Goal: Task Accomplishment & Management: Manage account settings

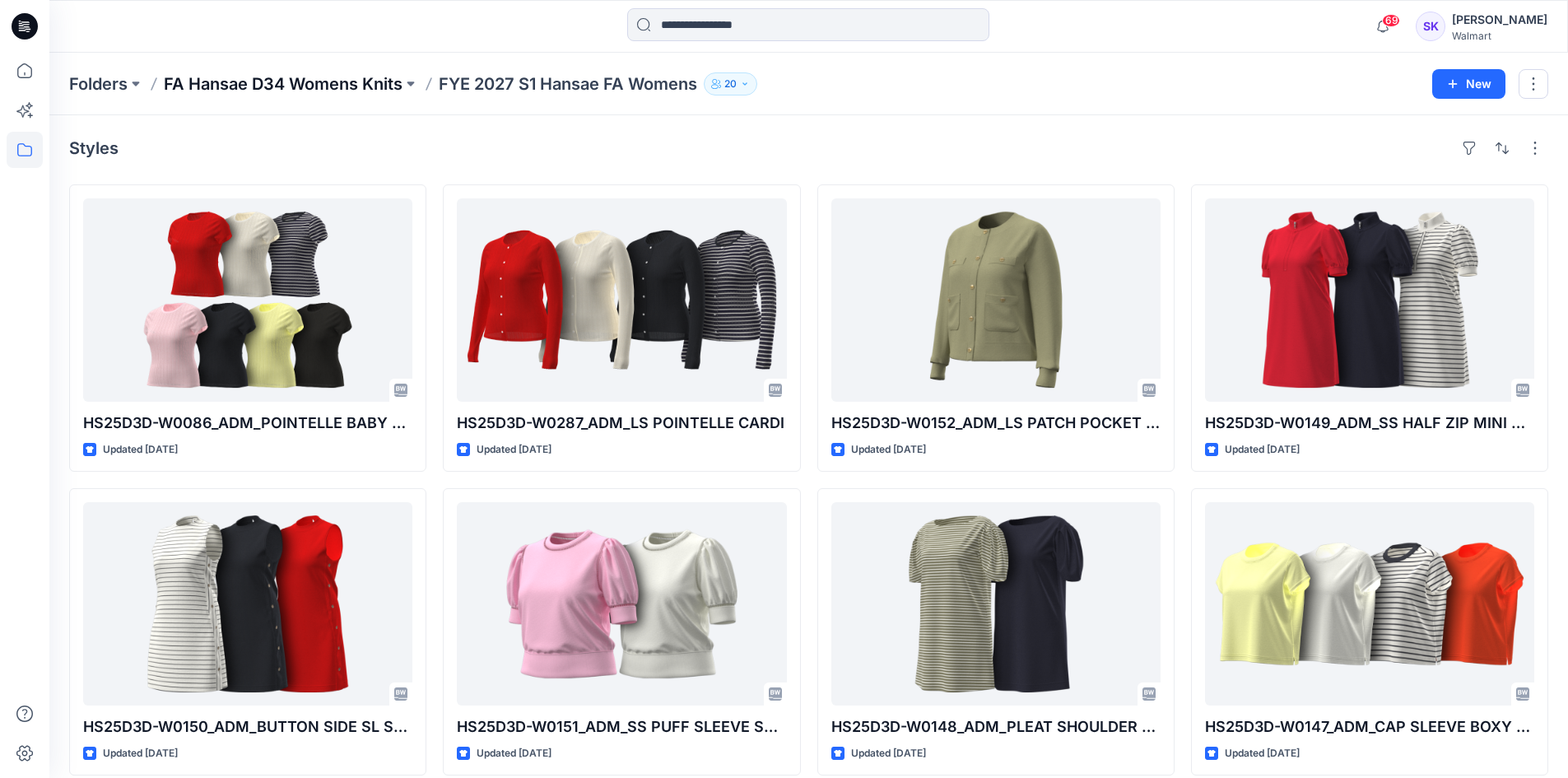
click at [260, 80] on p "FA Hansae D34 Womens Knits" at bounding box center [283, 83] width 239 height 23
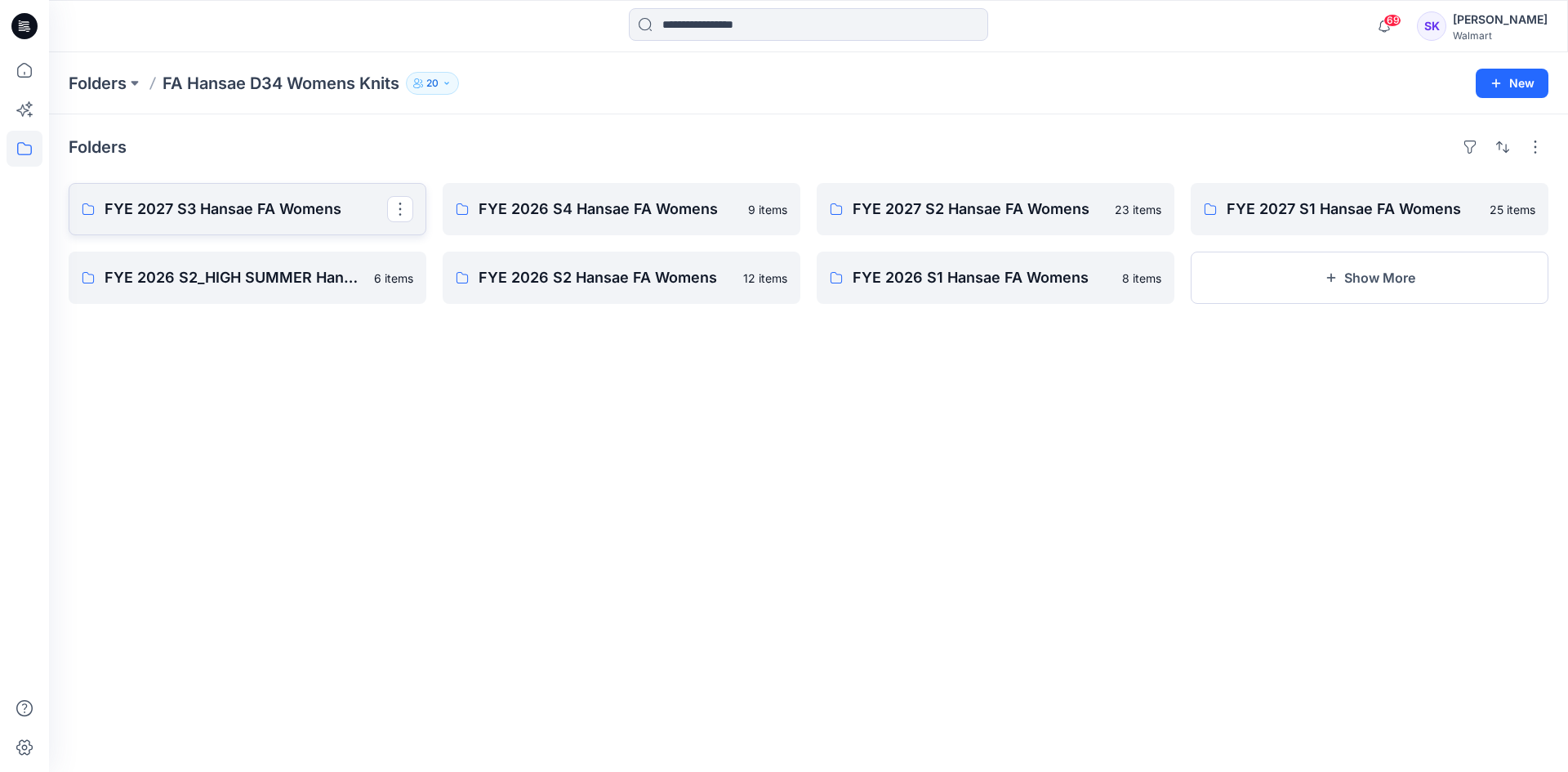
click at [200, 219] on p "FYE 2027 S3 Hansae FA Womens" at bounding box center [245, 209] width 282 height 23
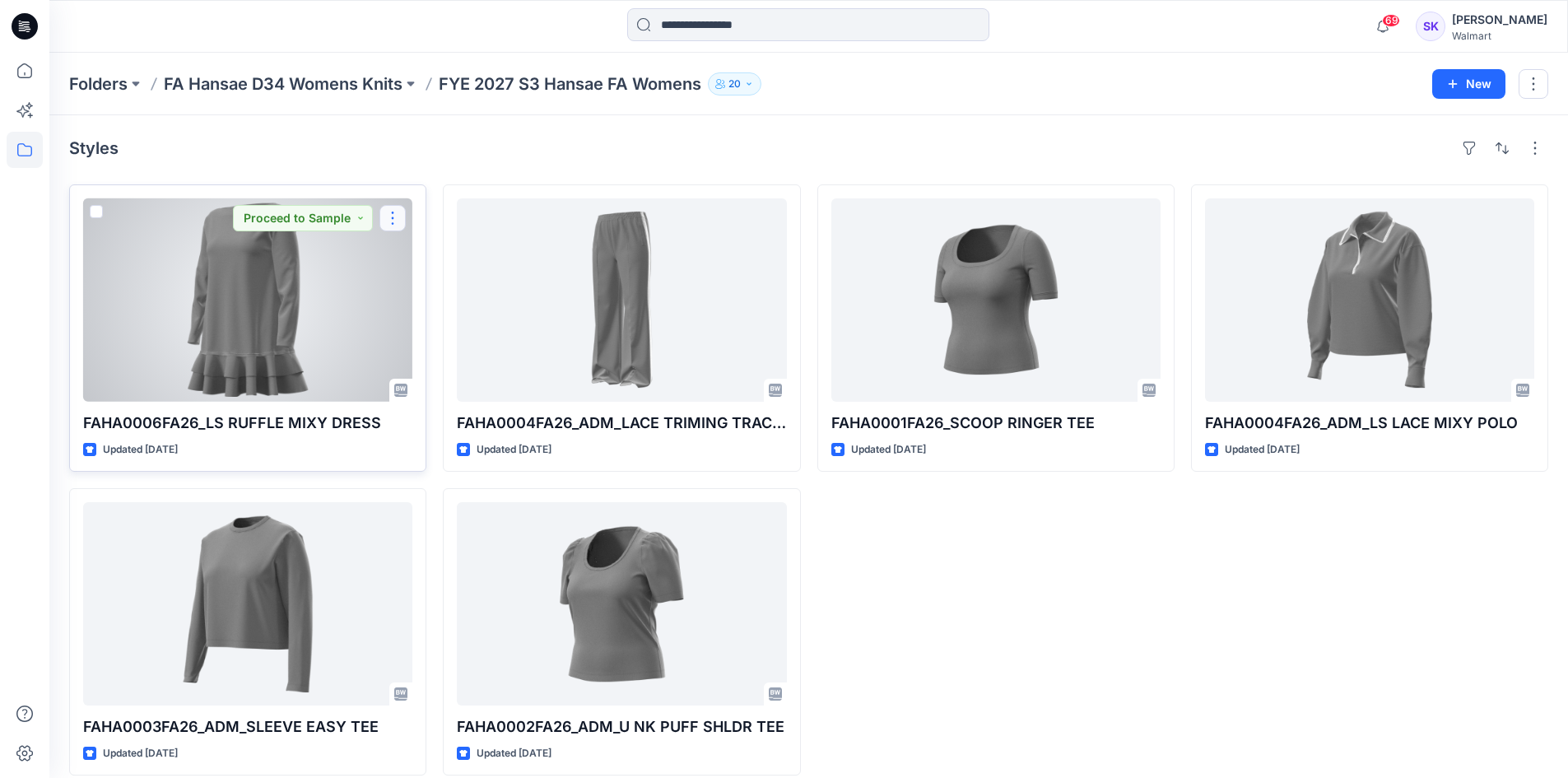
click at [395, 215] on button "button" at bounding box center [392, 218] width 26 height 26
click at [438, 253] on button "Edit" at bounding box center [472, 257] width 178 height 31
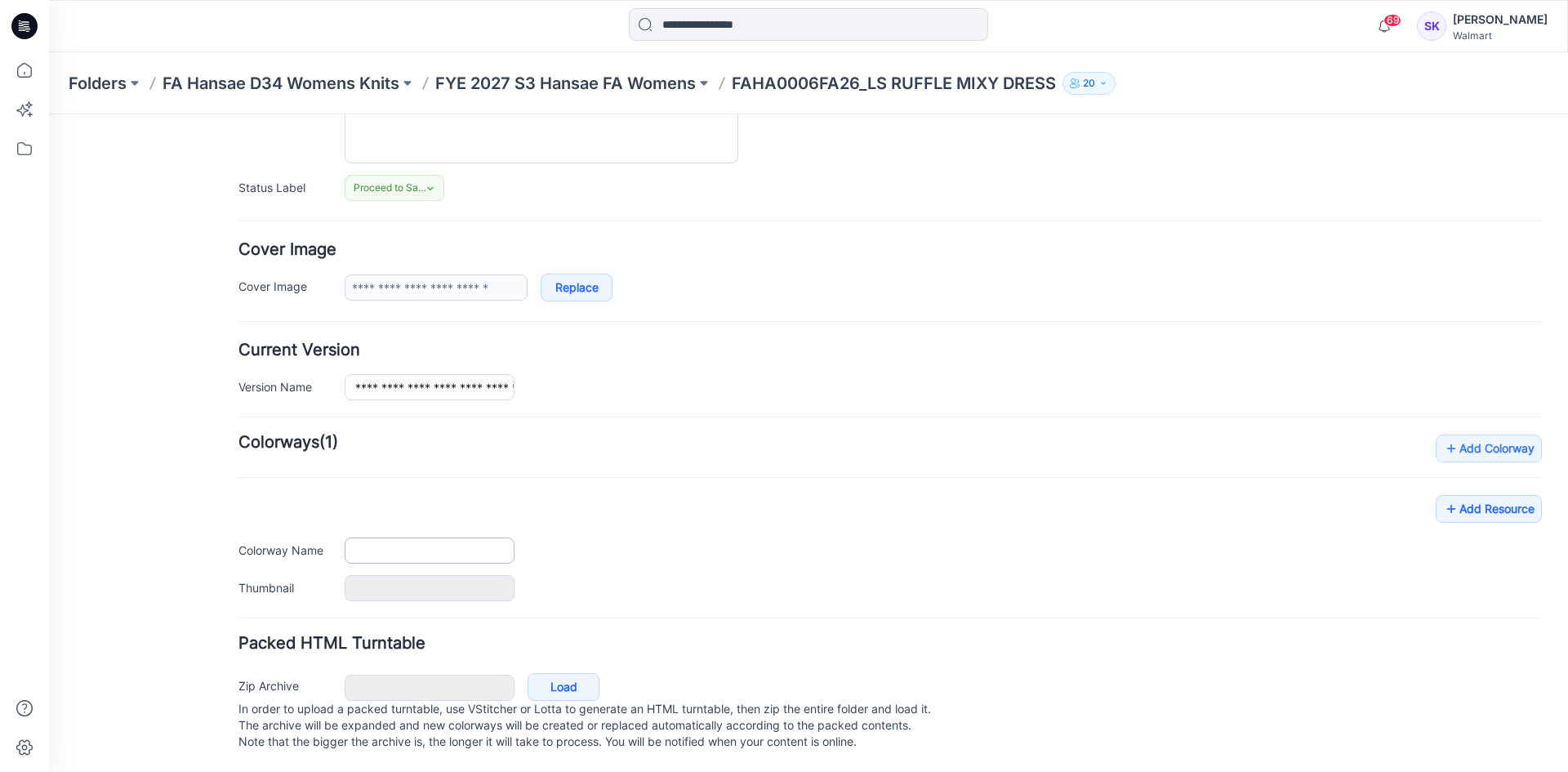
type input "**********"
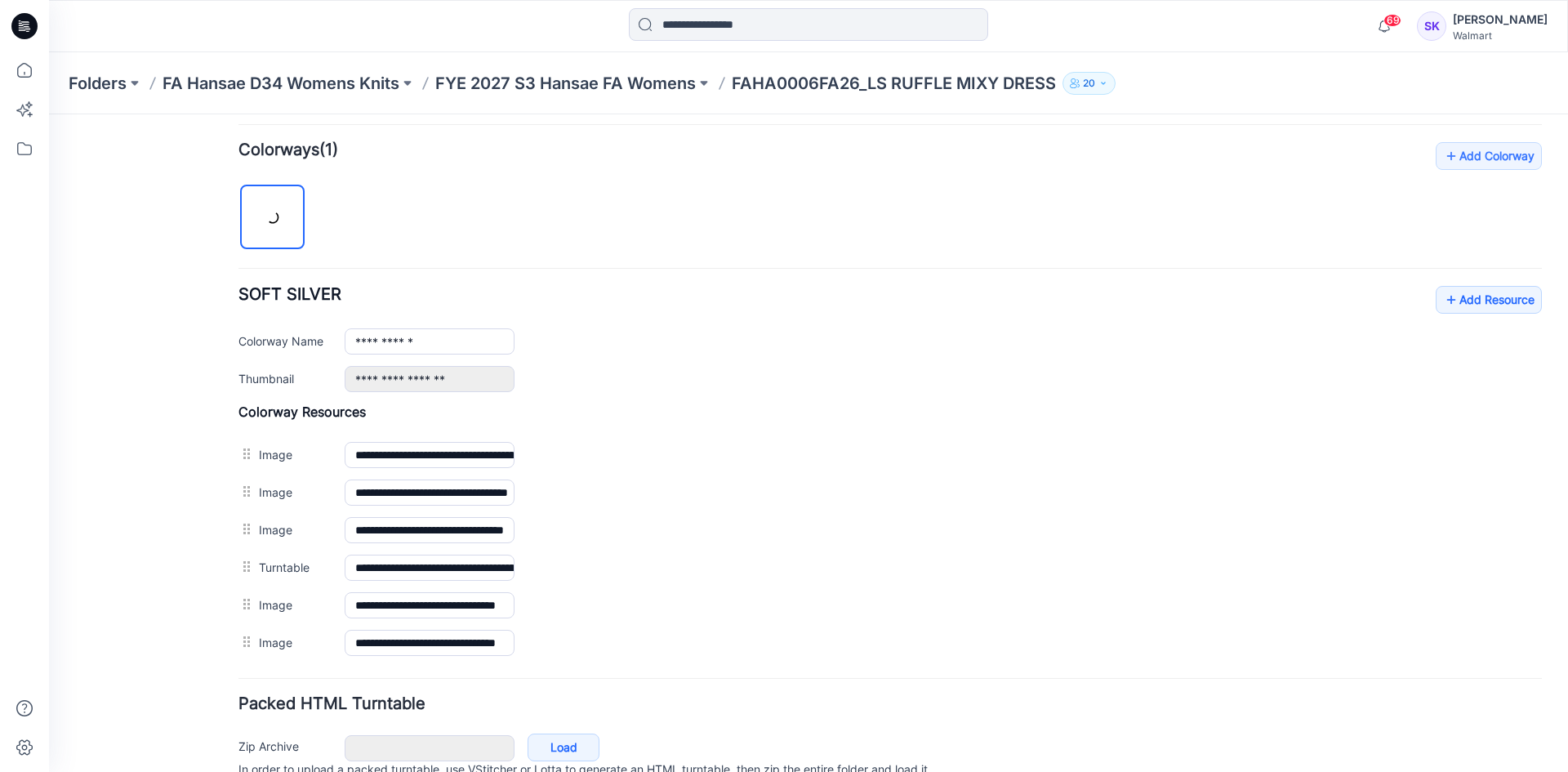
scroll to position [559, 0]
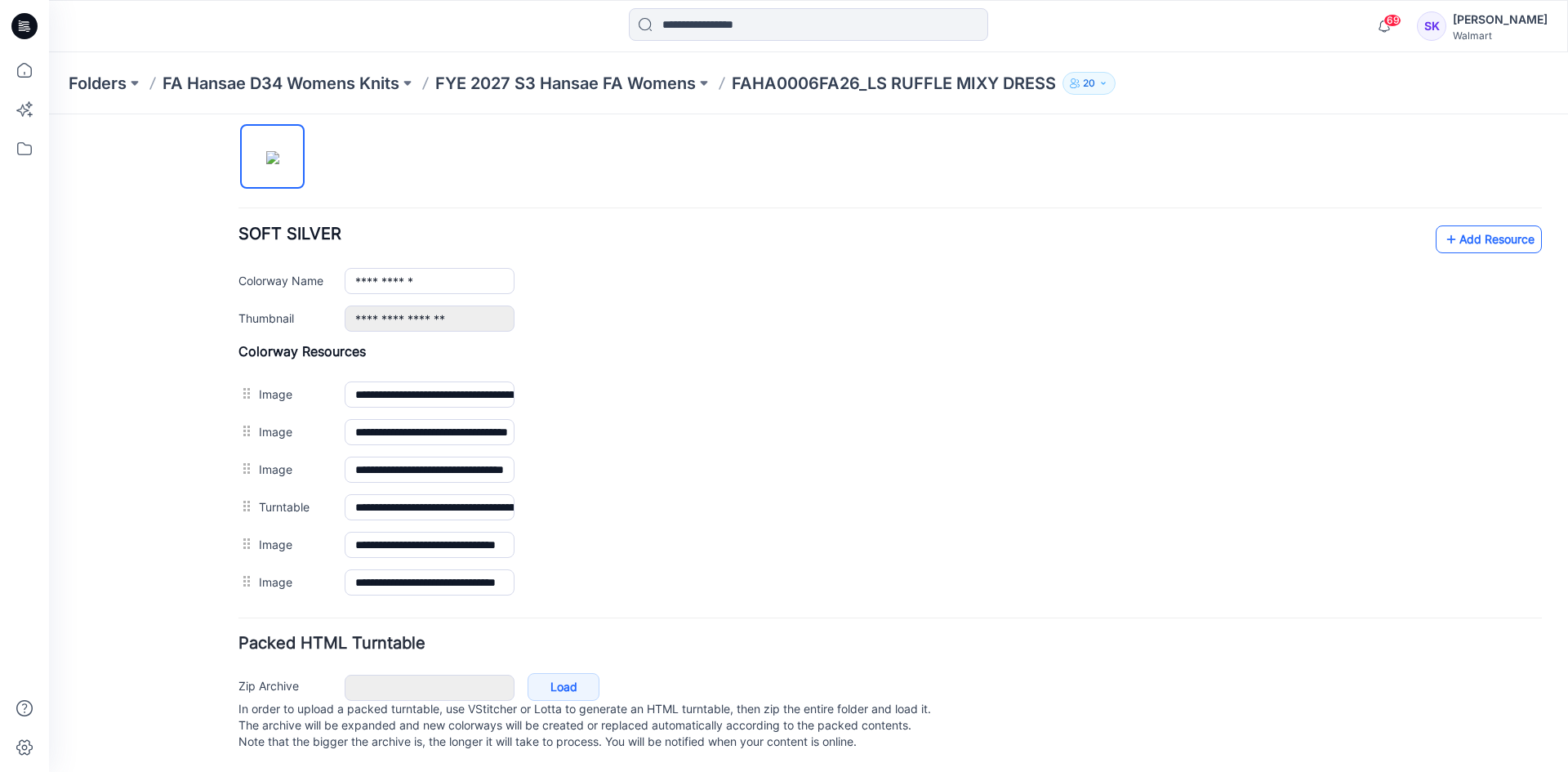
click at [1465, 225] on link "Add Resource" at bounding box center [1489, 239] width 106 height 28
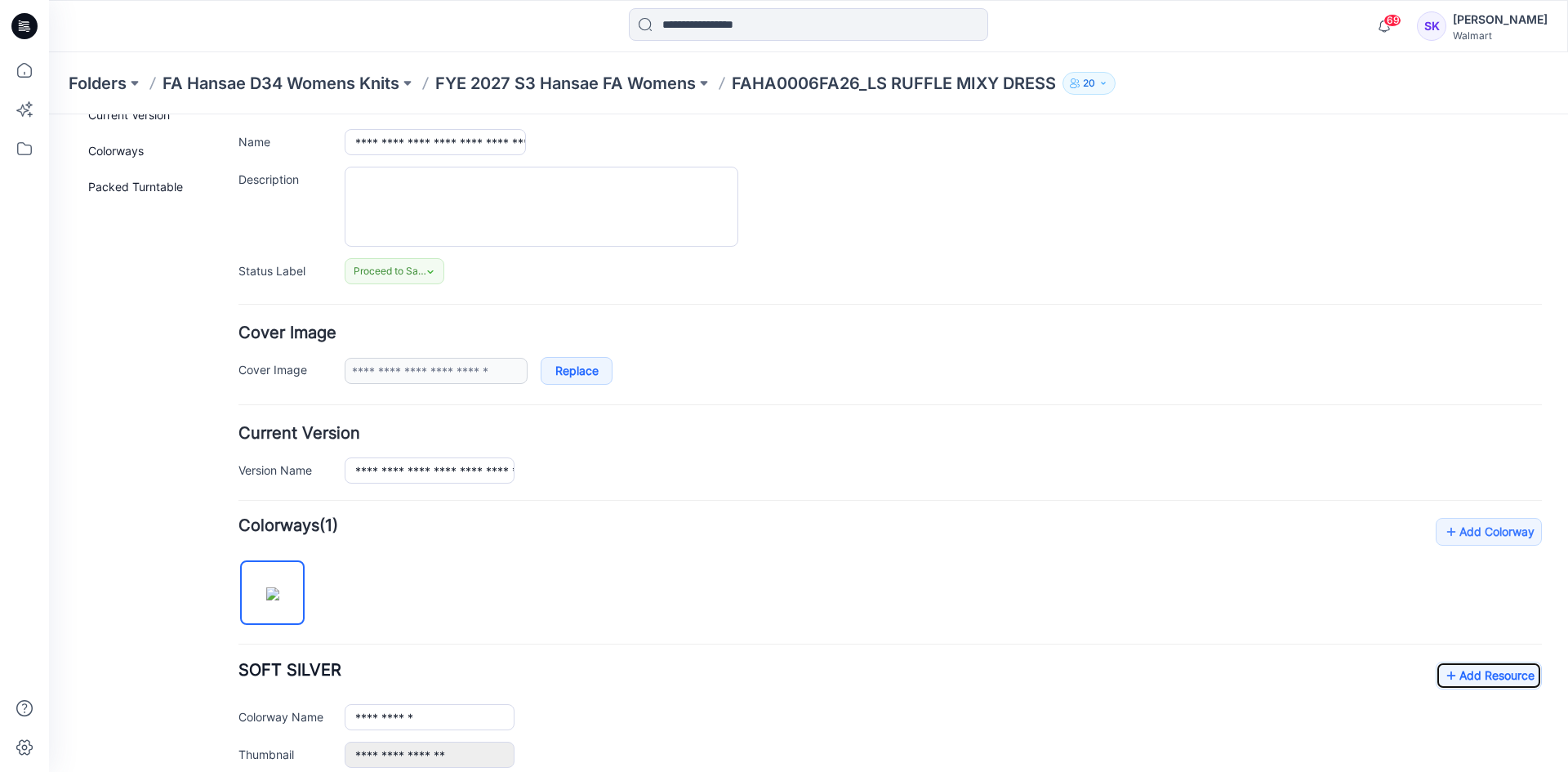
scroll to position [0, 0]
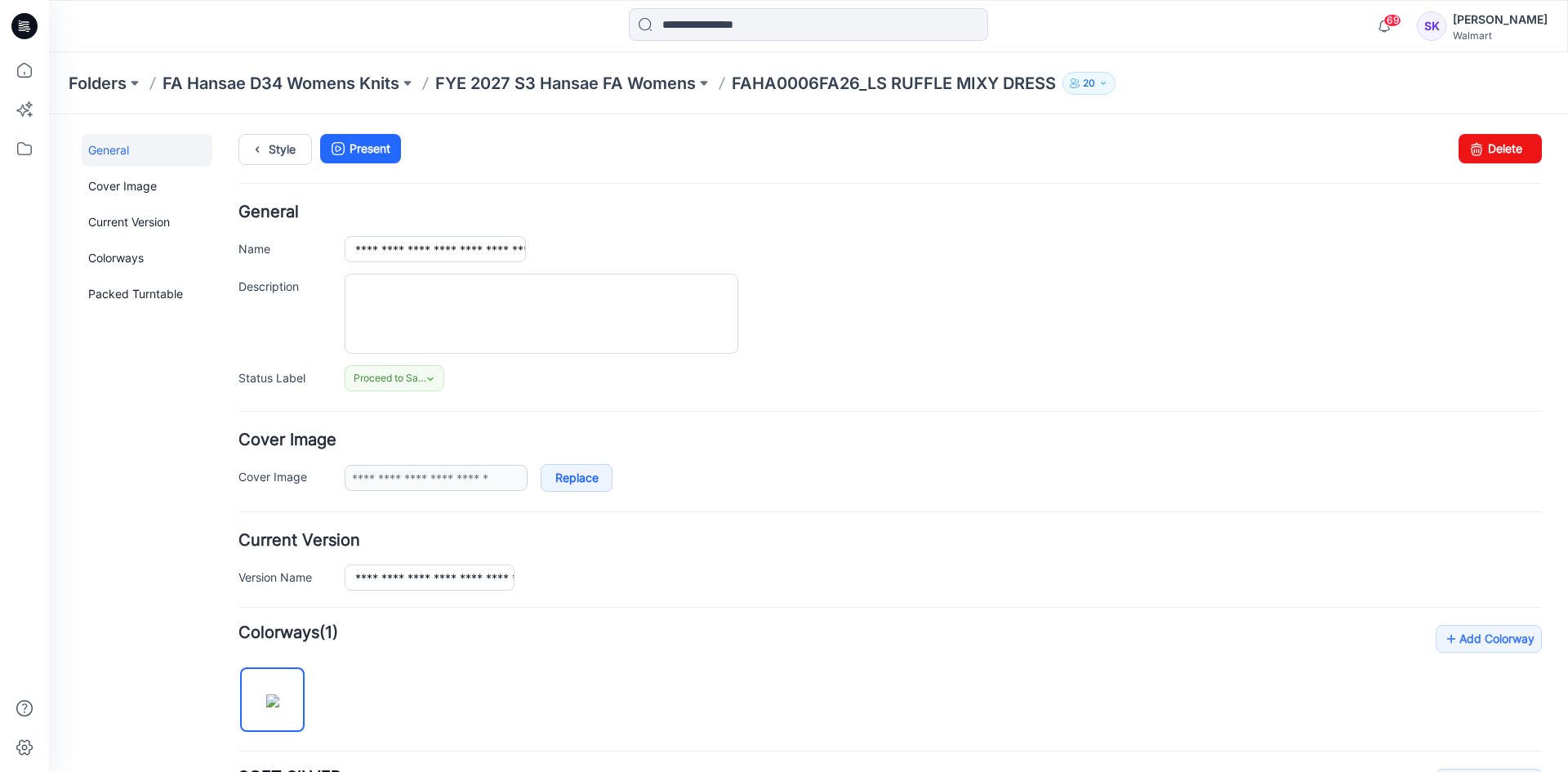
click at [775, 78] on p "FAHA0006FA26_LS RUFFLE MIXY DRESS" at bounding box center [894, 82] width 325 height 23
click at [631, 74] on p "FYE 2027 S3 Hansae FA Womens" at bounding box center [566, 82] width 261 height 23
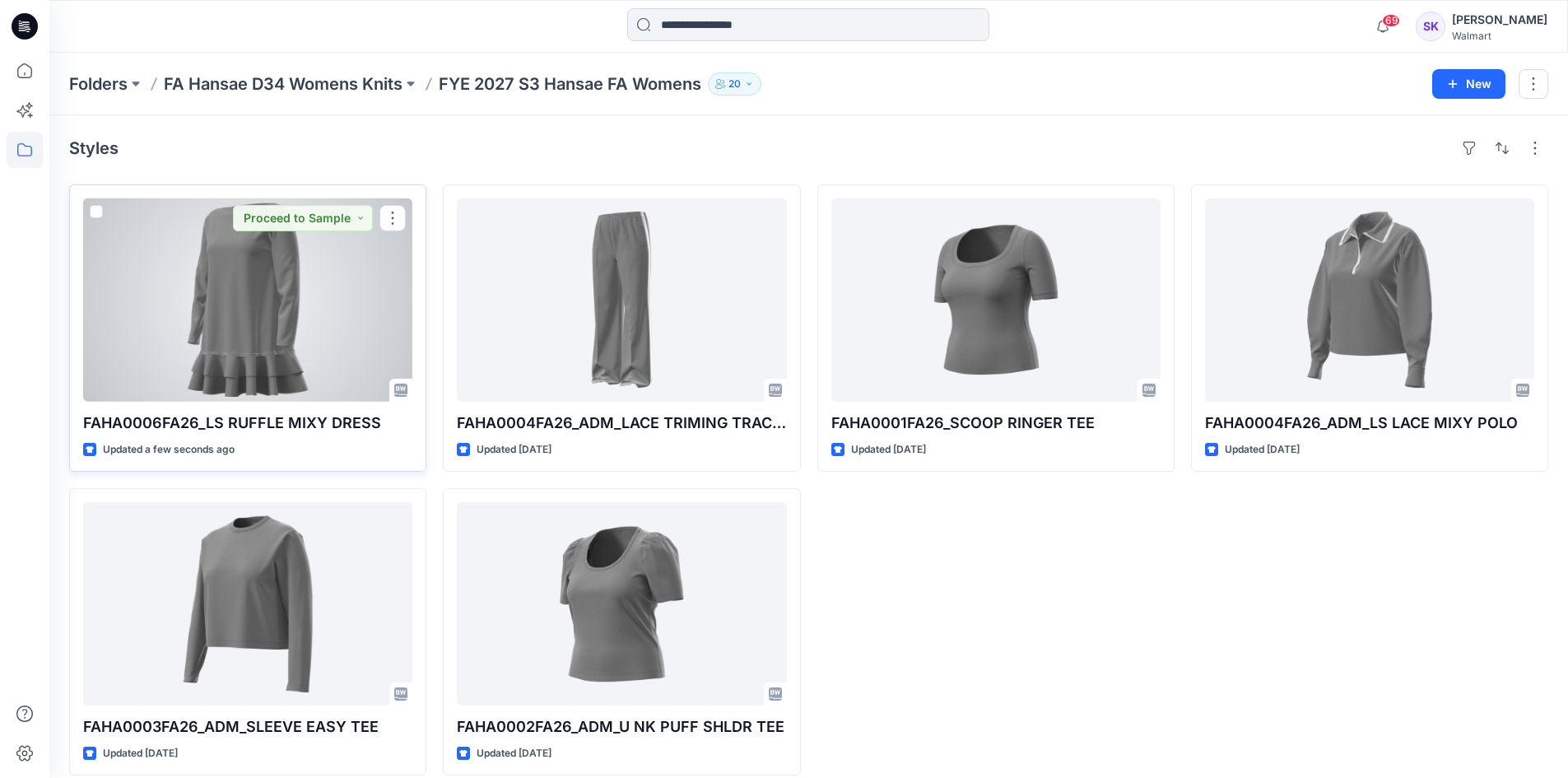
click at [241, 381] on div at bounding box center [247, 300] width 330 height 203
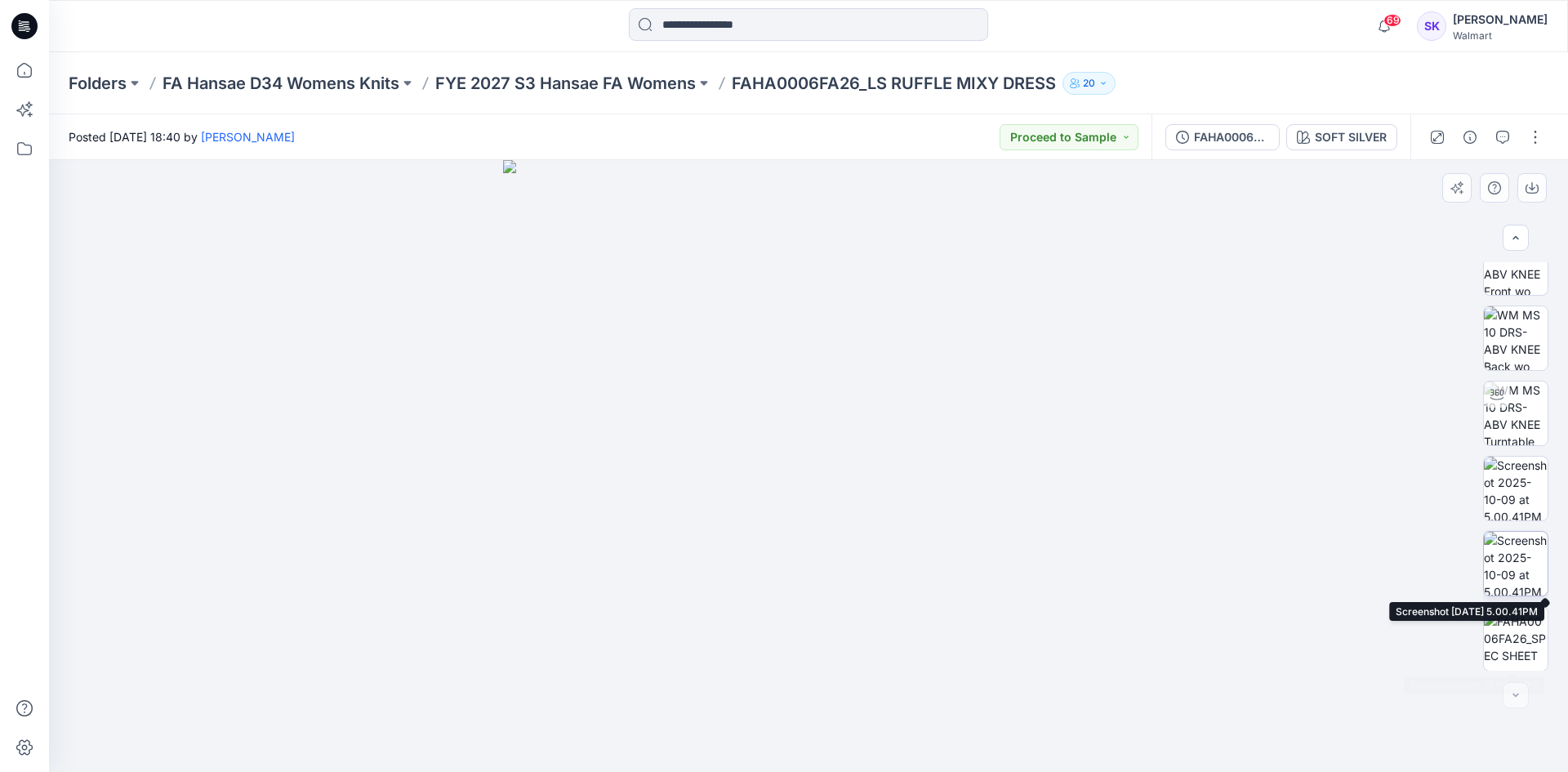
scroll to position [108, 0]
click at [1513, 622] on img at bounding box center [1516, 637] width 64 height 51
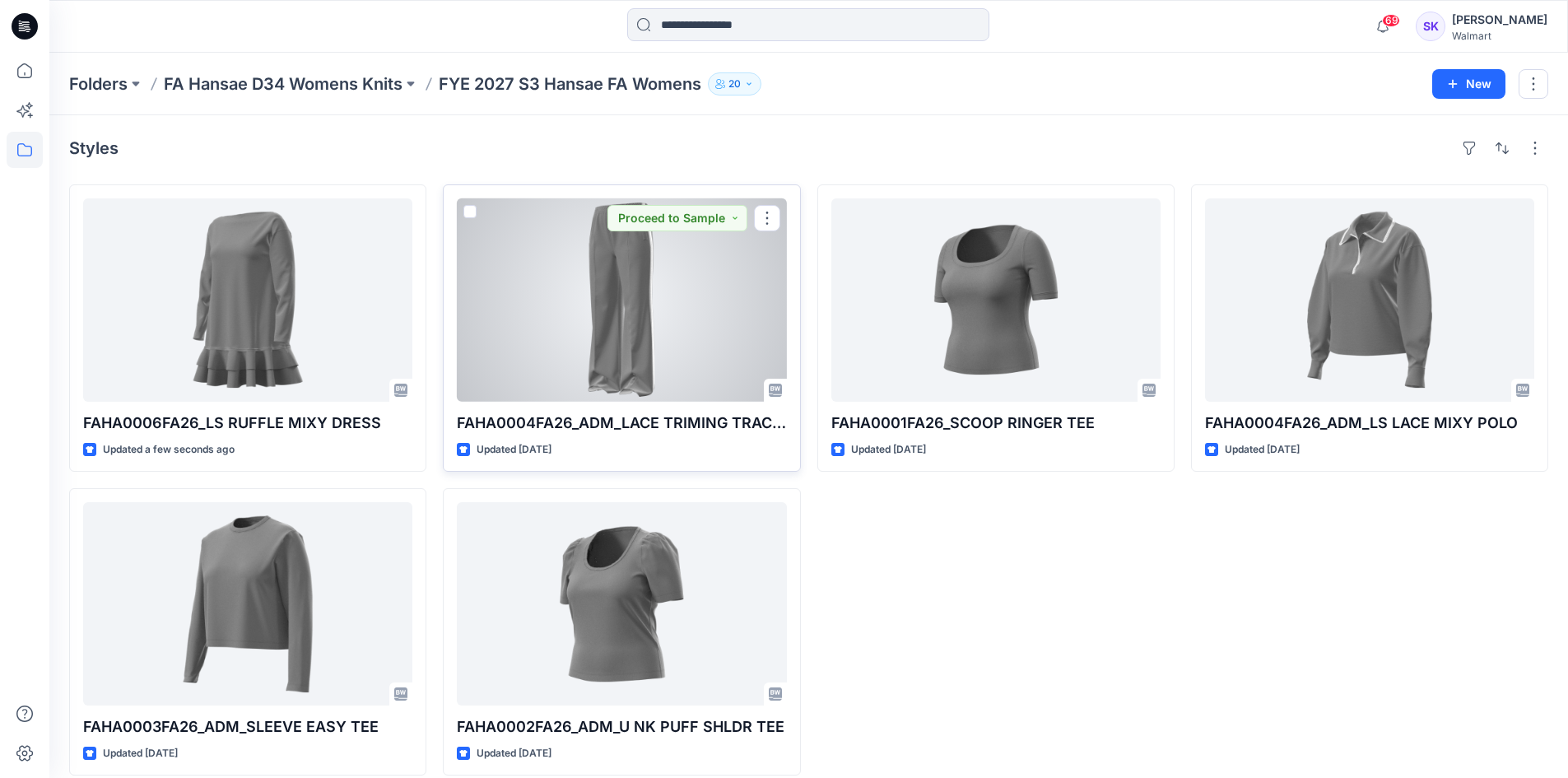
click at [646, 341] on div at bounding box center [621, 300] width 330 height 203
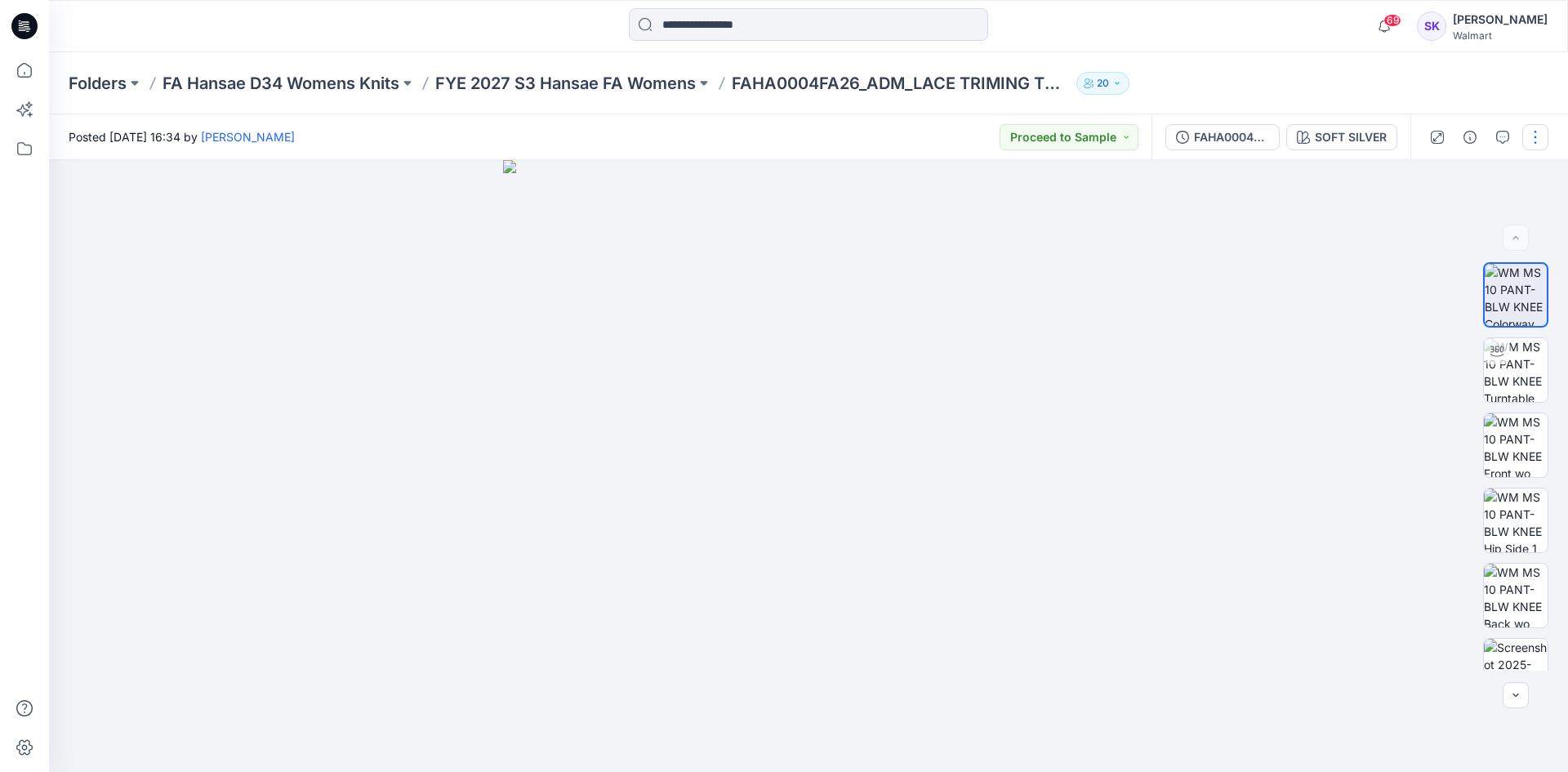
click at [1529, 141] on button "button" at bounding box center [1535, 137] width 26 height 26
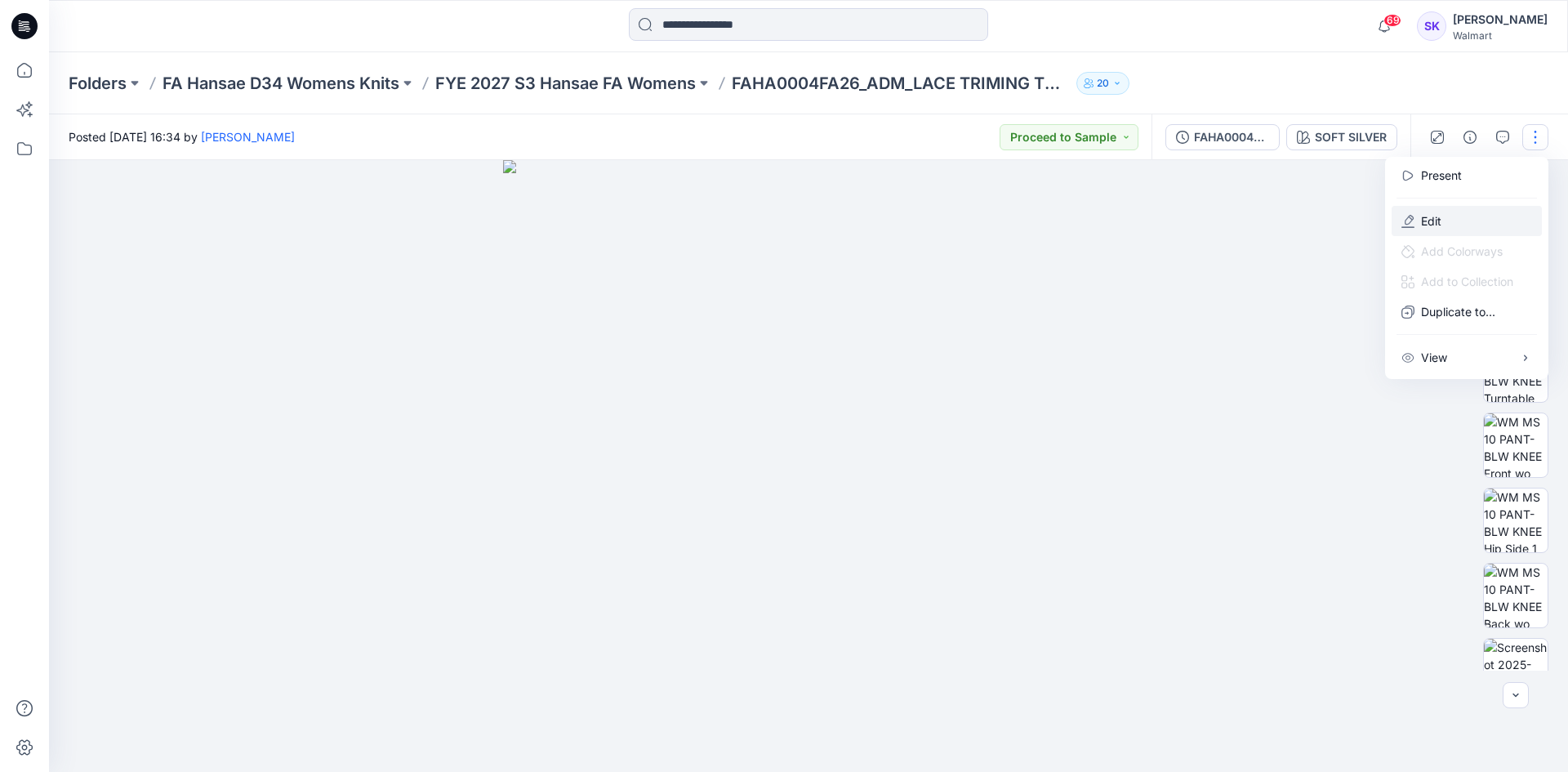
click at [1419, 222] on button "Edit" at bounding box center [1466, 221] width 150 height 30
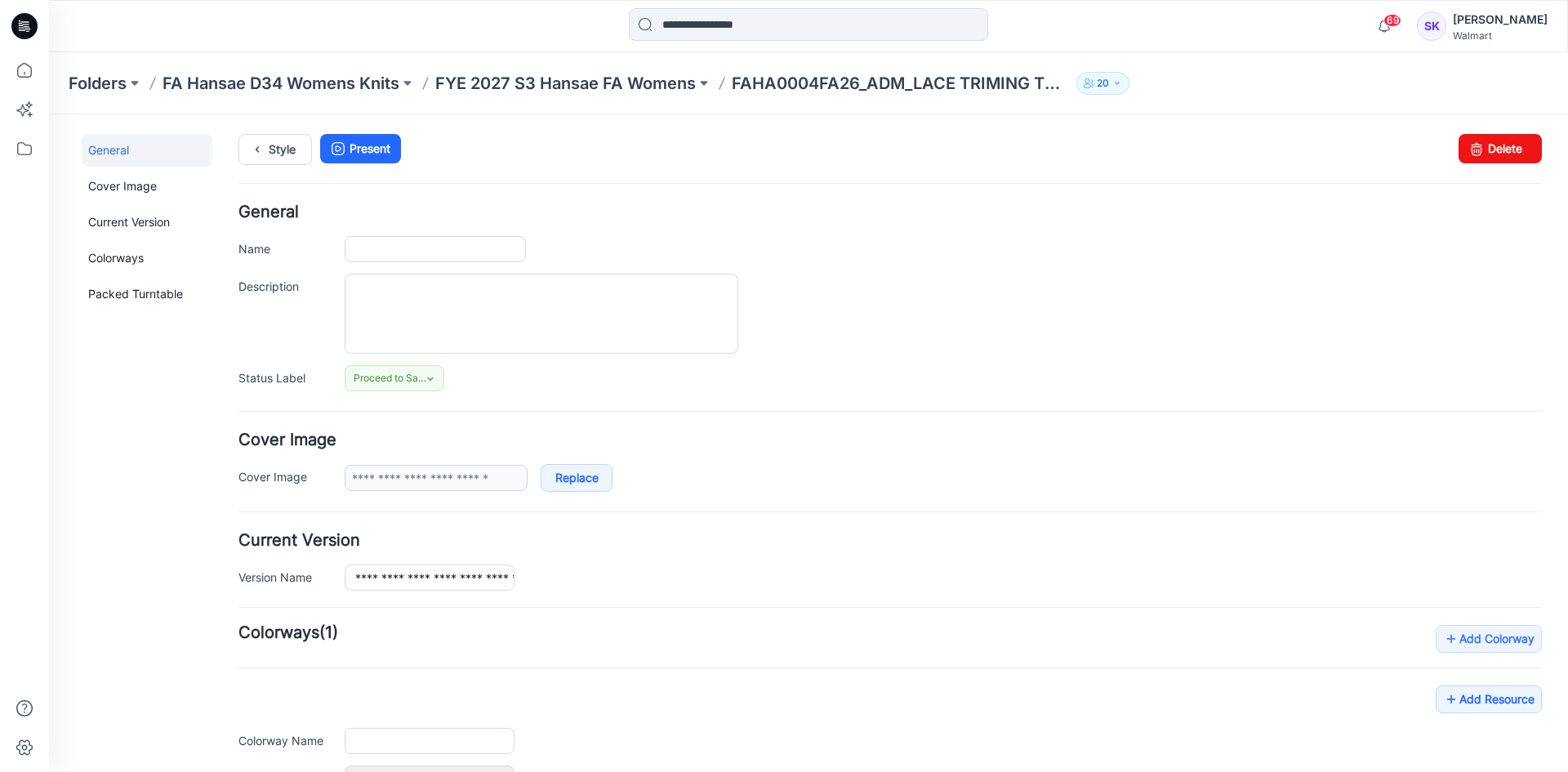
type input "**********"
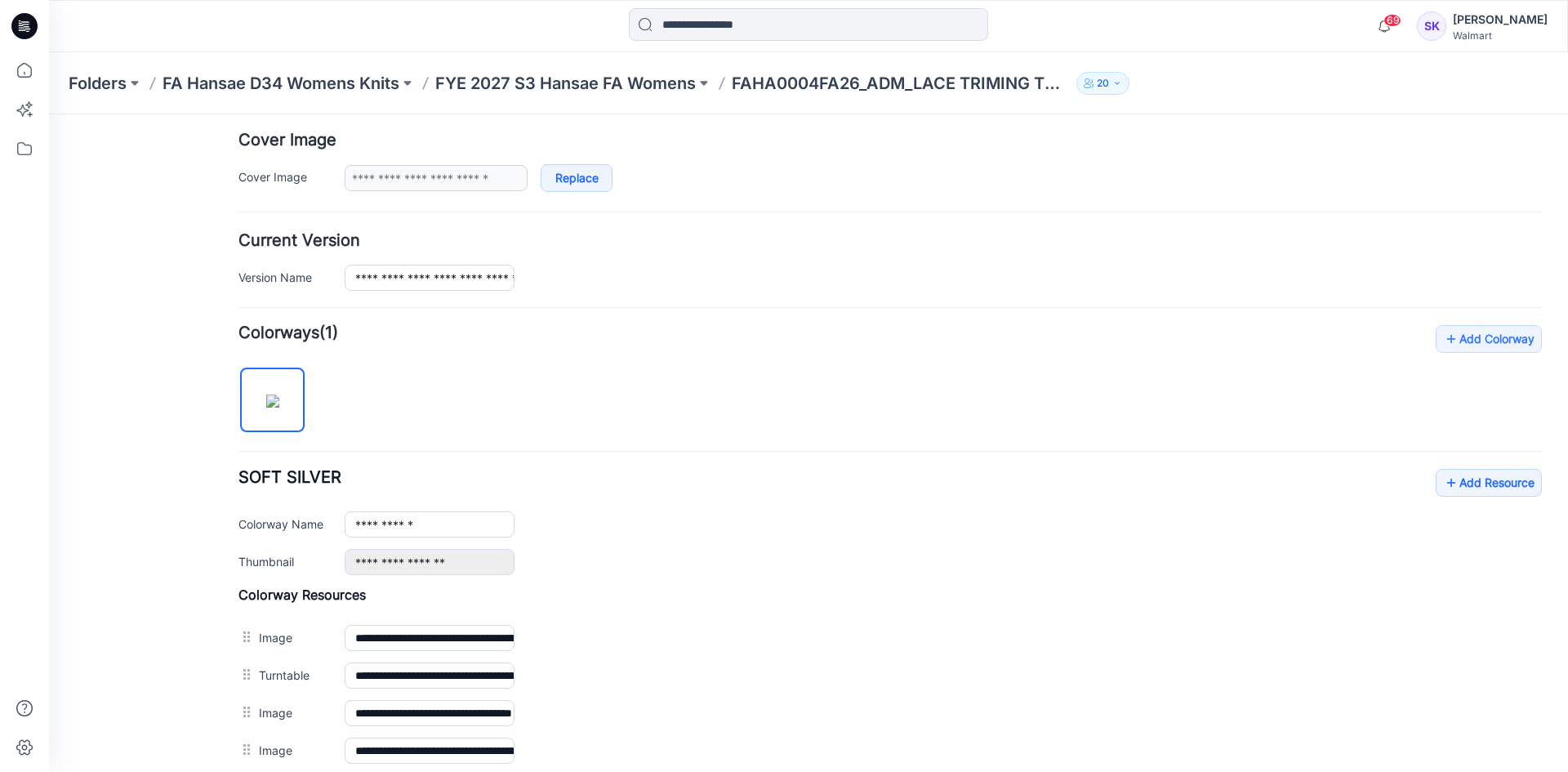
scroll to position [559, 0]
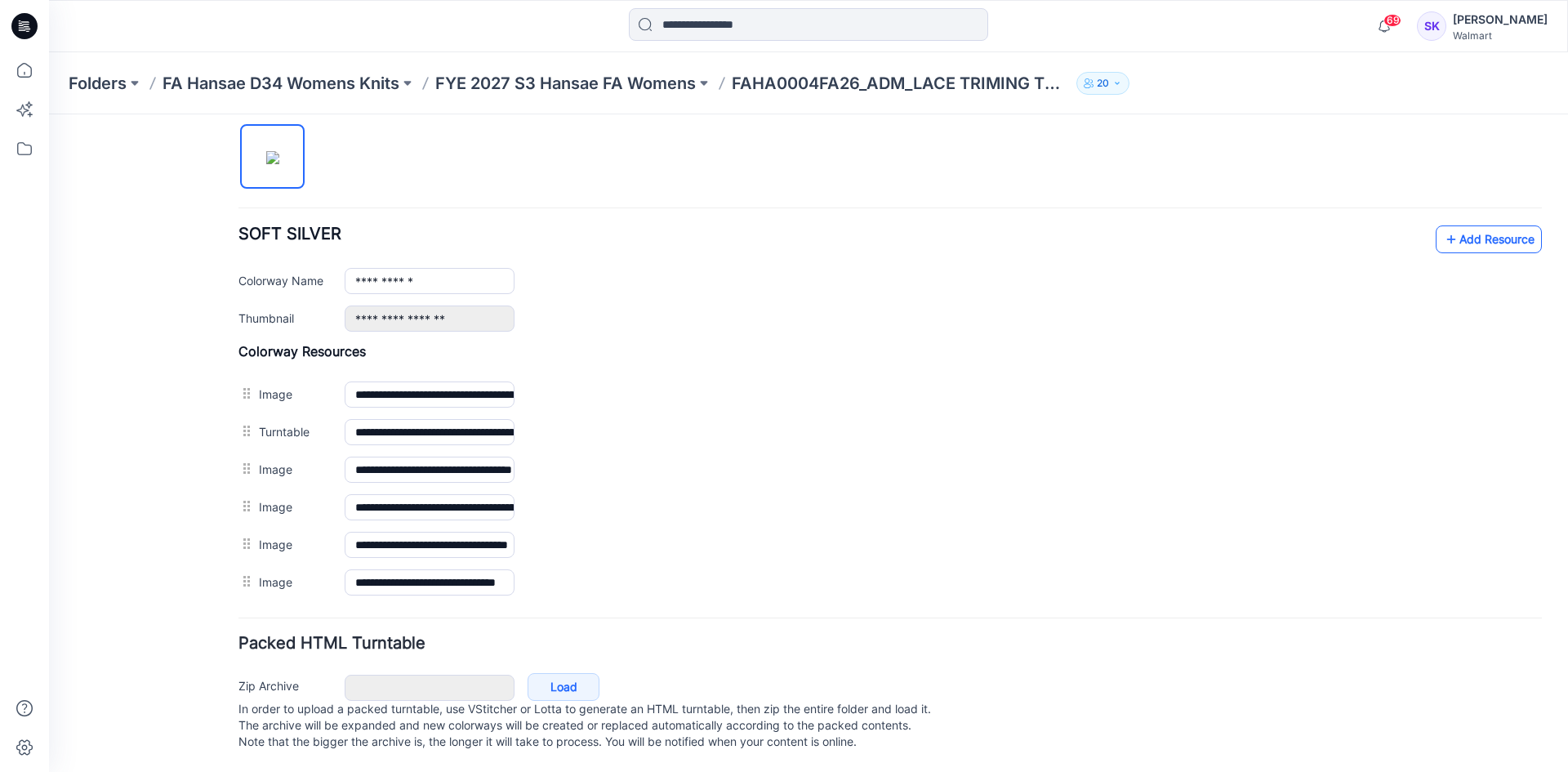
click at [1470, 225] on link "Add Resource" at bounding box center [1489, 239] width 106 height 28
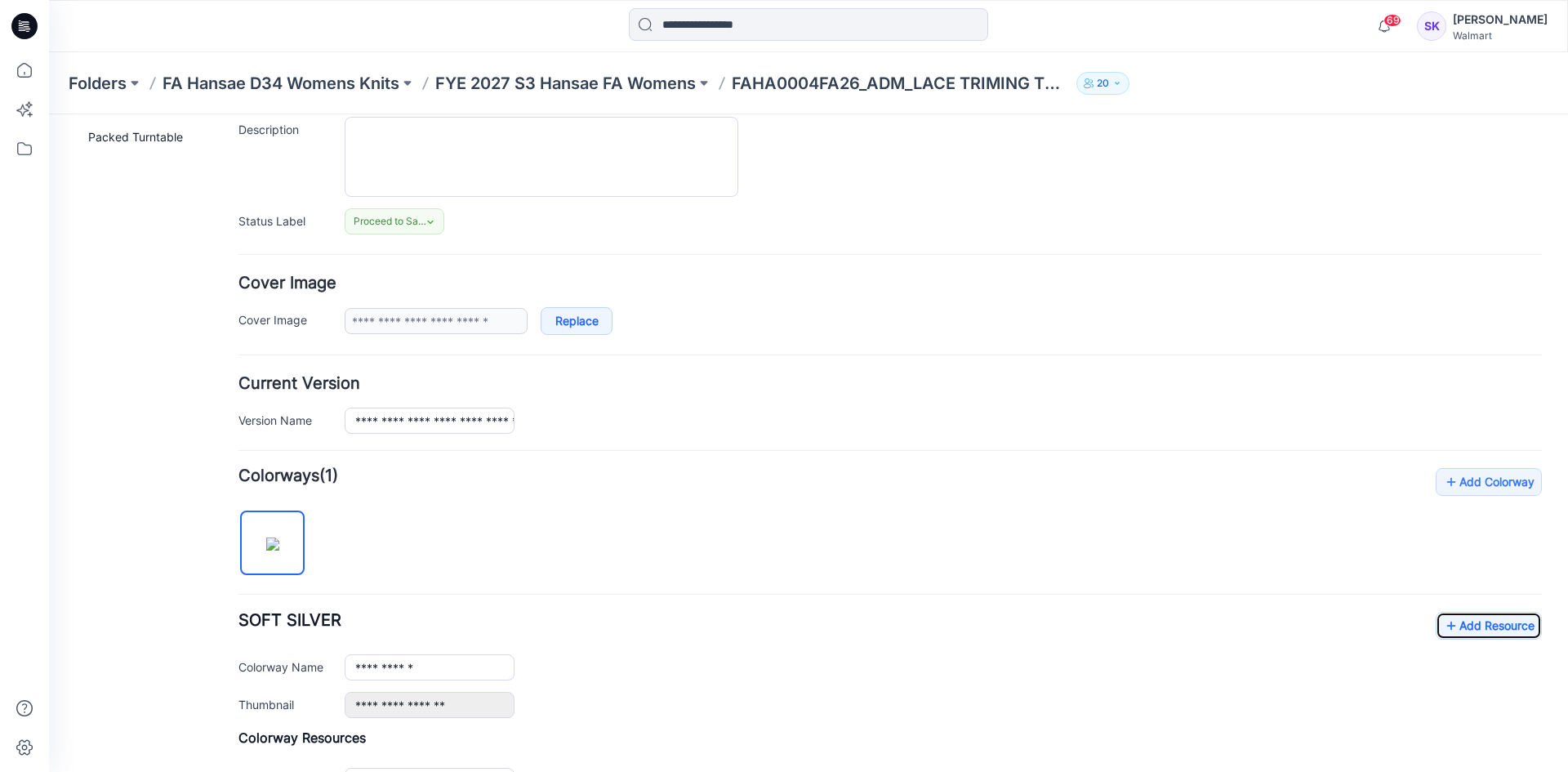
scroll to position [0, 0]
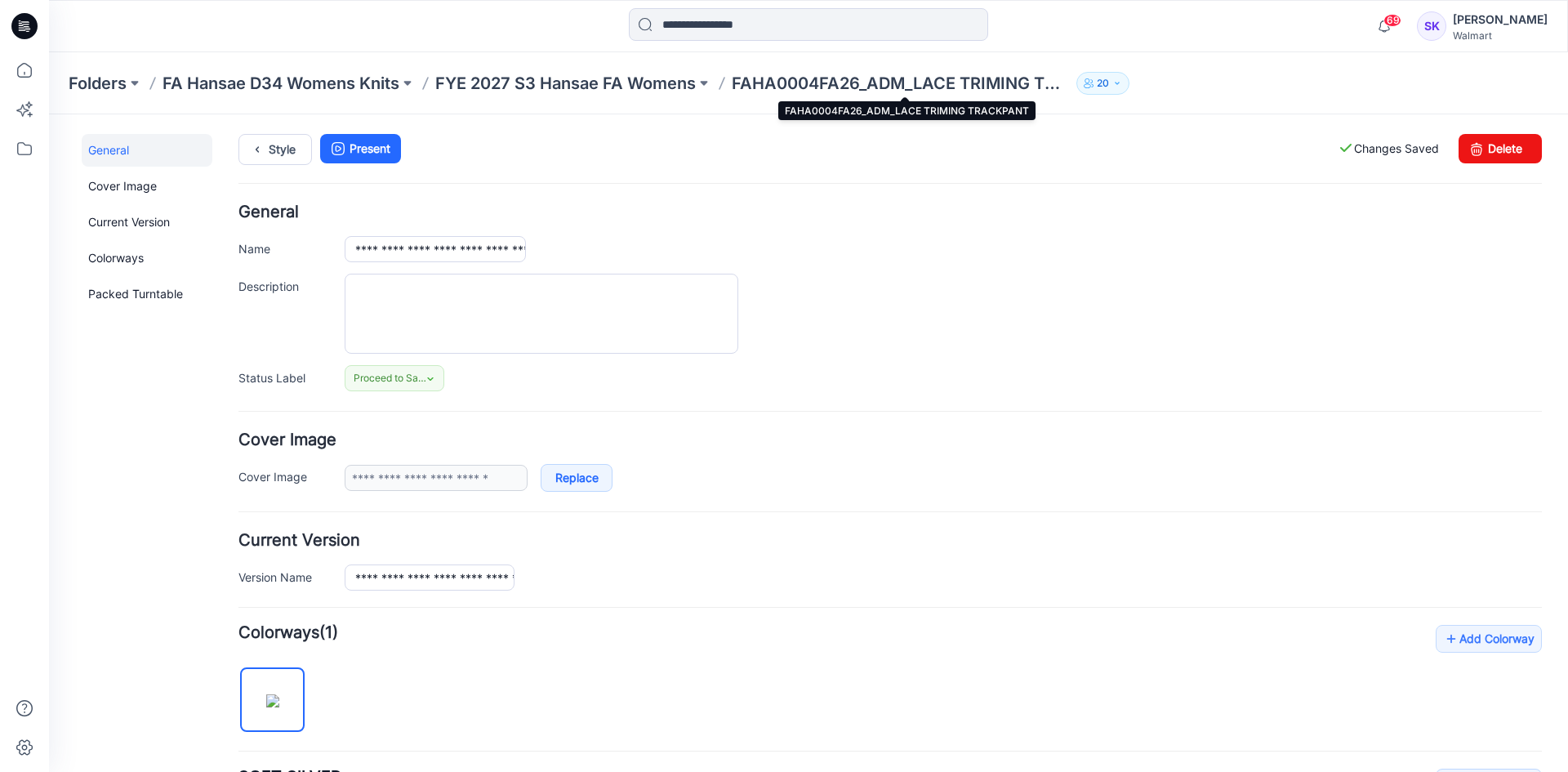
click at [886, 84] on p "FAHA0004FA26_ADM_LACE TRIMING TRACKPANT" at bounding box center [900, 82] width 338 height 23
click at [630, 87] on p "FYE 2027 S3 Hansae FA Womens" at bounding box center [566, 82] width 261 height 23
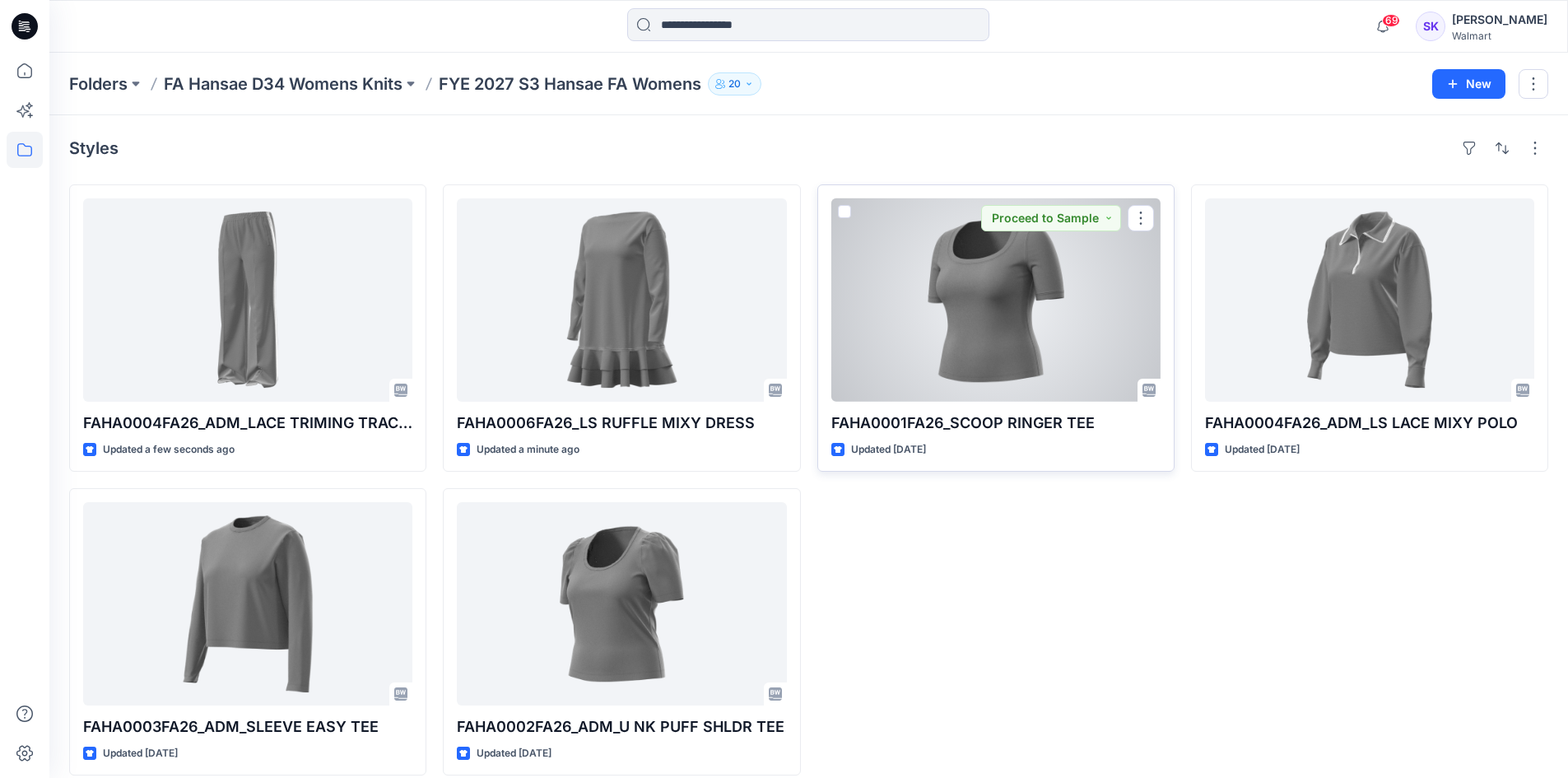
click at [979, 369] on div at bounding box center [995, 300] width 330 height 203
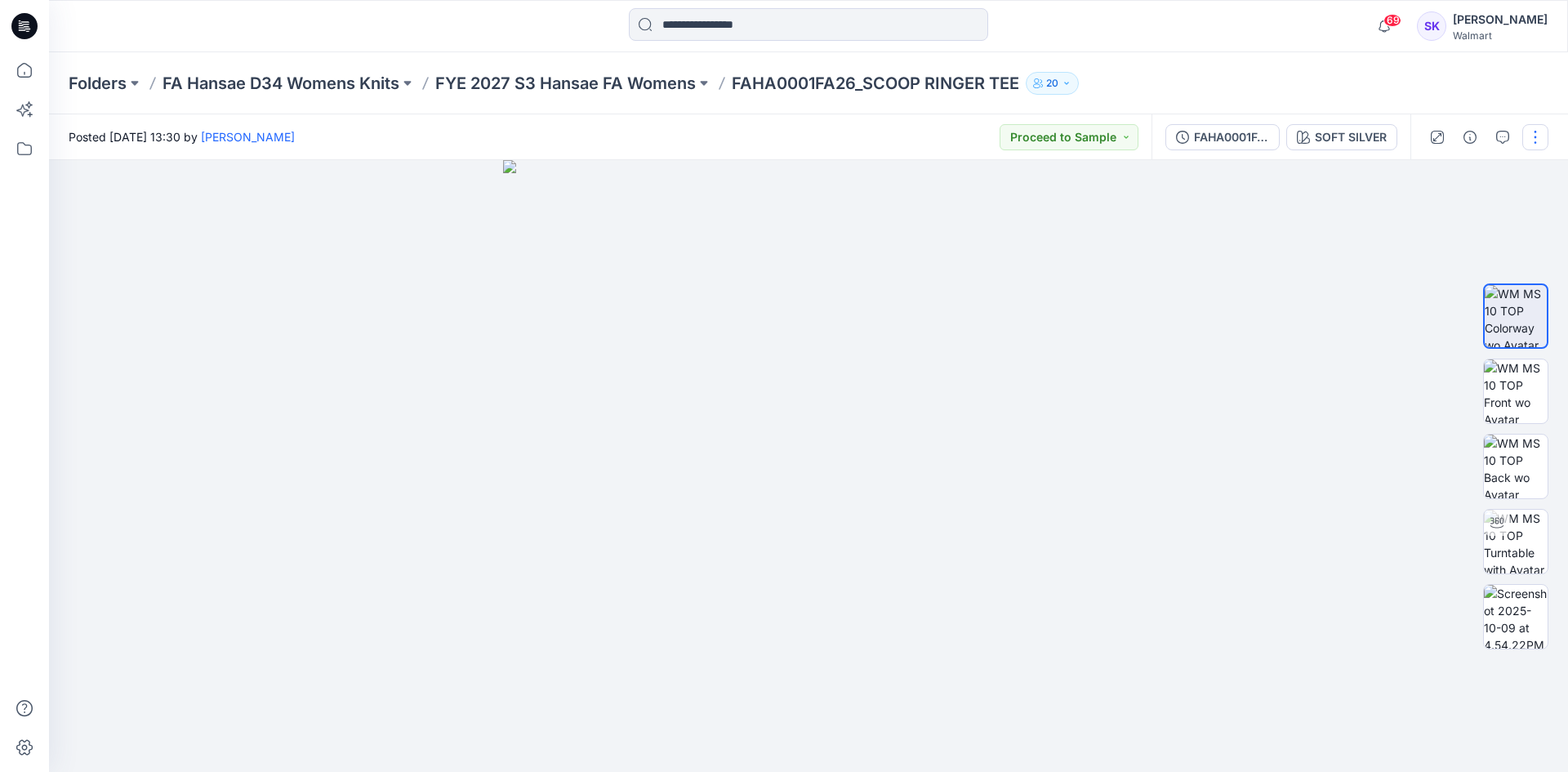
click at [1539, 132] on button "button" at bounding box center [1535, 137] width 26 height 26
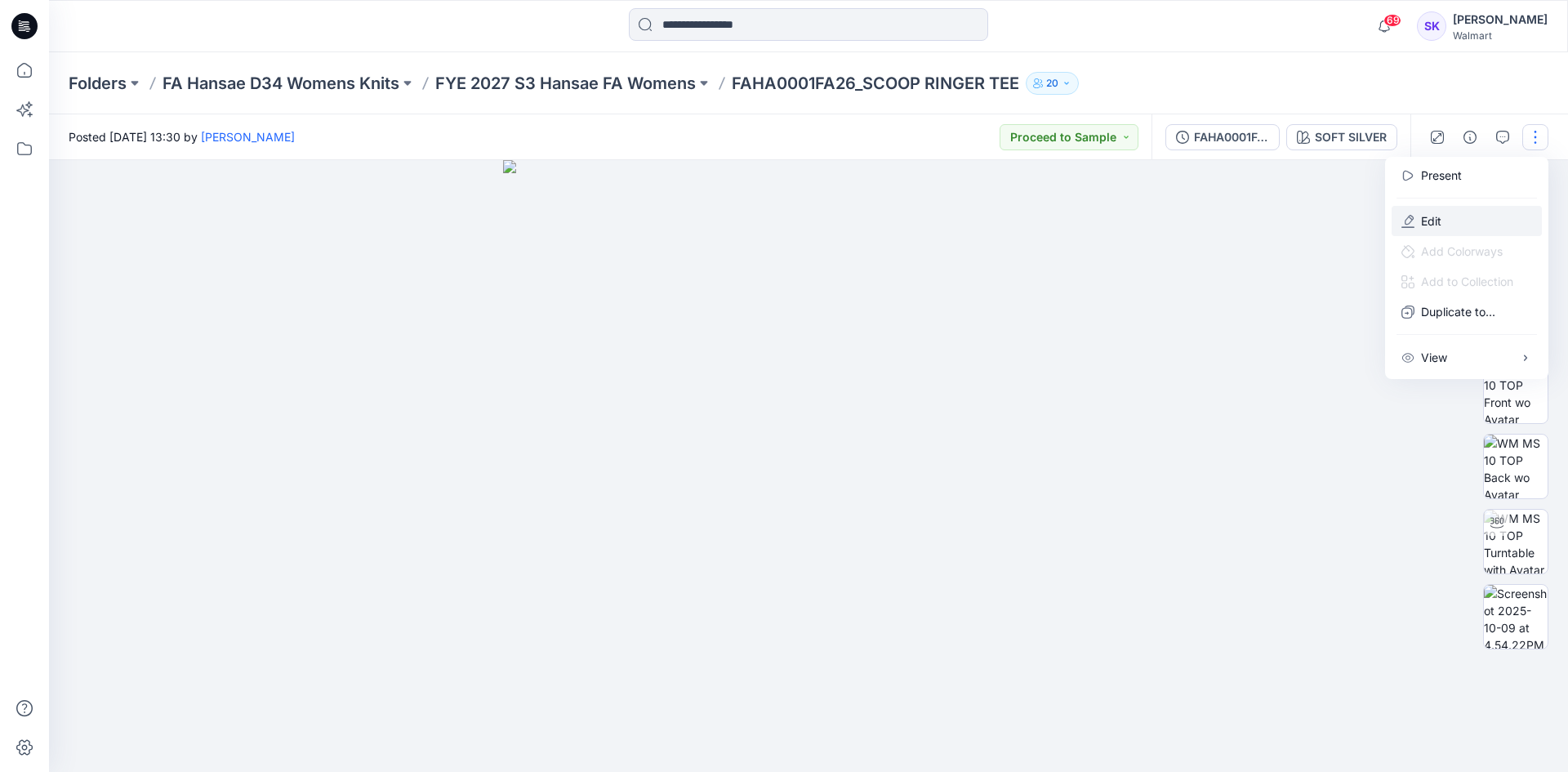
click at [1442, 216] on button "Edit" at bounding box center [1466, 221] width 150 height 30
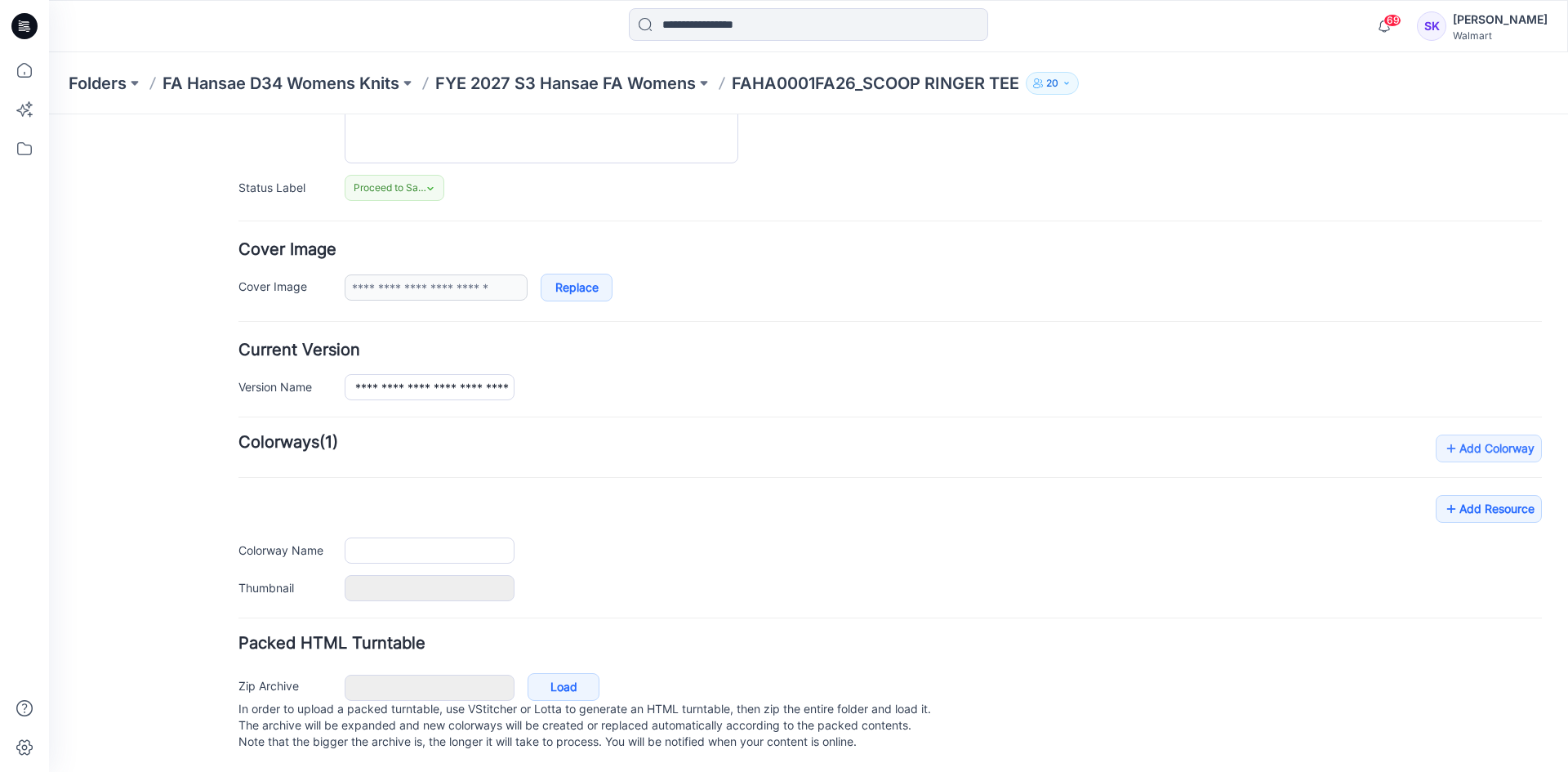
type input "**********"
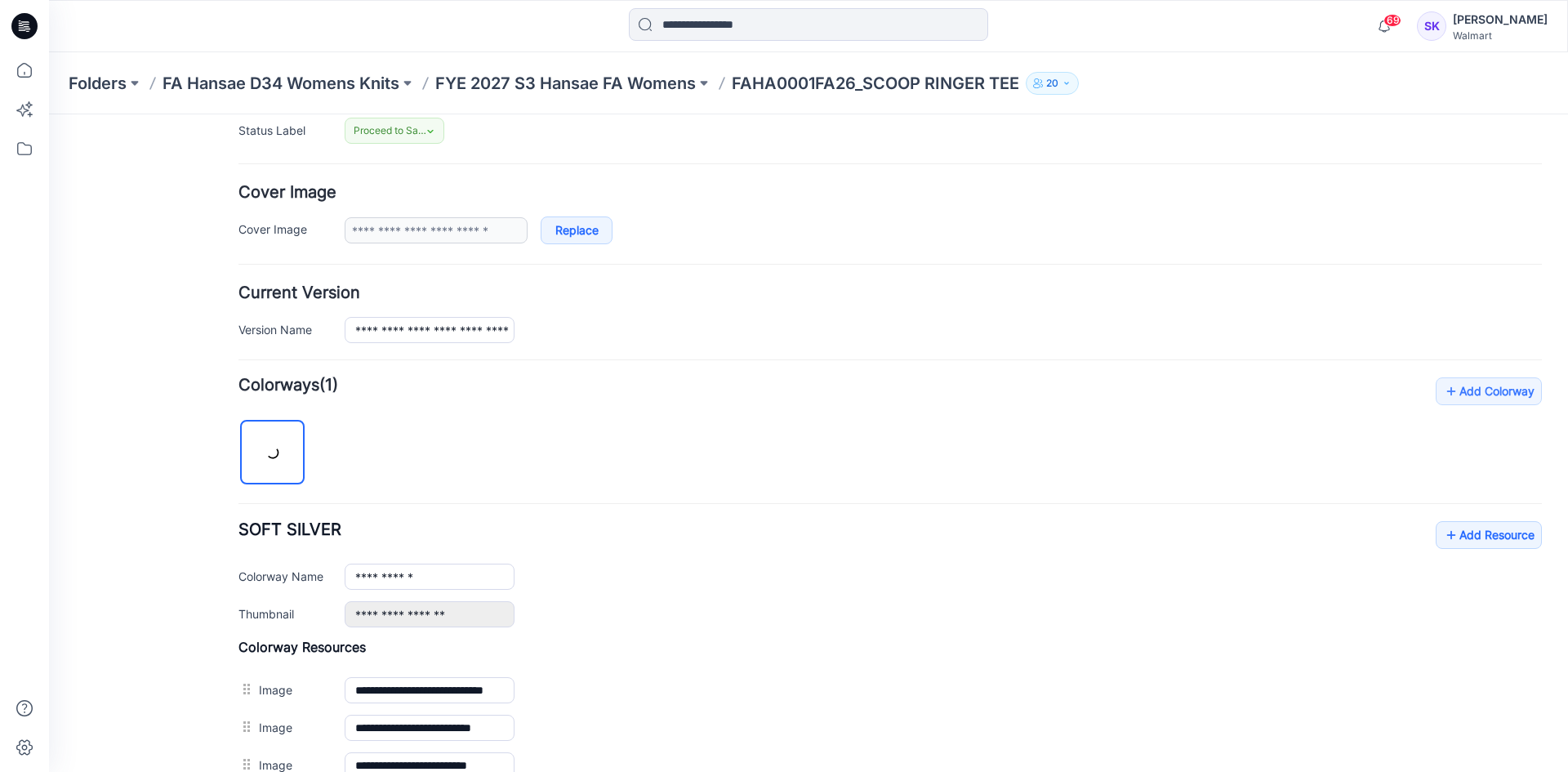
scroll to position [522, 0]
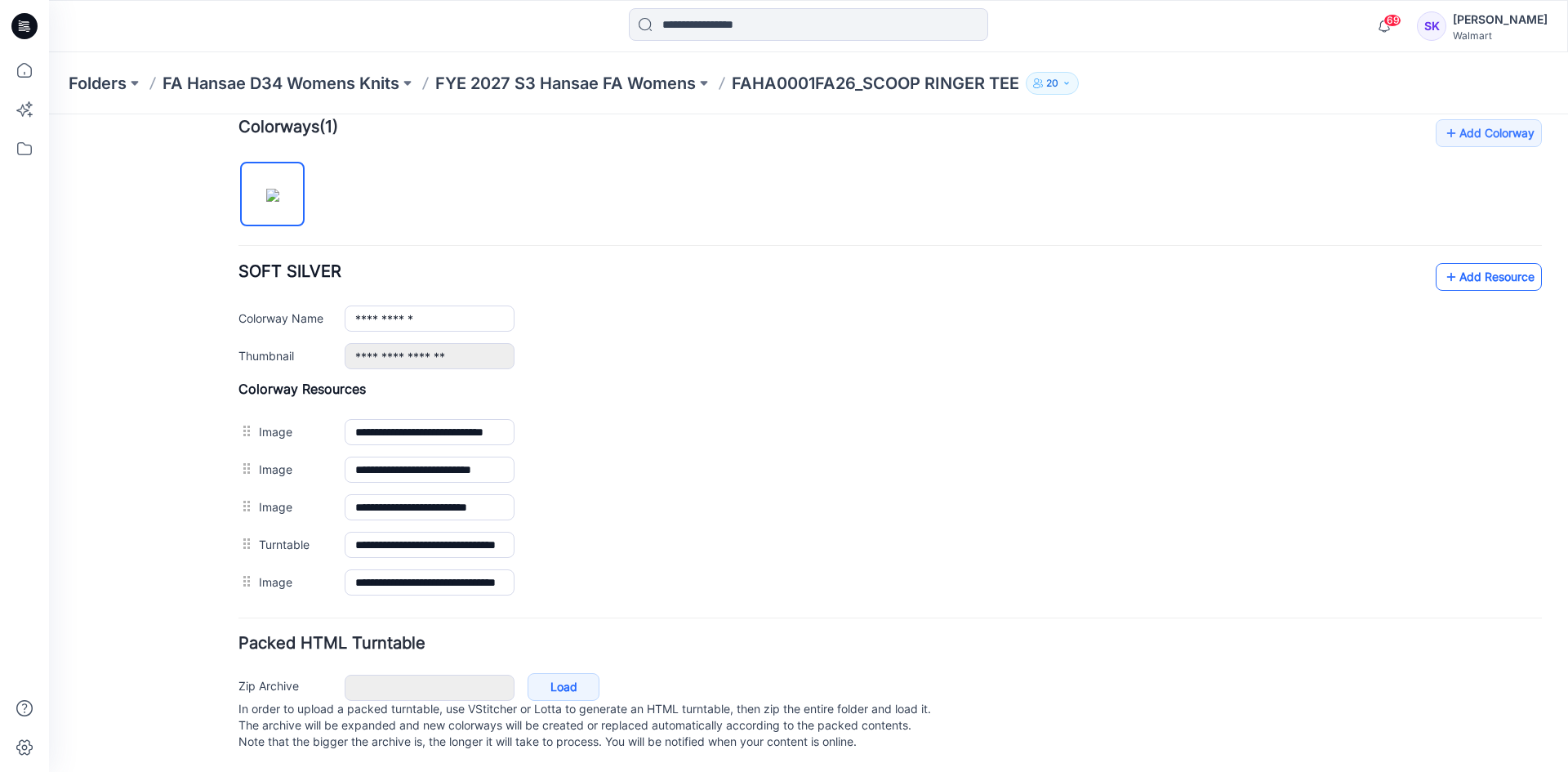
click at [1481, 263] on link "Add Resource" at bounding box center [1489, 277] width 106 height 28
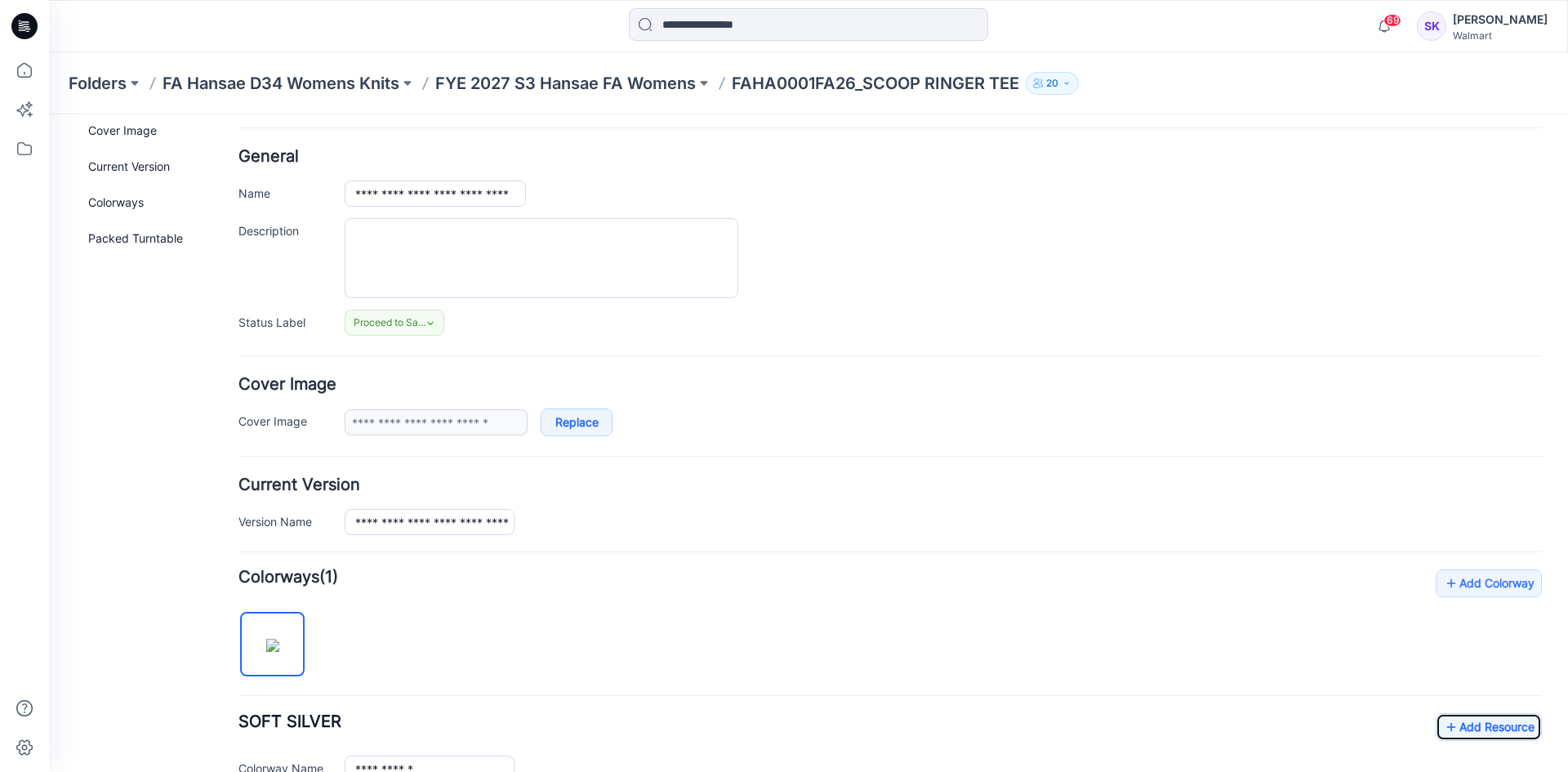
scroll to position [0, 0]
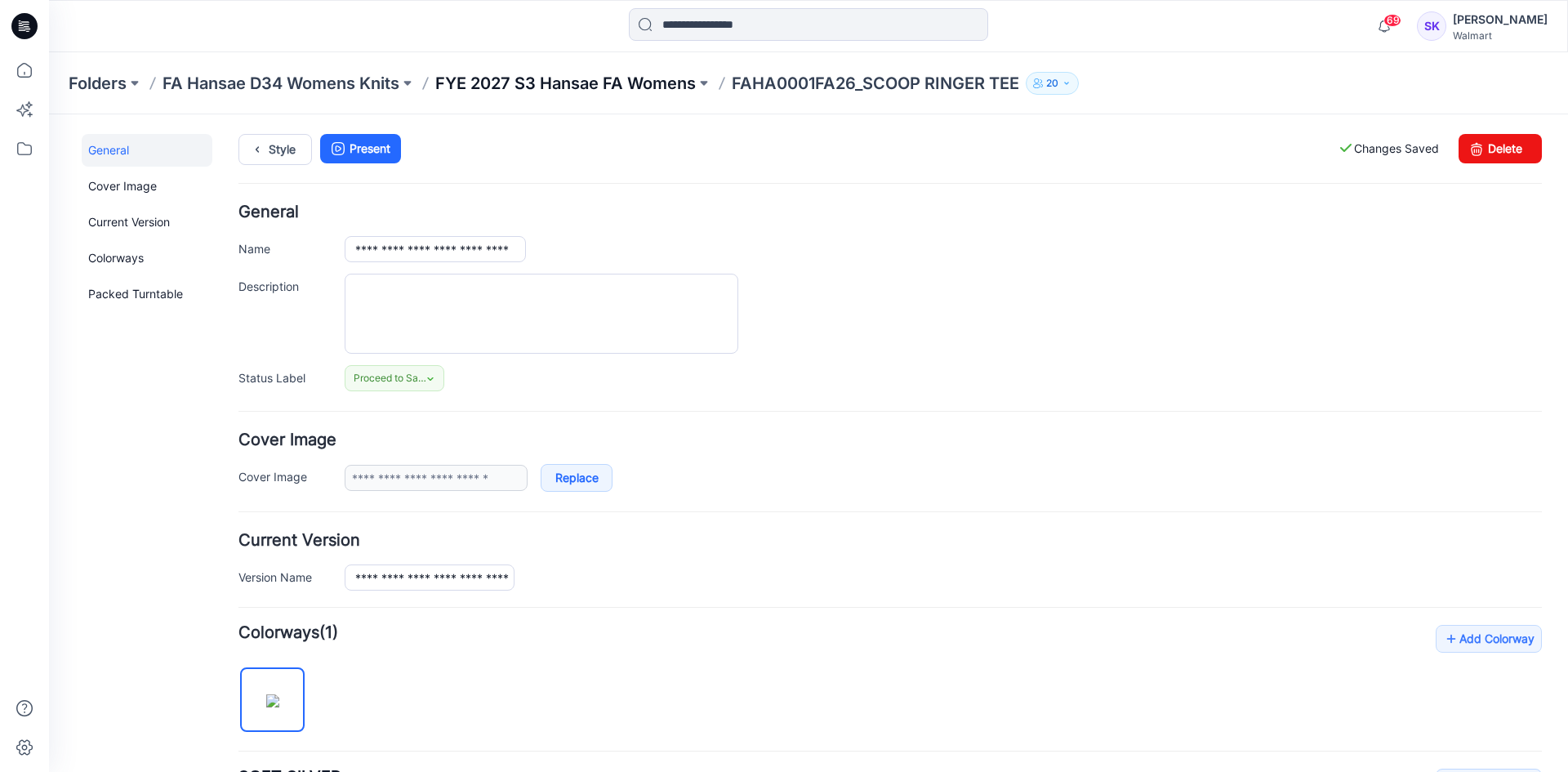
click at [593, 87] on p "FYE 2027 S3 Hansae FA Womens" at bounding box center [566, 82] width 261 height 23
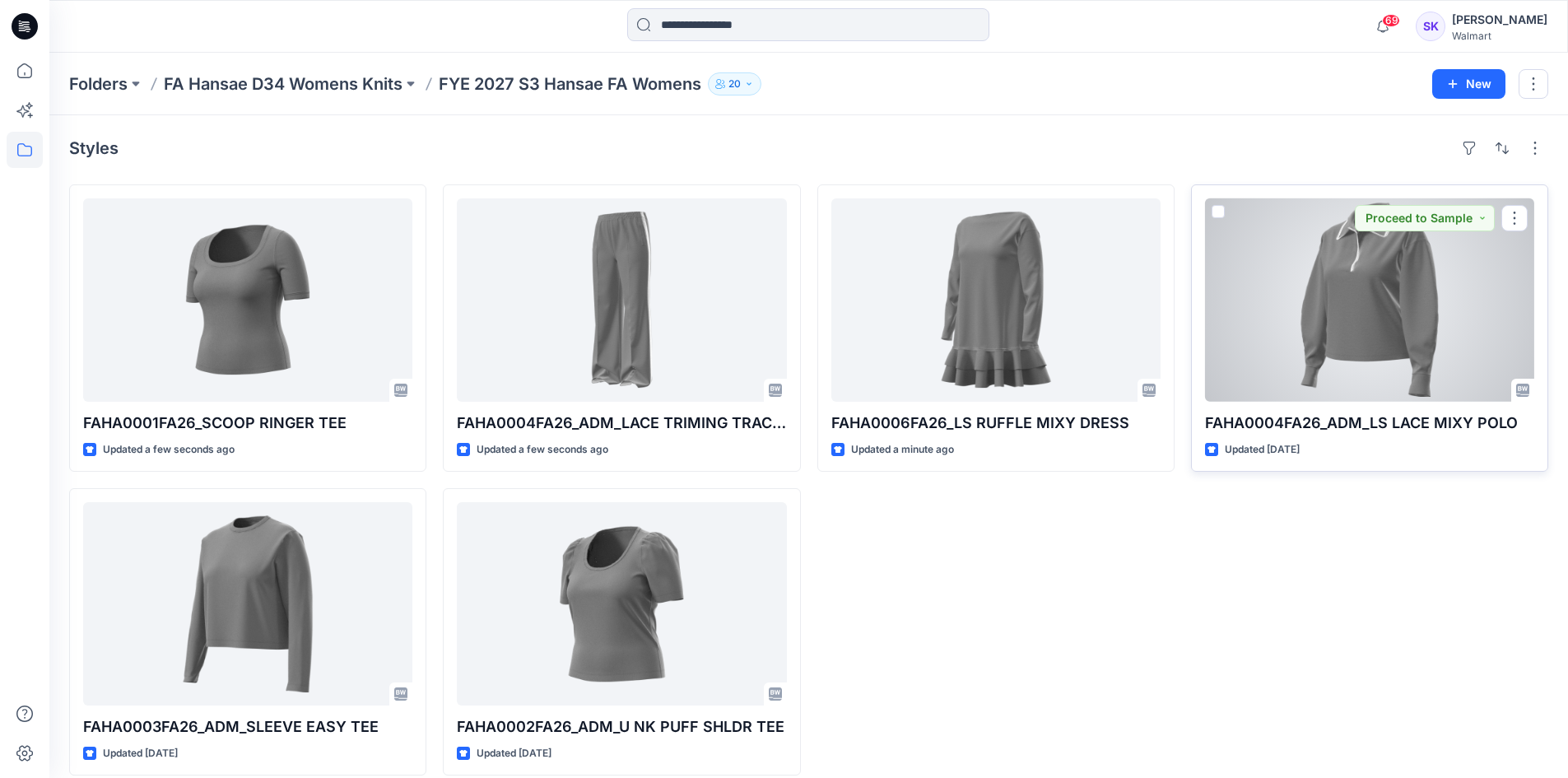
click at [1424, 358] on div at bounding box center [1369, 300] width 330 height 203
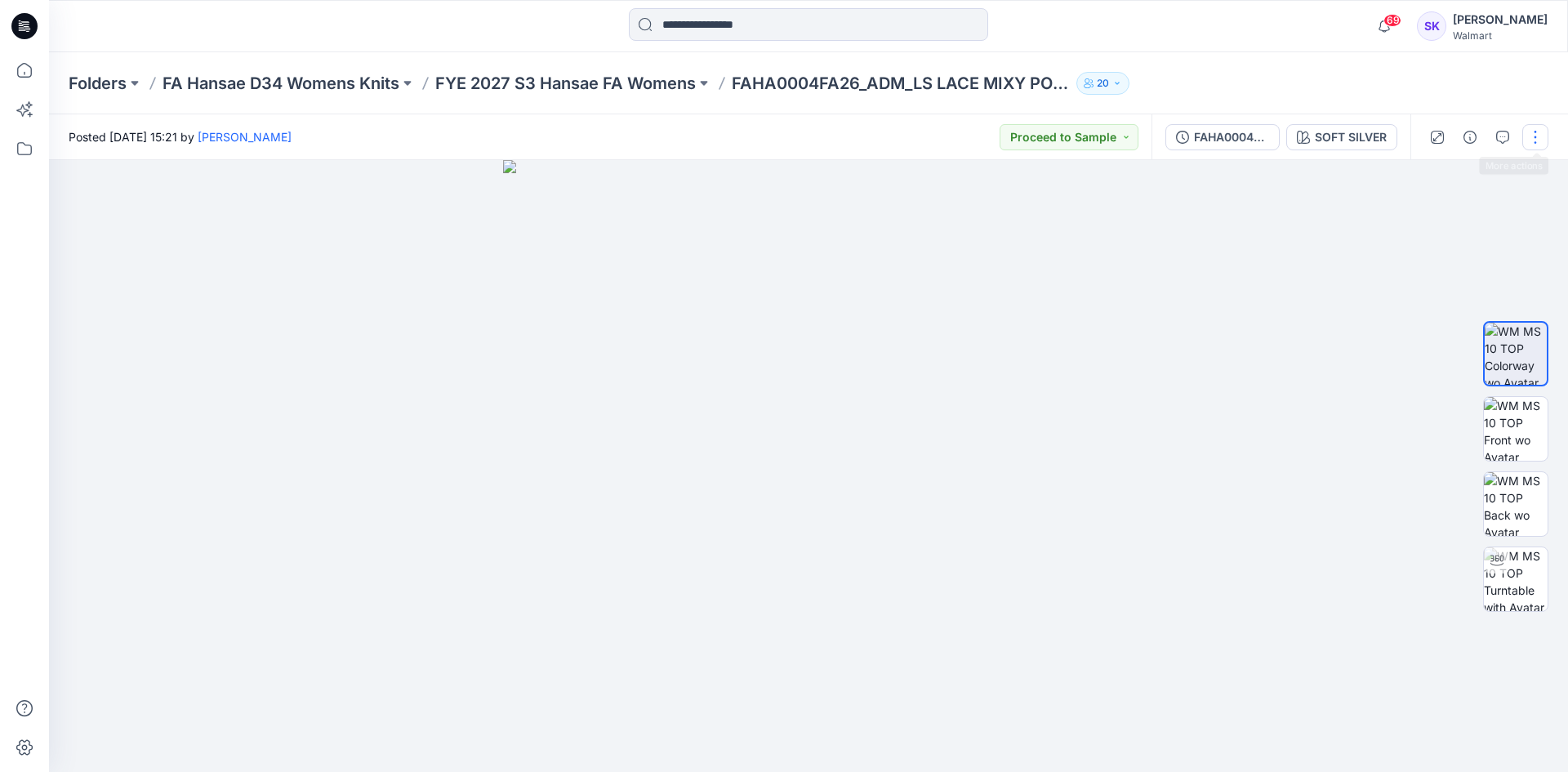
click at [1532, 139] on button "button" at bounding box center [1535, 137] width 26 height 26
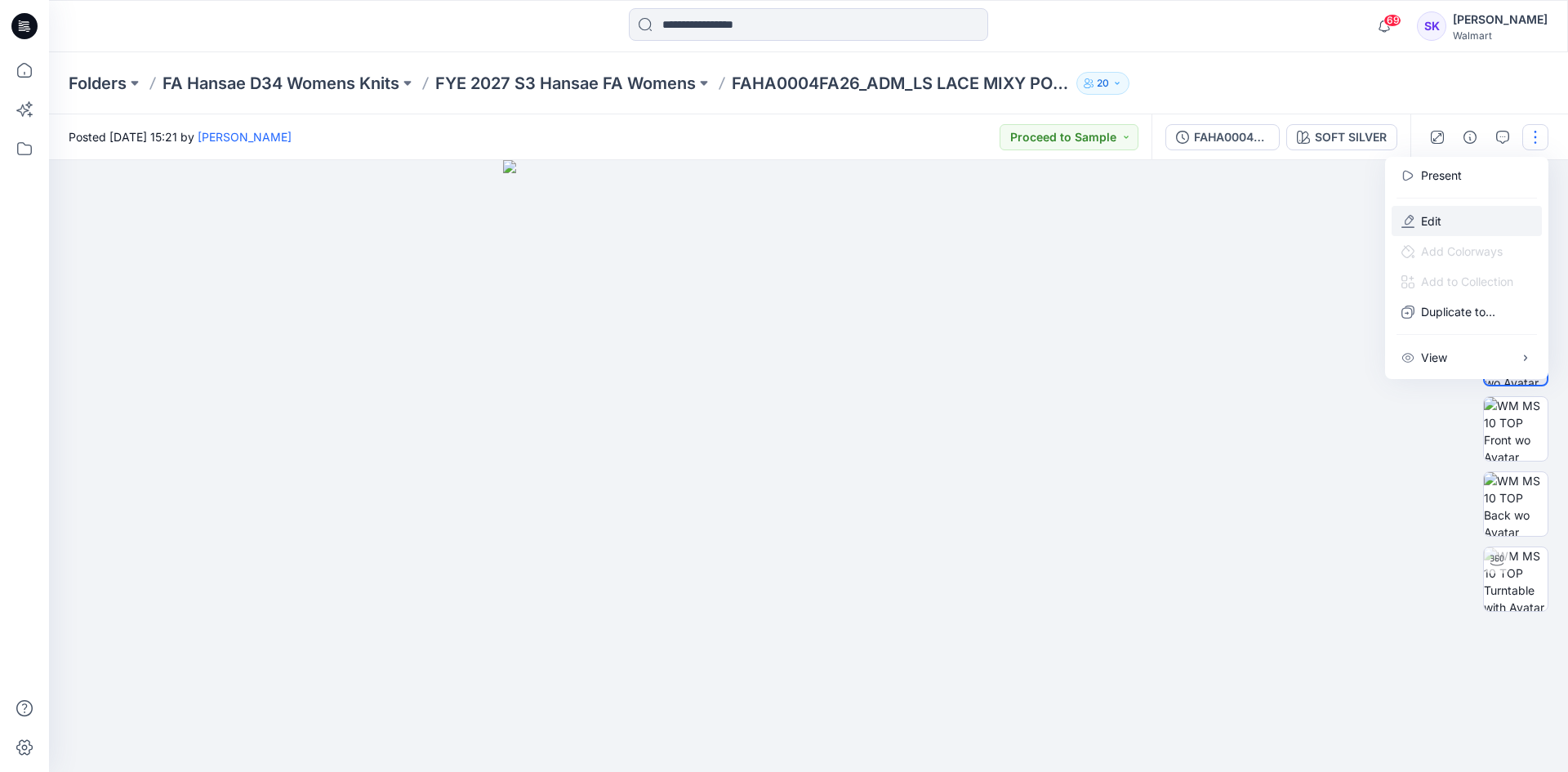
click at [1439, 219] on p "Edit" at bounding box center [1431, 221] width 20 height 17
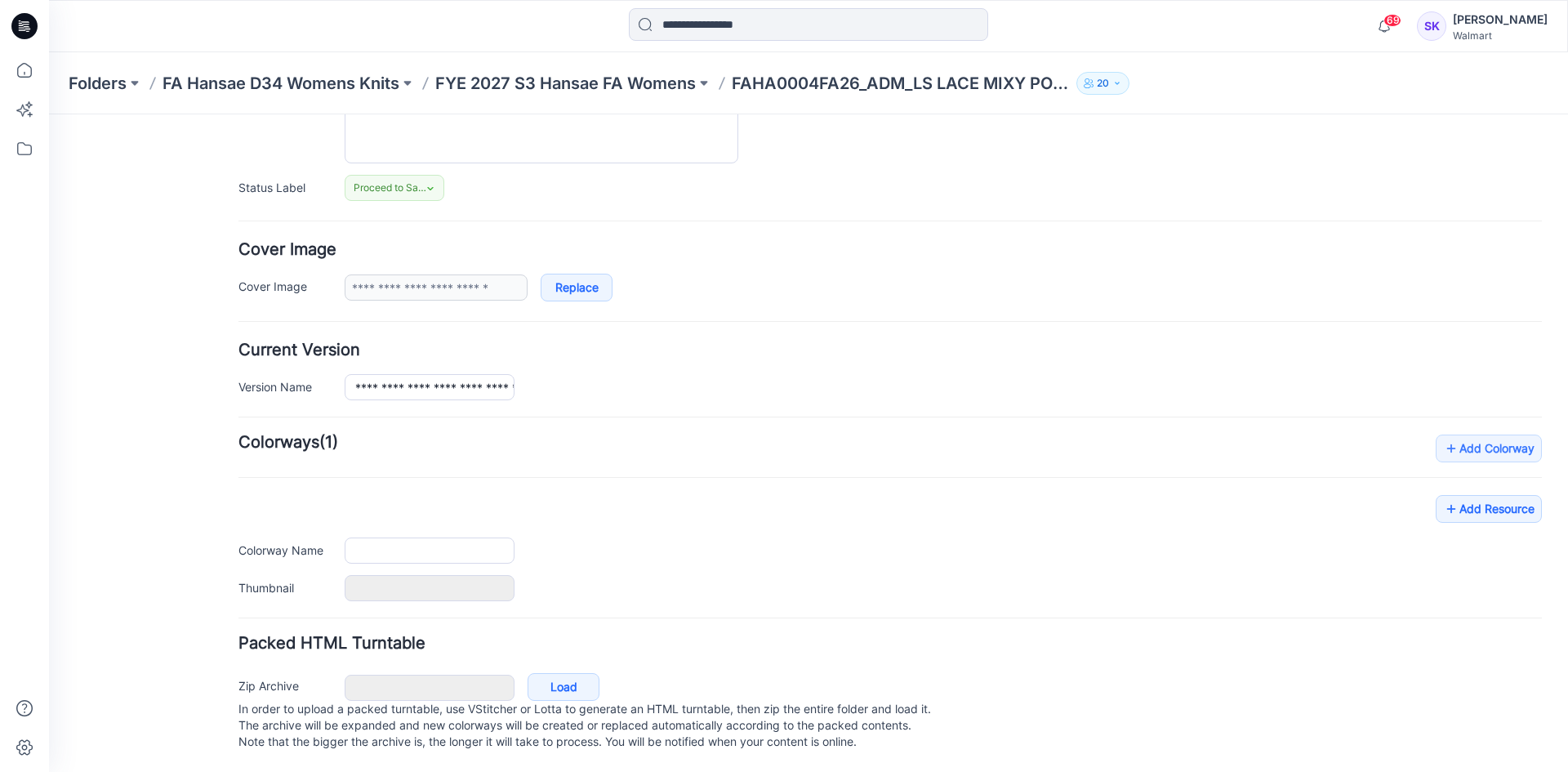
type input "**********"
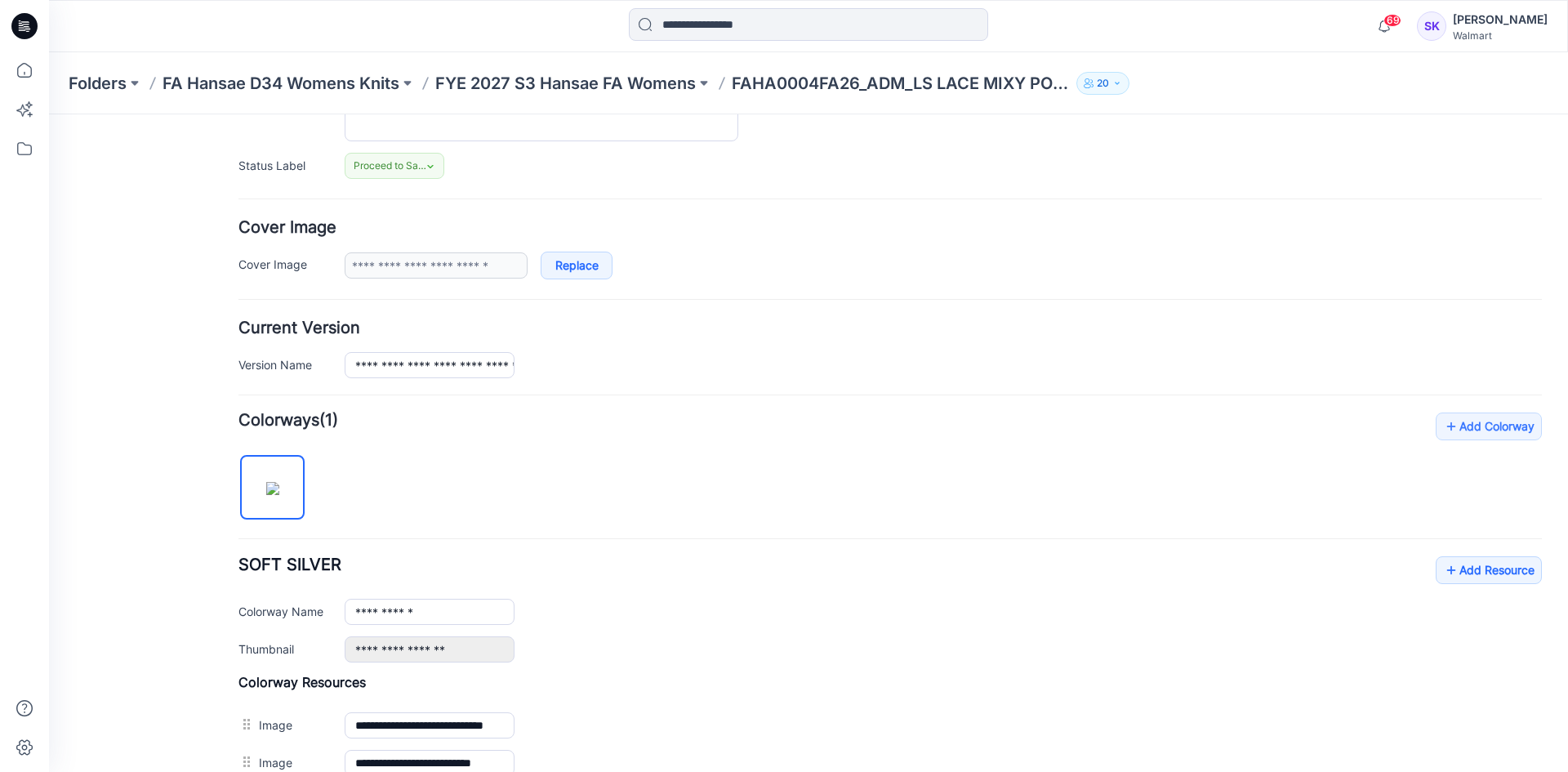
scroll to position [370, 0]
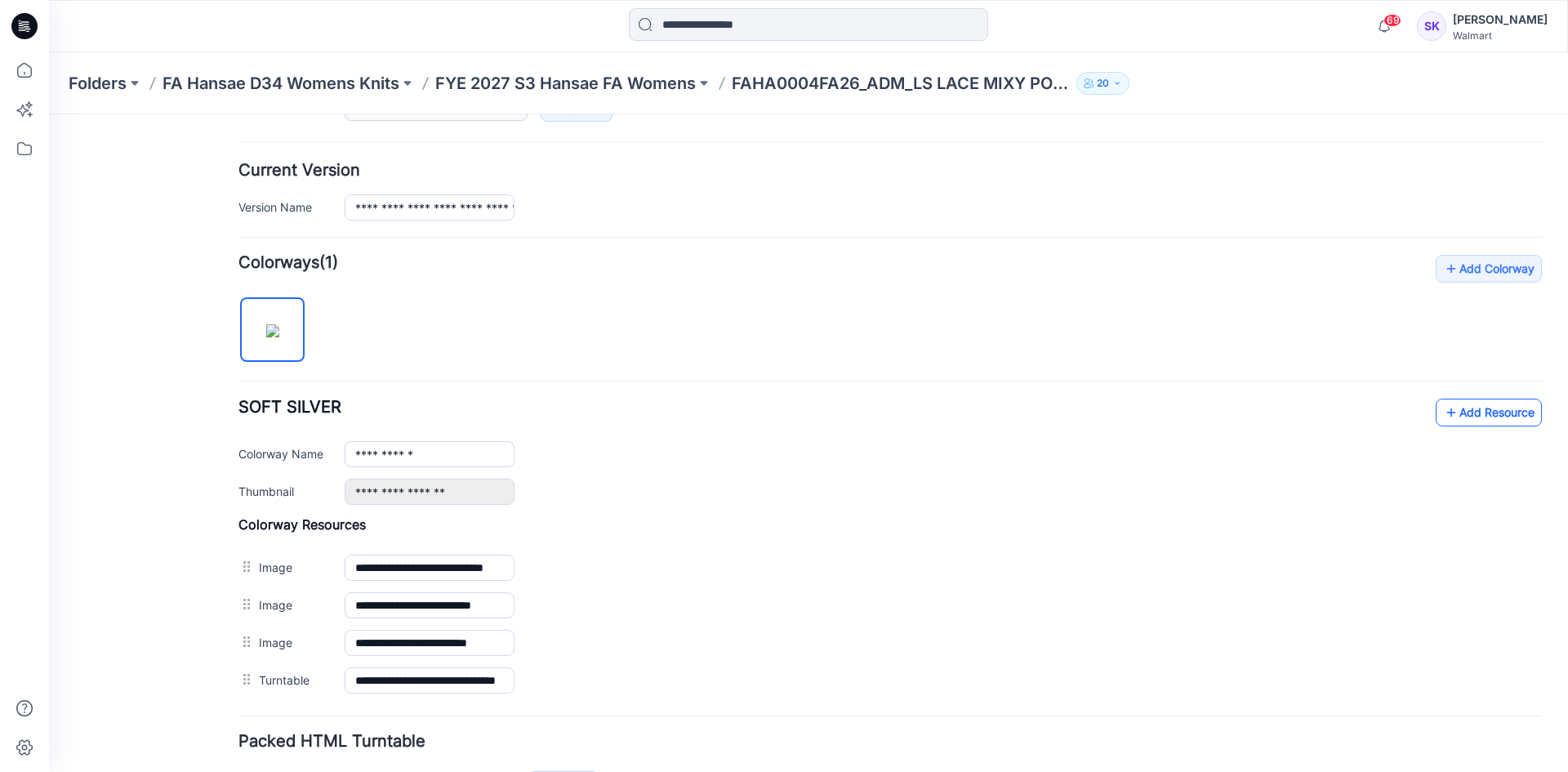
click at [1492, 412] on link "Add Resource" at bounding box center [1489, 412] width 106 height 28
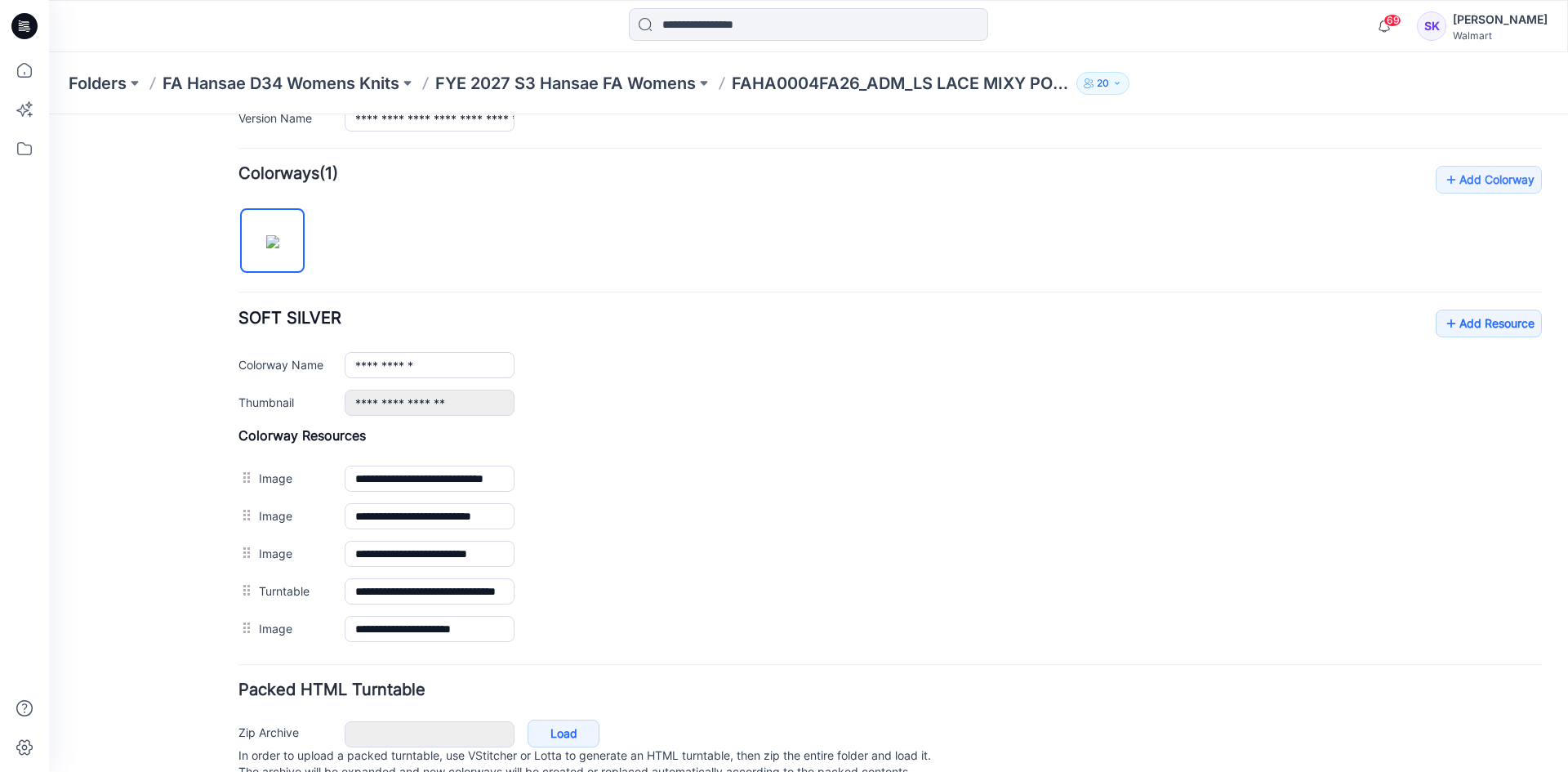
scroll to position [522, 0]
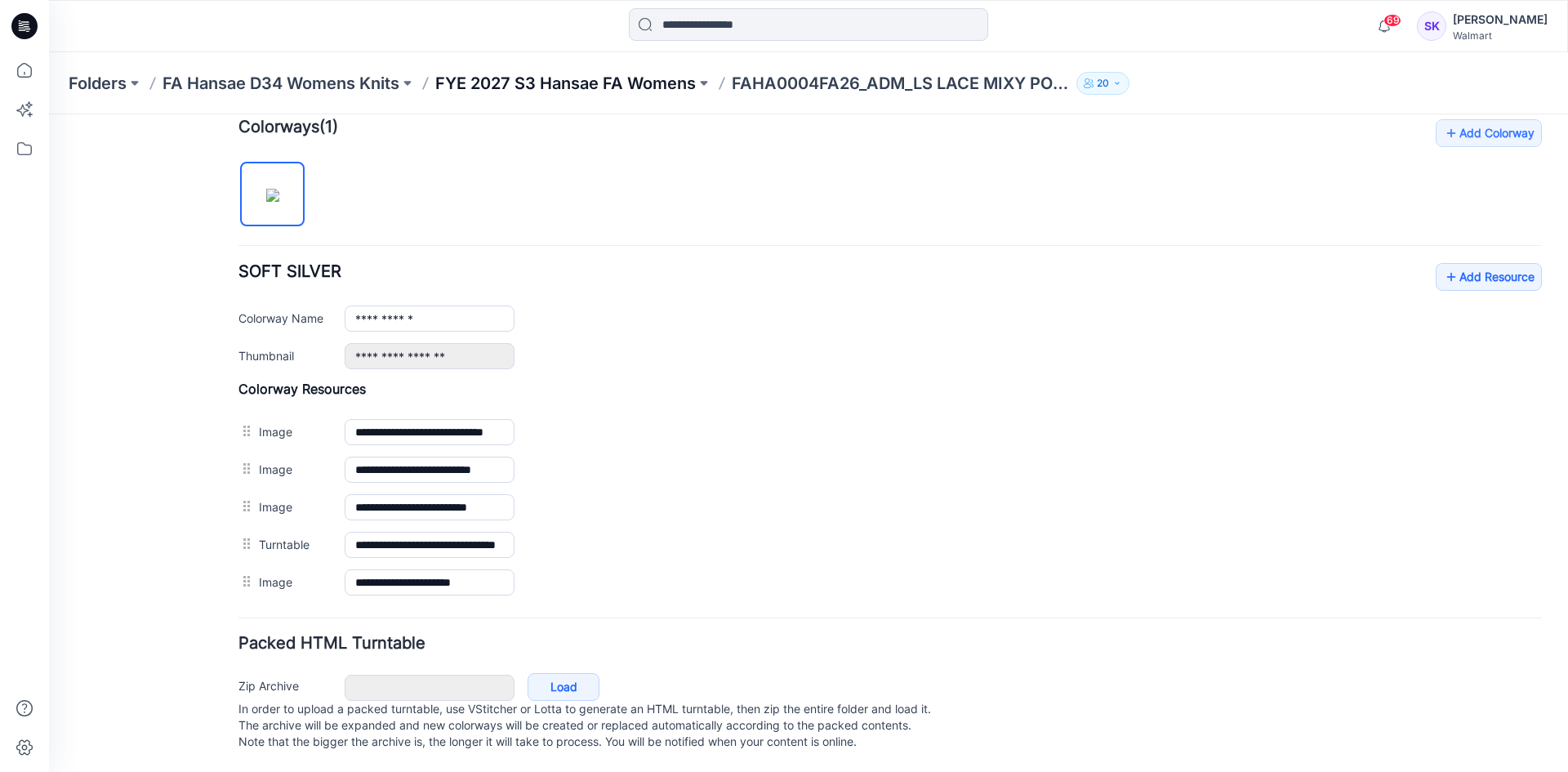
click at [552, 82] on p "FYE 2027 S3 Hansae FA Womens" at bounding box center [566, 82] width 261 height 23
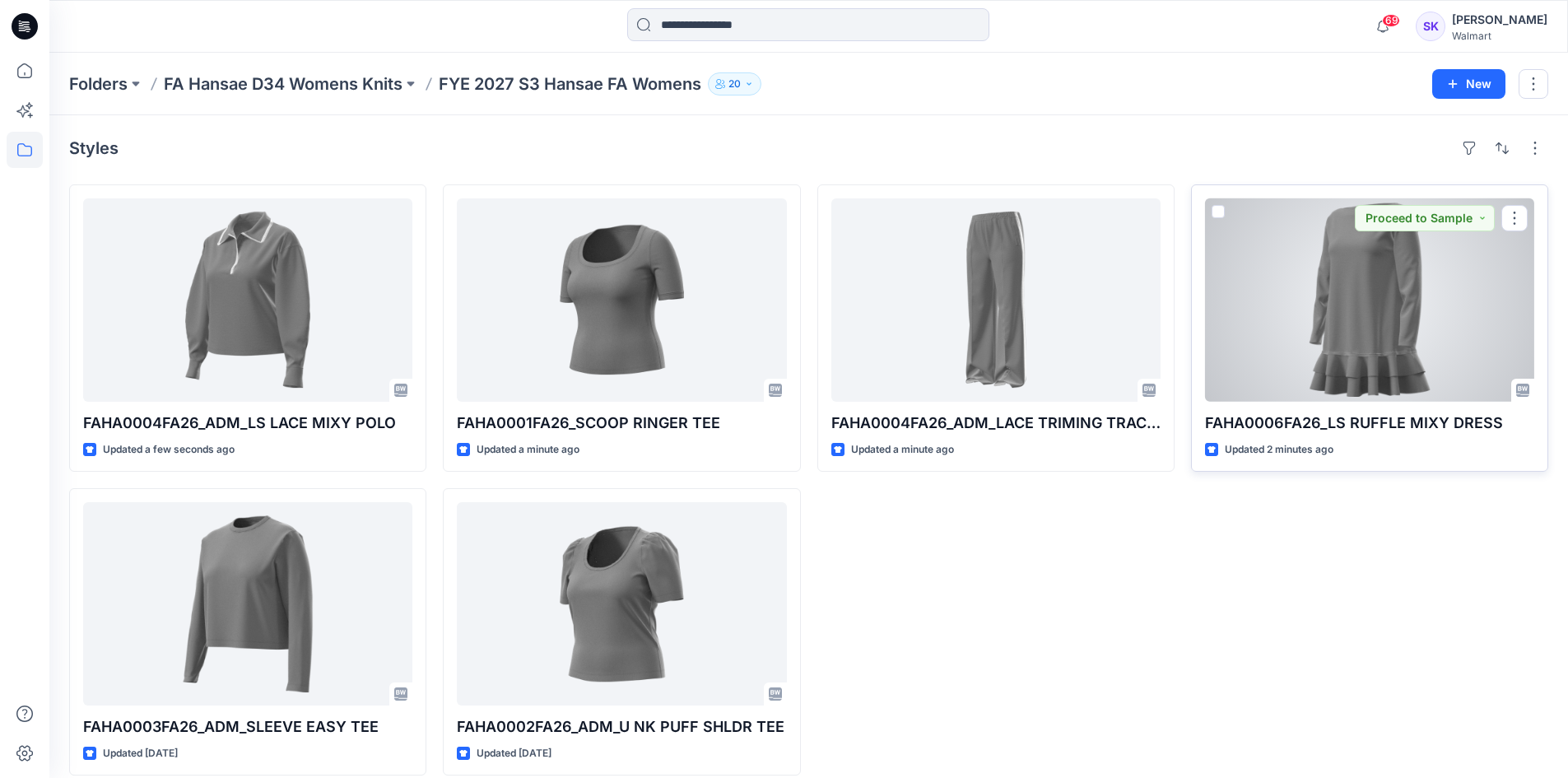
click at [1339, 410] on div "FAHA0006FA26_LS RUFFLE MIXY DRESS Updated 2 minutes ago Proceed to Sample" at bounding box center [1370, 328] width 357 height 287
click at [1355, 303] on div at bounding box center [1369, 300] width 330 height 203
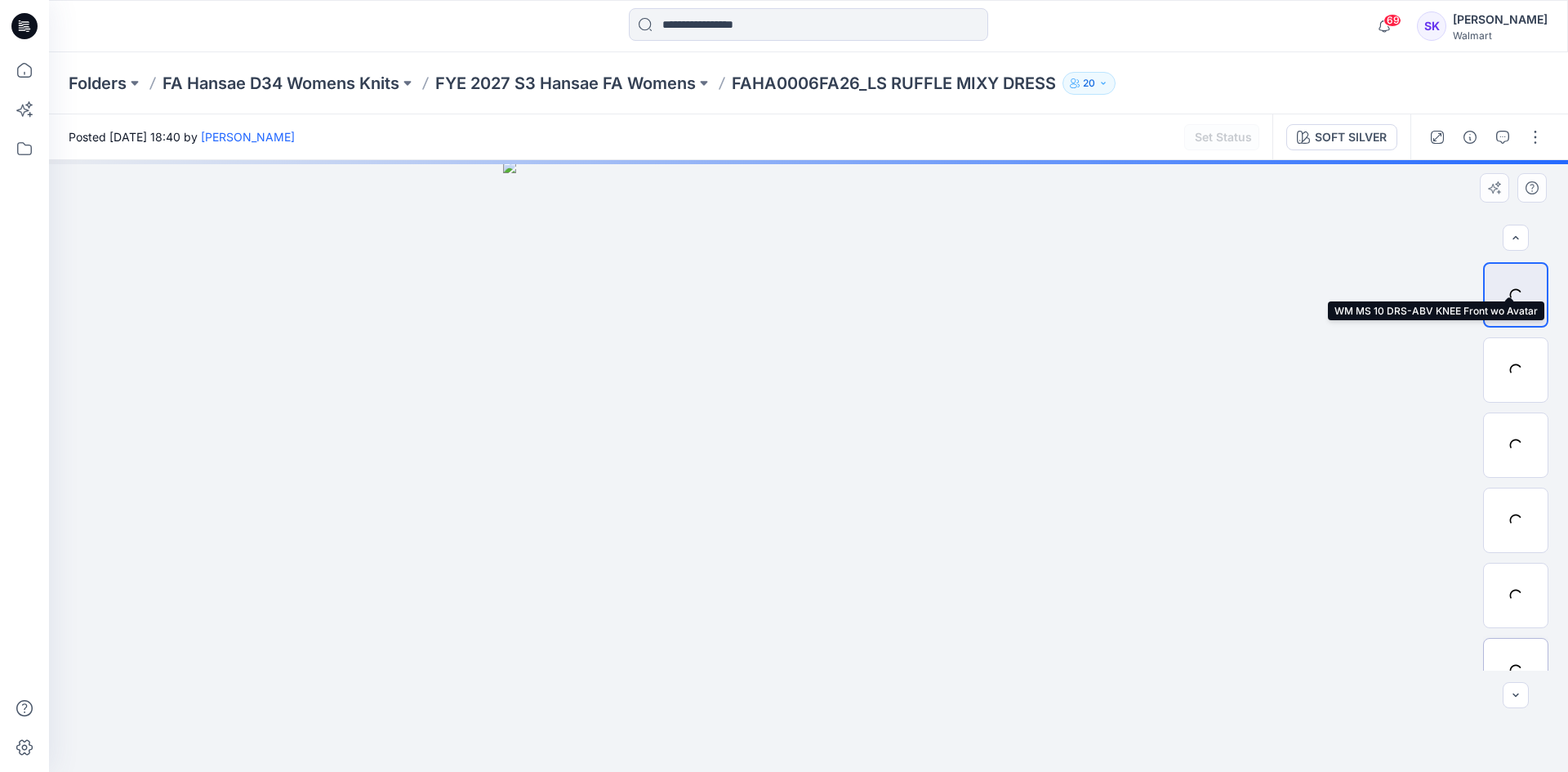
scroll to position [108, 0]
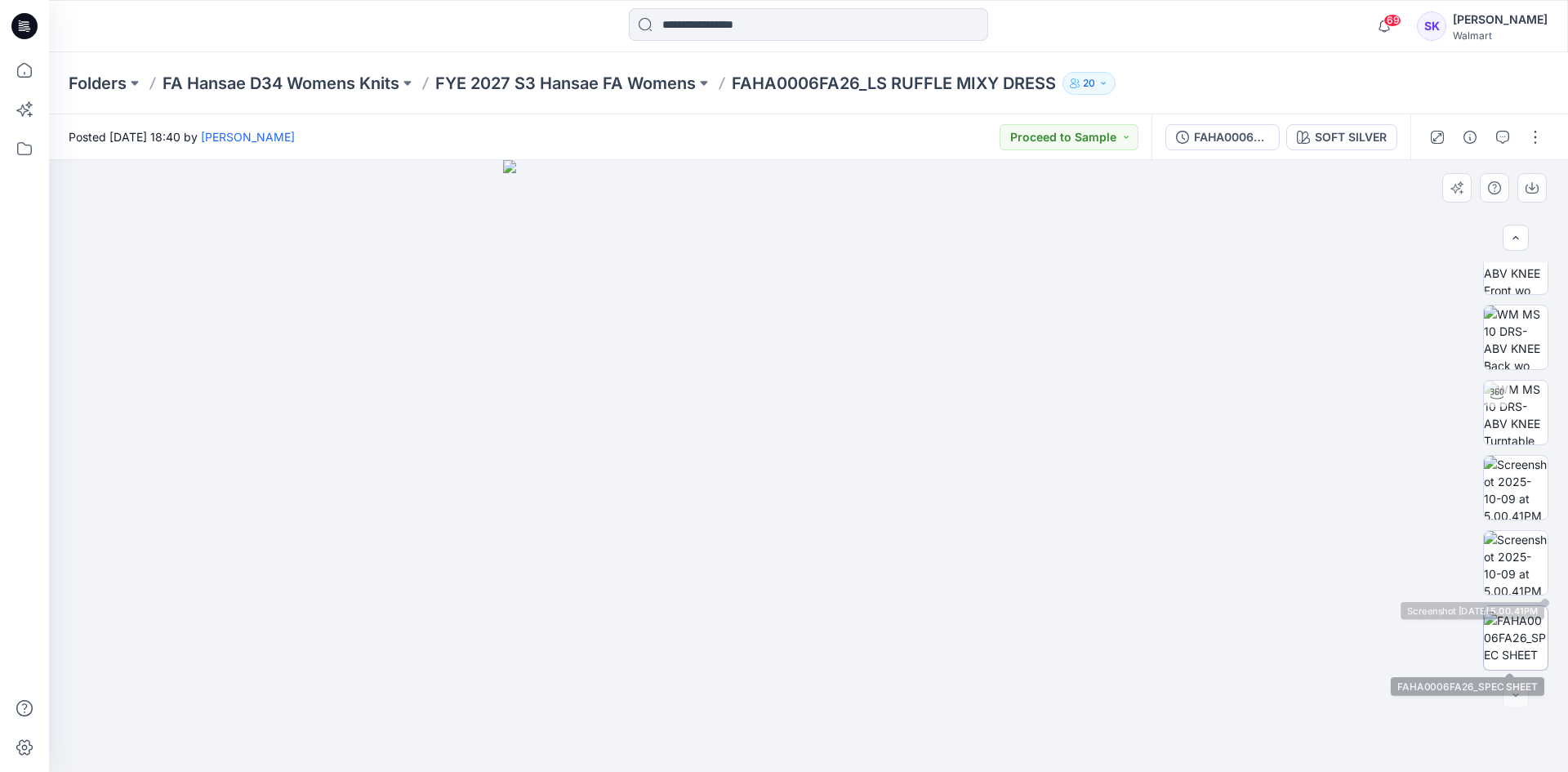
click at [1520, 621] on img at bounding box center [1516, 637] width 64 height 51
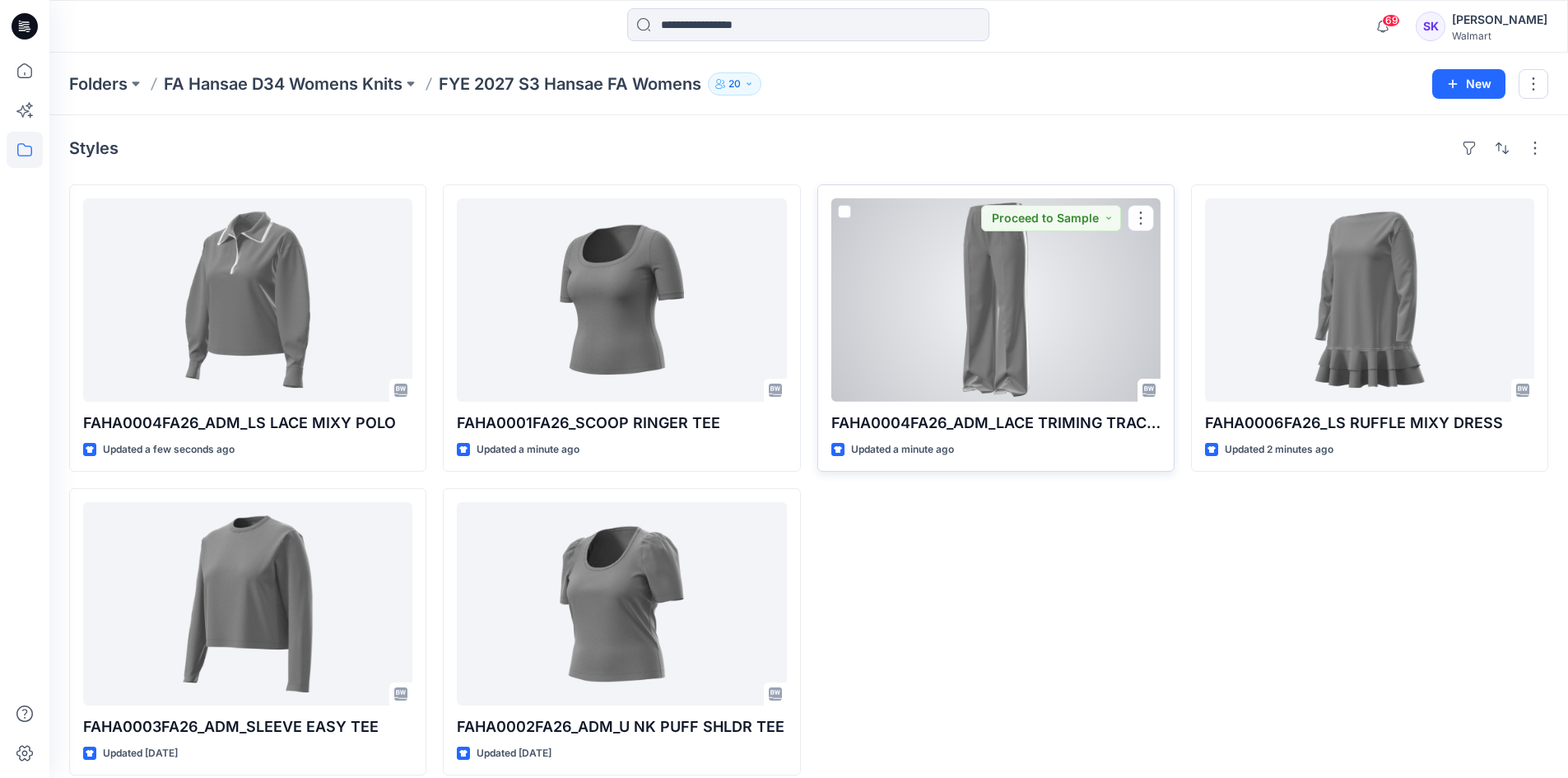
click at [919, 321] on div at bounding box center [995, 300] width 330 height 203
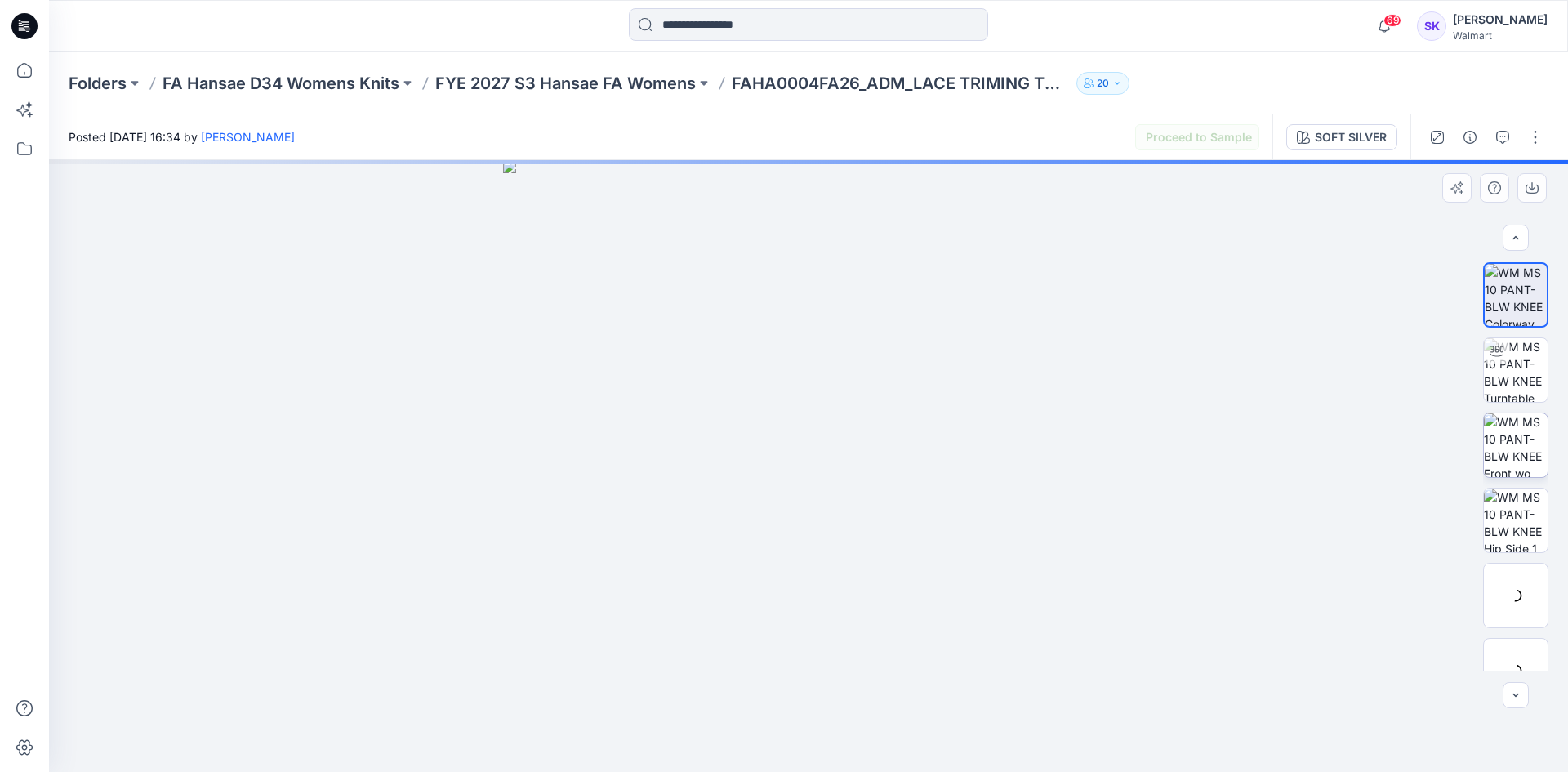
scroll to position [108, 0]
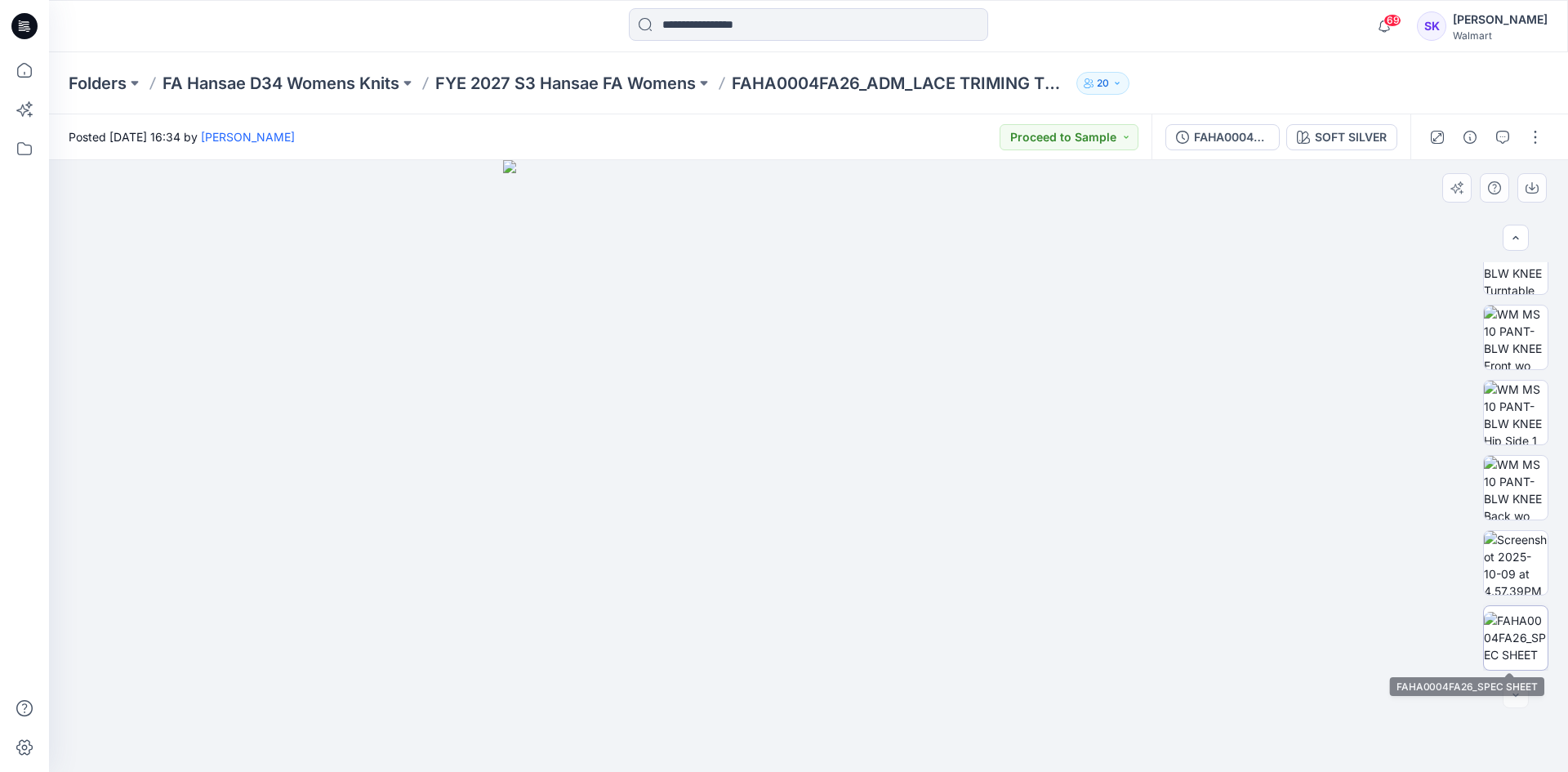
click at [1523, 618] on img at bounding box center [1516, 637] width 64 height 51
click at [1531, 137] on button "button" at bounding box center [1535, 137] width 26 height 26
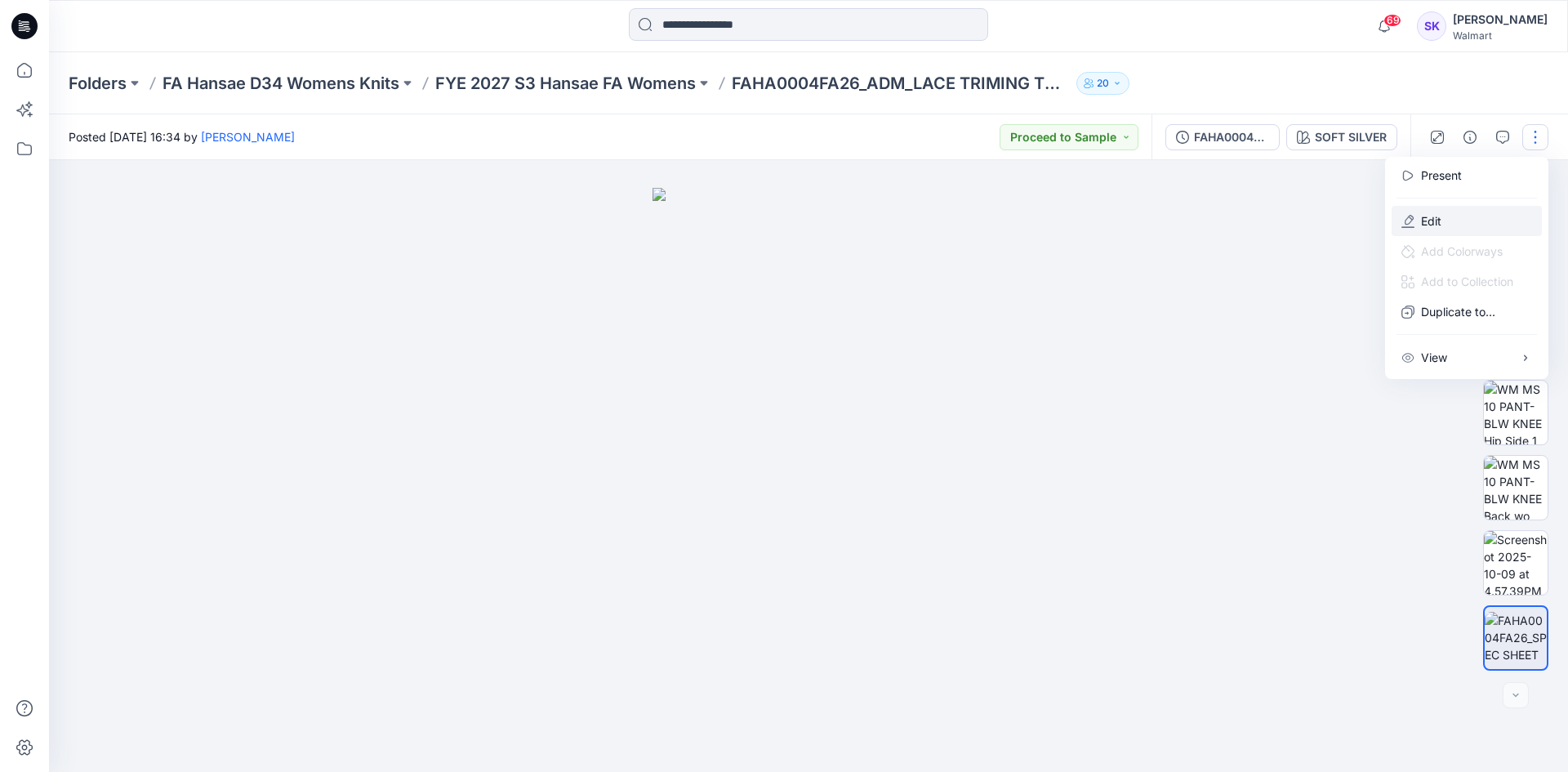
click at [1426, 221] on p "Edit" at bounding box center [1431, 221] width 20 height 17
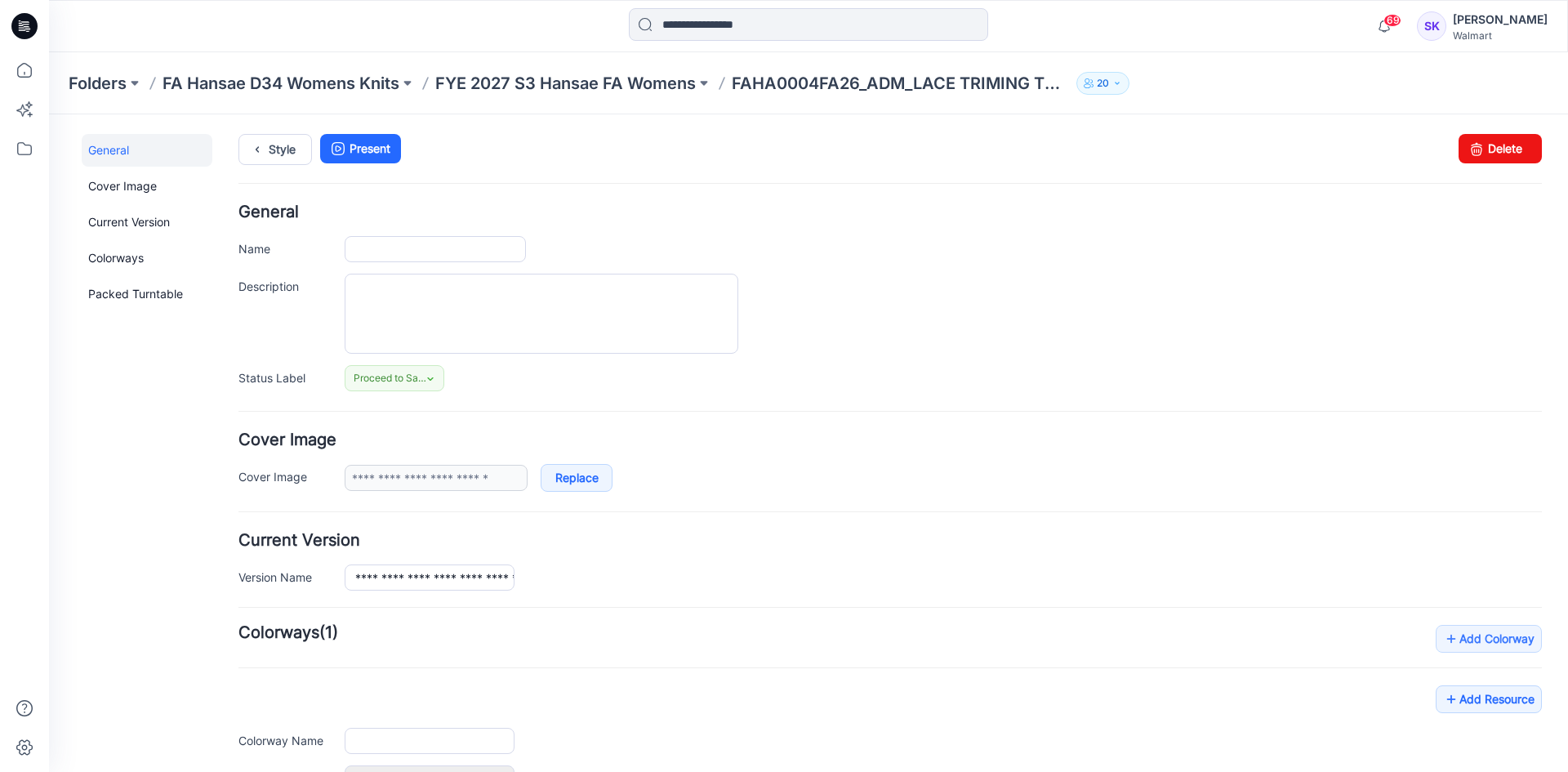
type input "**********"
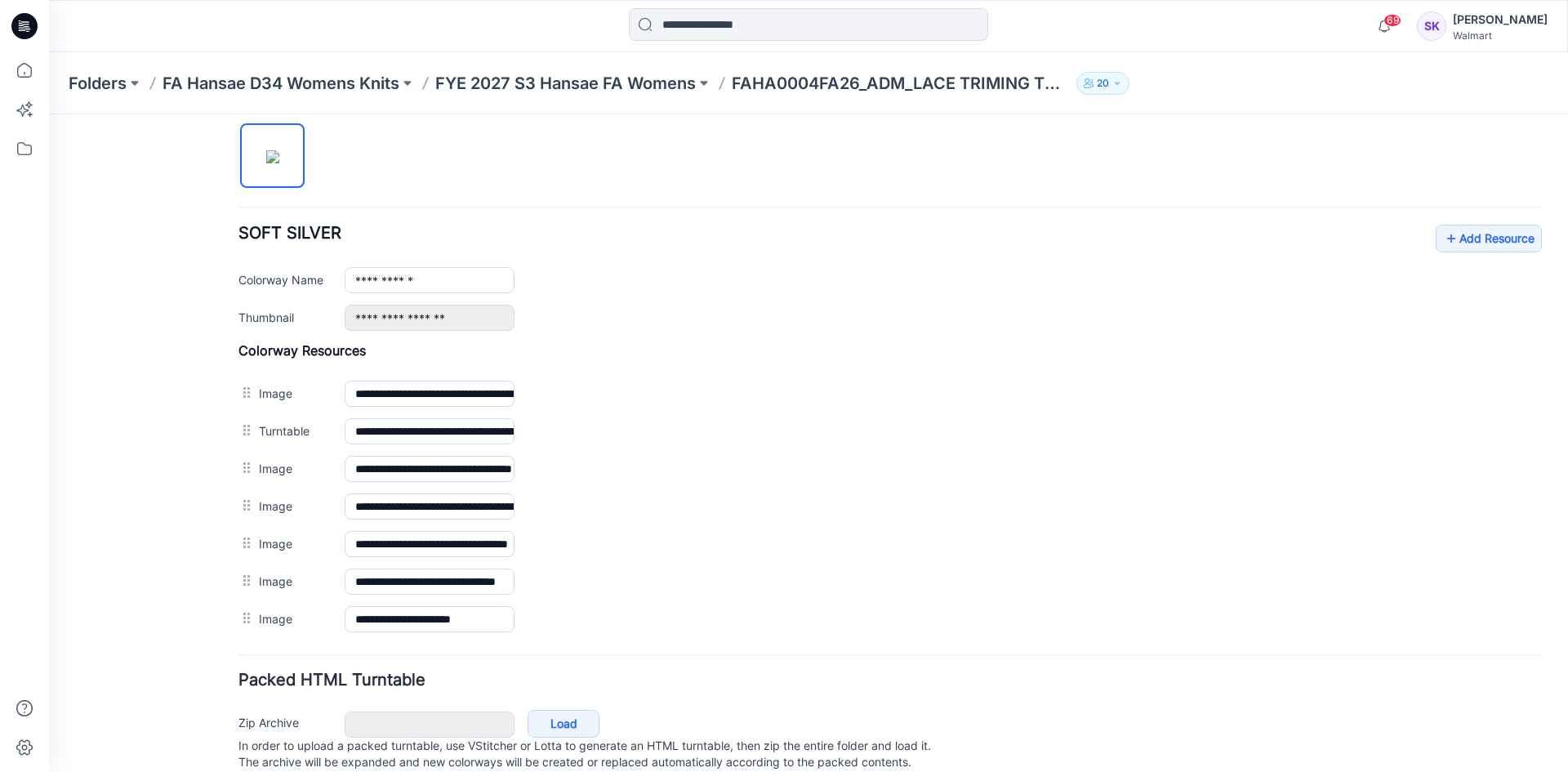
scroll to position [597, 0]
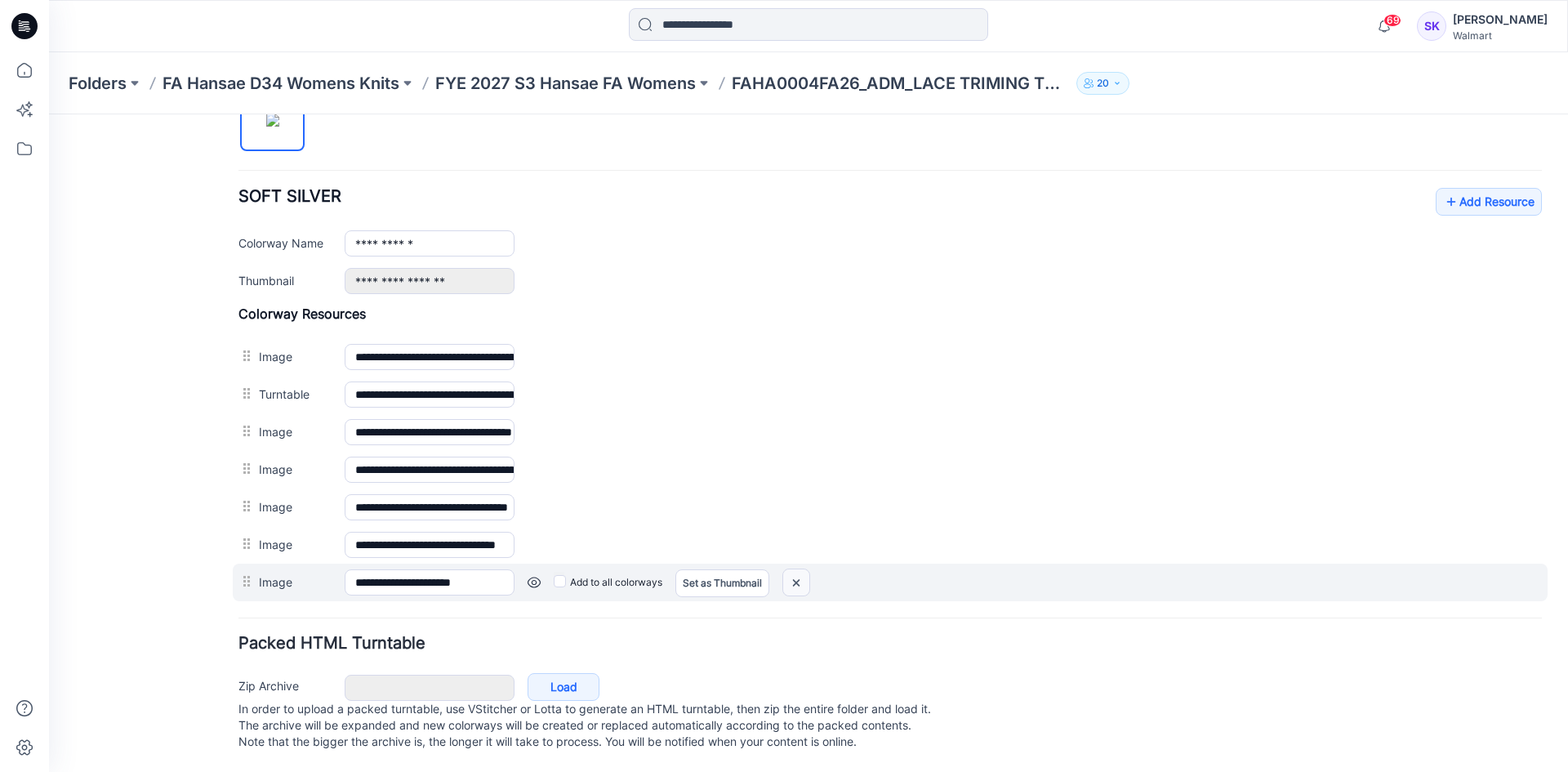
click at [795, 569] on img at bounding box center [796, 583] width 26 height 27
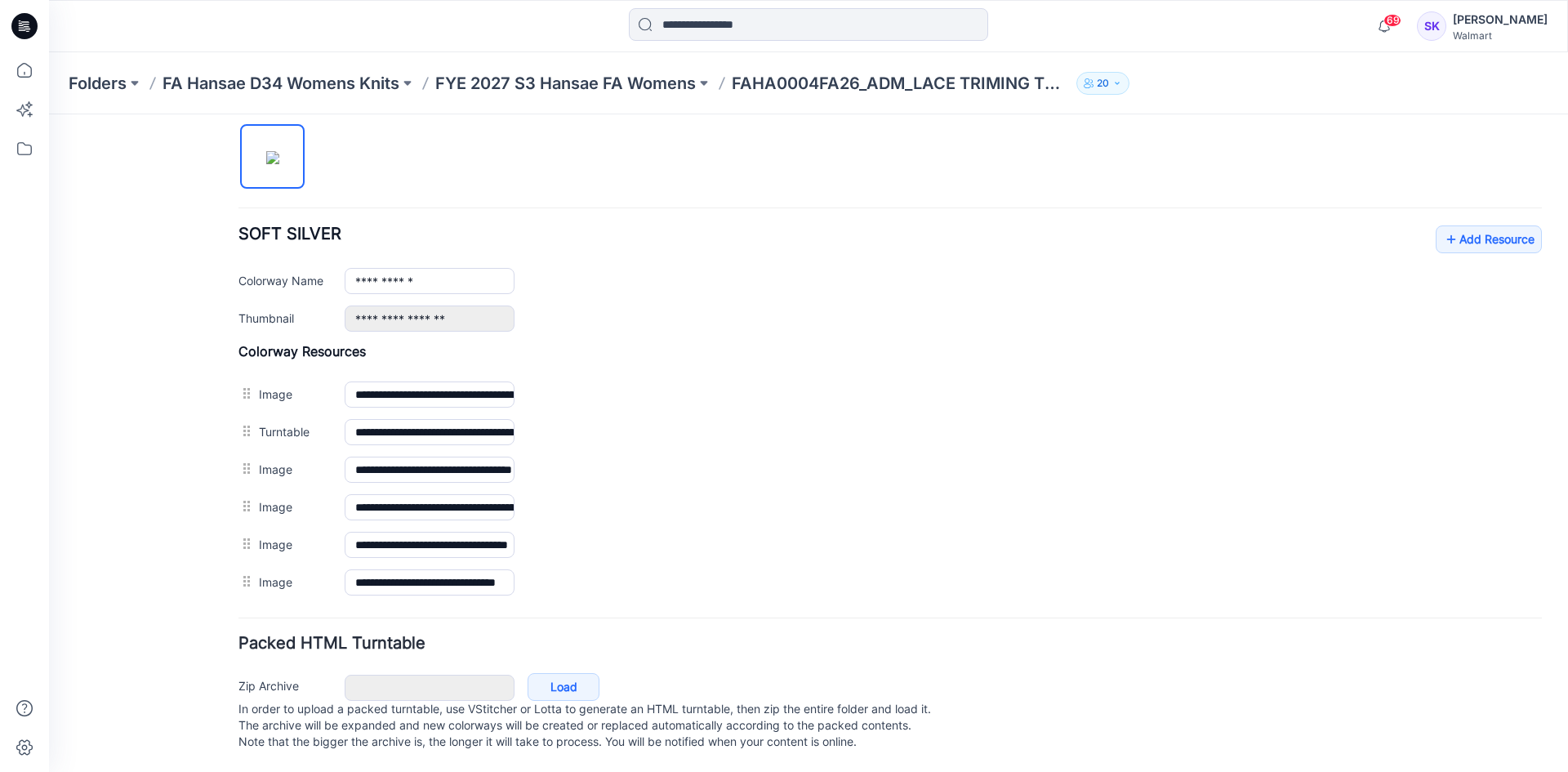
scroll to position [559, 0]
click at [1488, 225] on link "Add Resource" at bounding box center [1489, 239] width 106 height 28
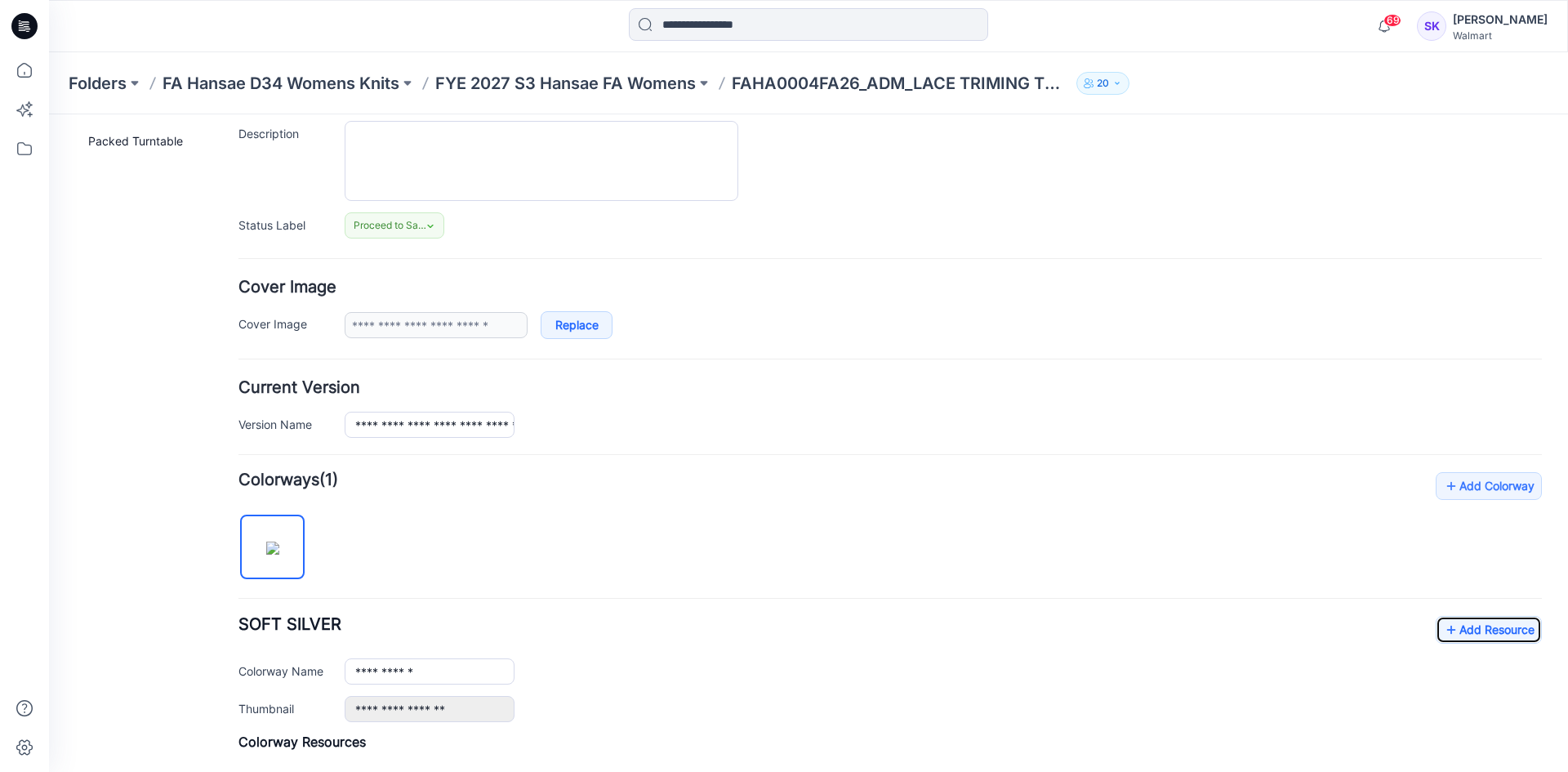
scroll to position [151, 0]
click at [473, 428] on input "**********" at bounding box center [430, 426] width 170 height 26
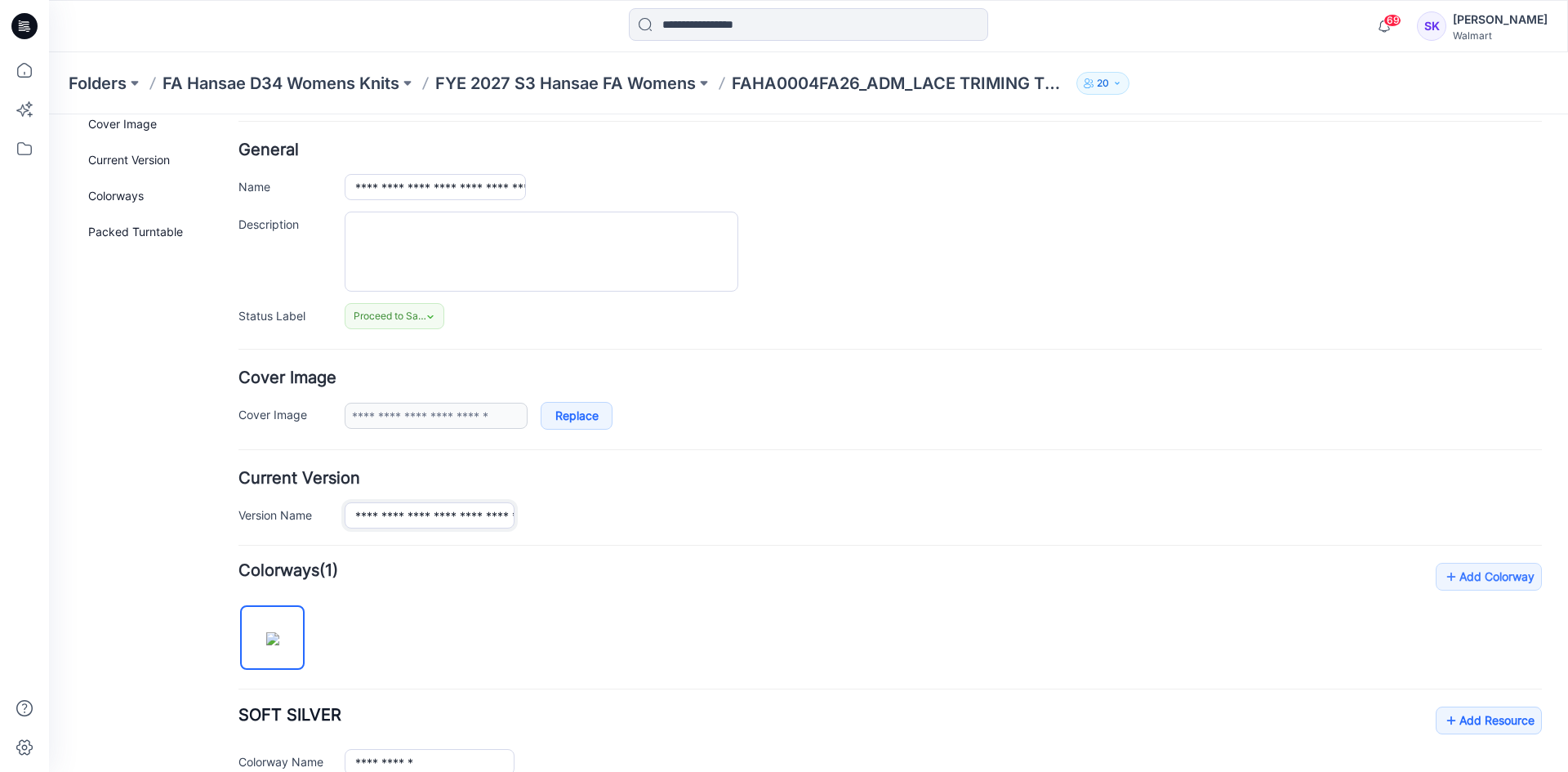
scroll to position [0, 0]
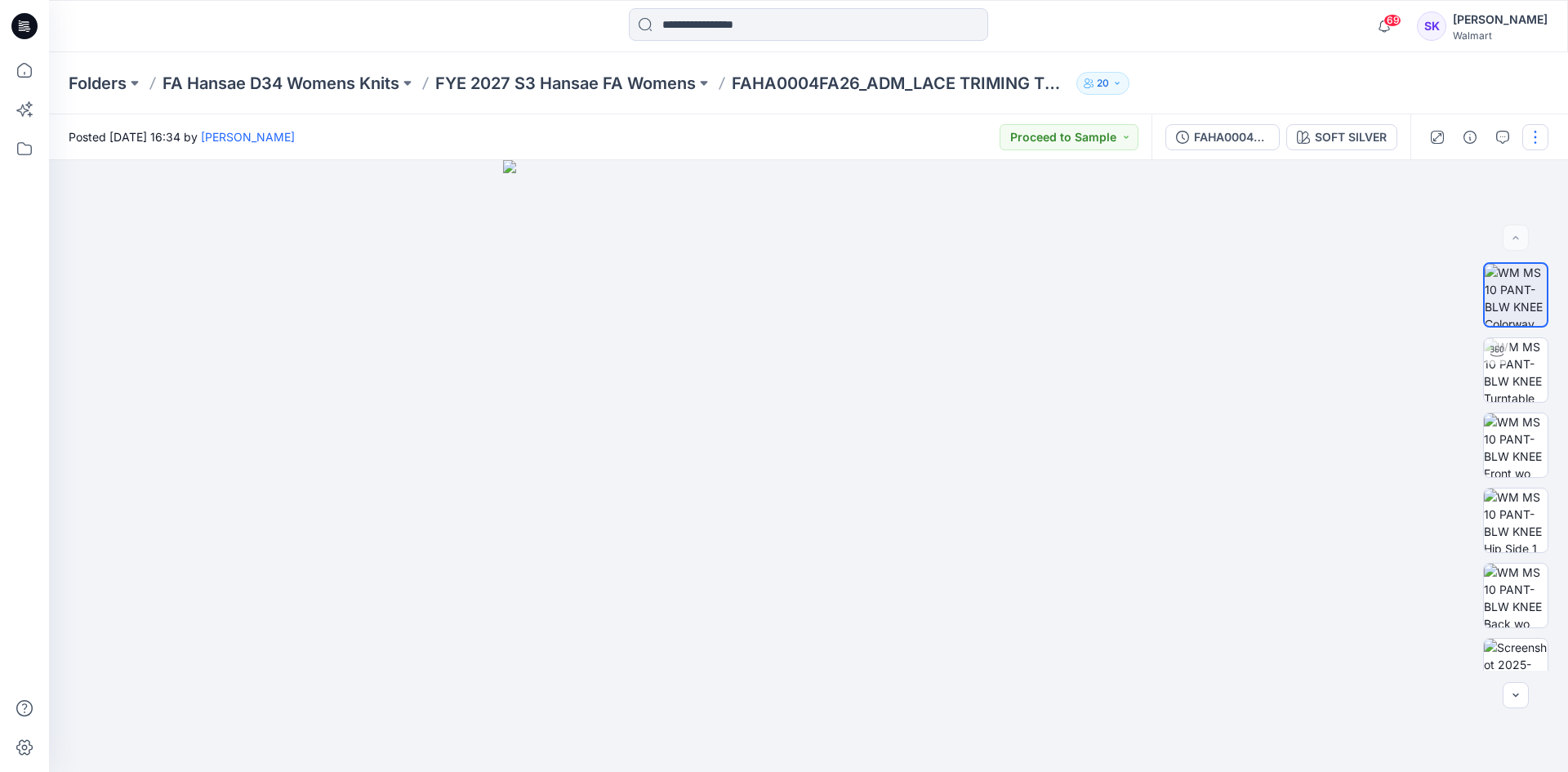
click at [1537, 138] on button "button" at bounding box center [1535, 137] width 26 height 26
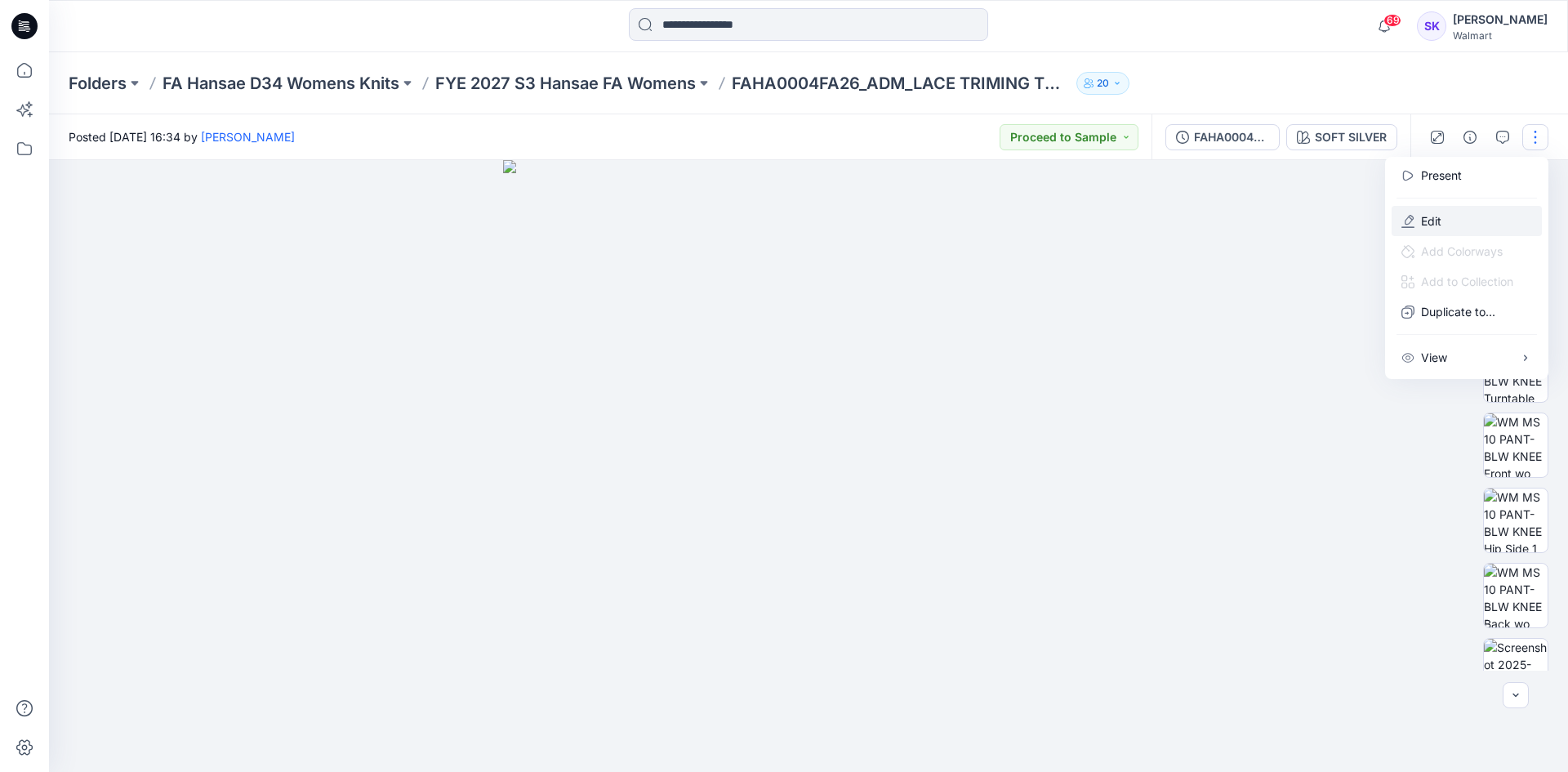
click at [1423, 219] on p "Edit" at bounding box center [1431, 221] width 20 height 17
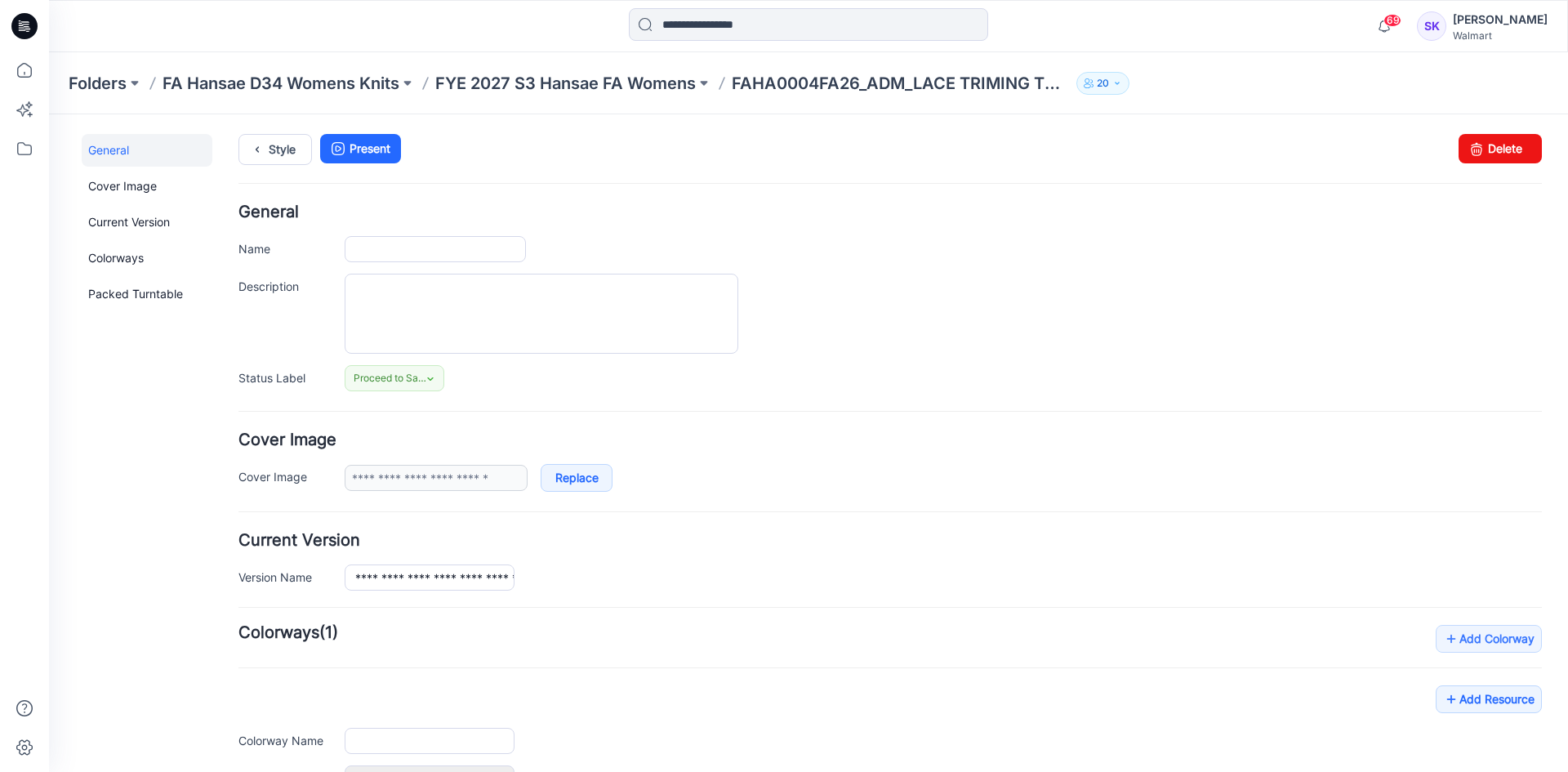
type input "**********"
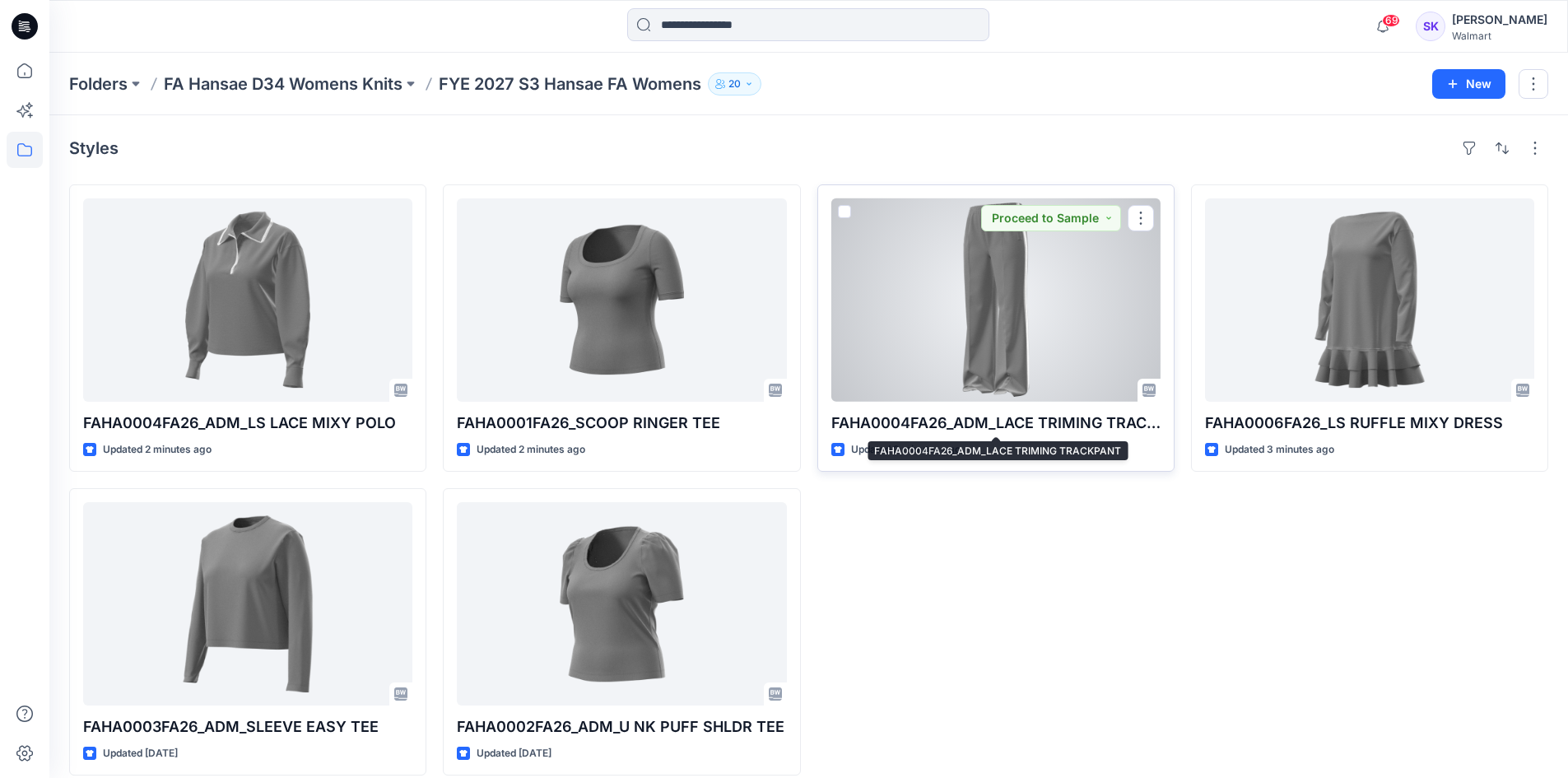
click at [972, 420] on p "FAHA0004FA26_ADM_LACE TRIMING TRACKPANT" at bounding box center [995, 423] width 330 height 23
click at [1146, 218] on button "button" at bounding box center [1140, 218] width 26 height 26
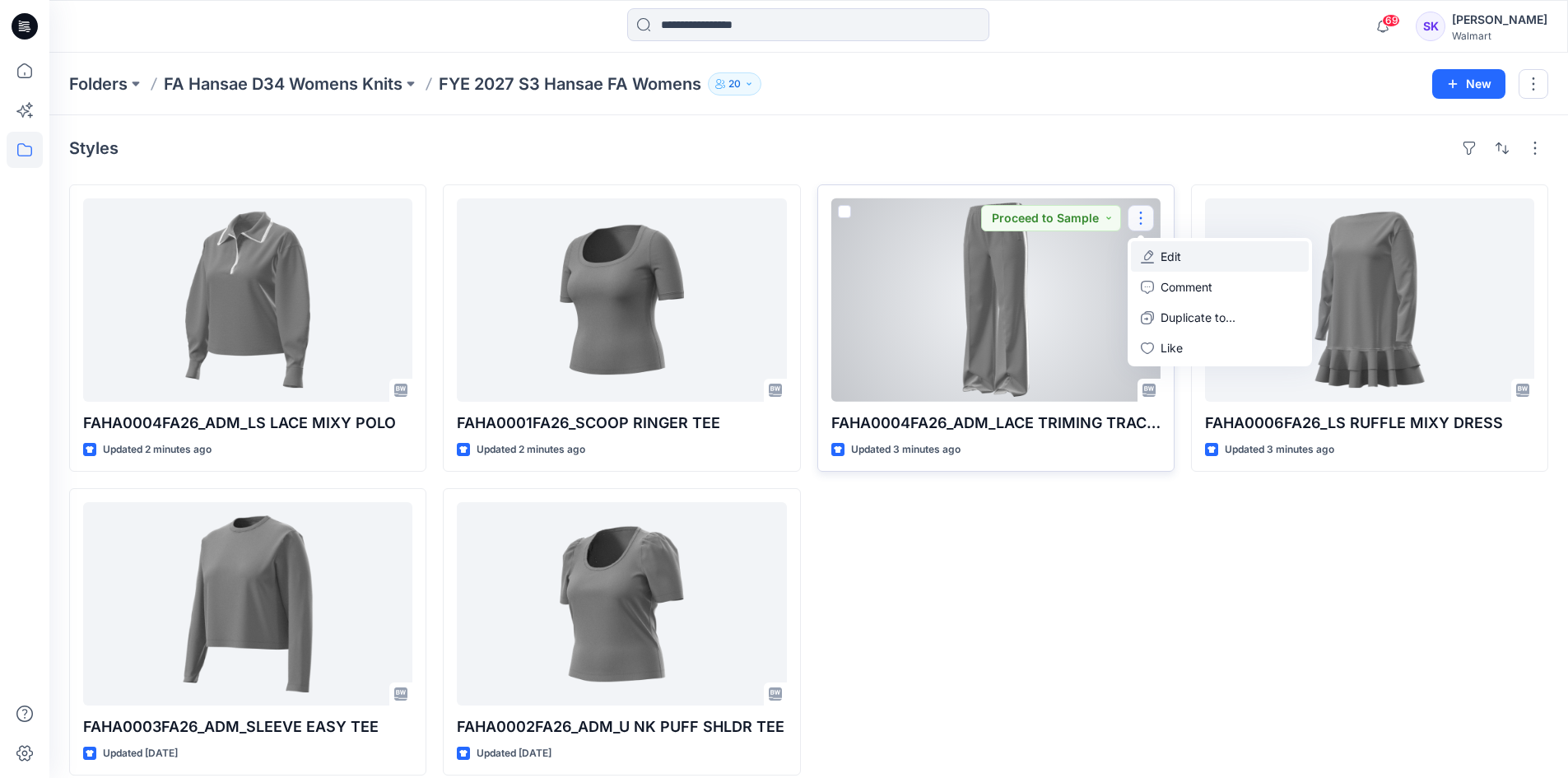
click at [1176, 257] on p "Edit" at bounding box center [1171, 256] width 20 height 17
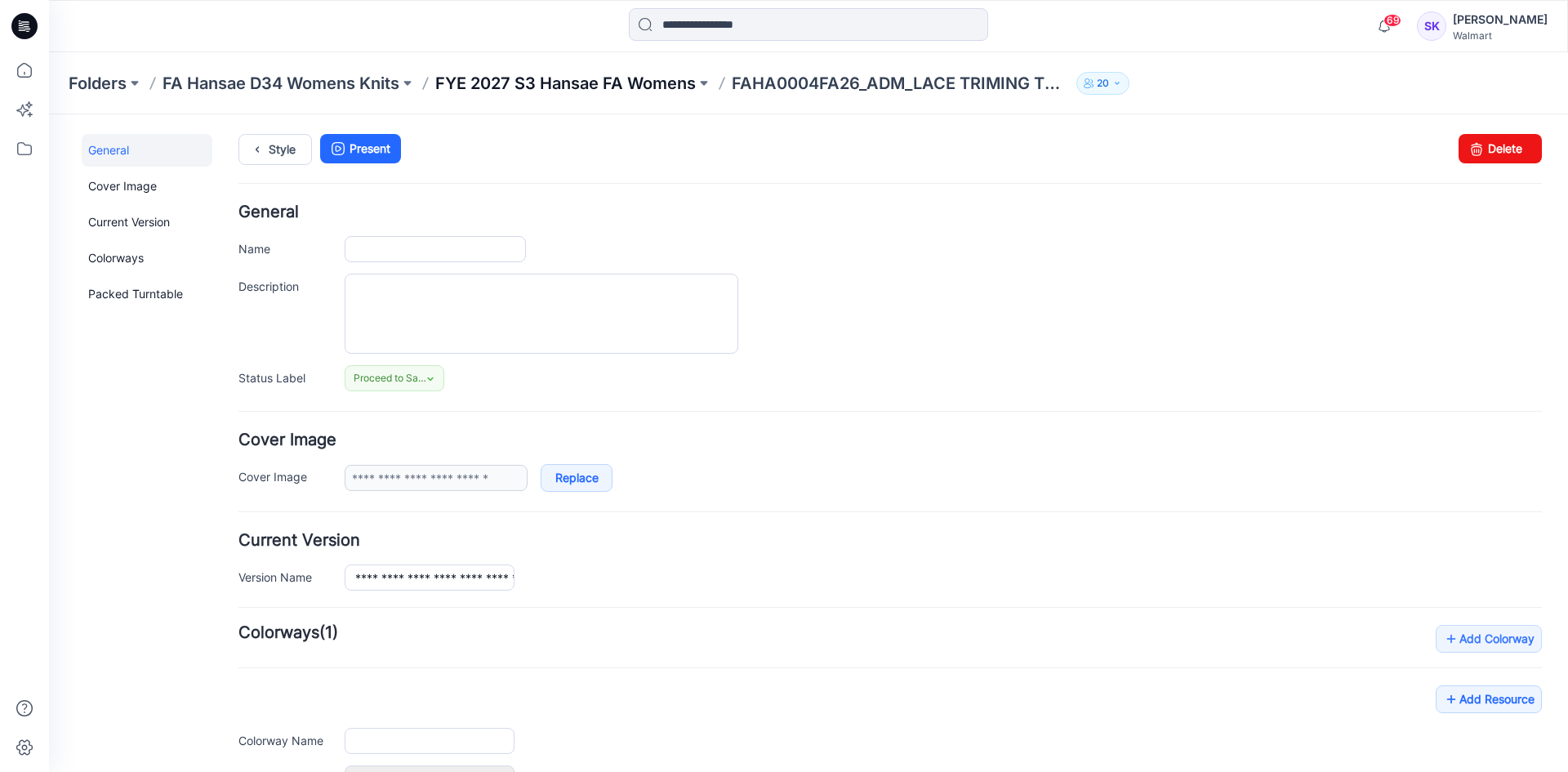
type input "**********"
click at [413, 251] on input "**********" at bounding box center [436, 249] width 182 height 26
type input "**********"
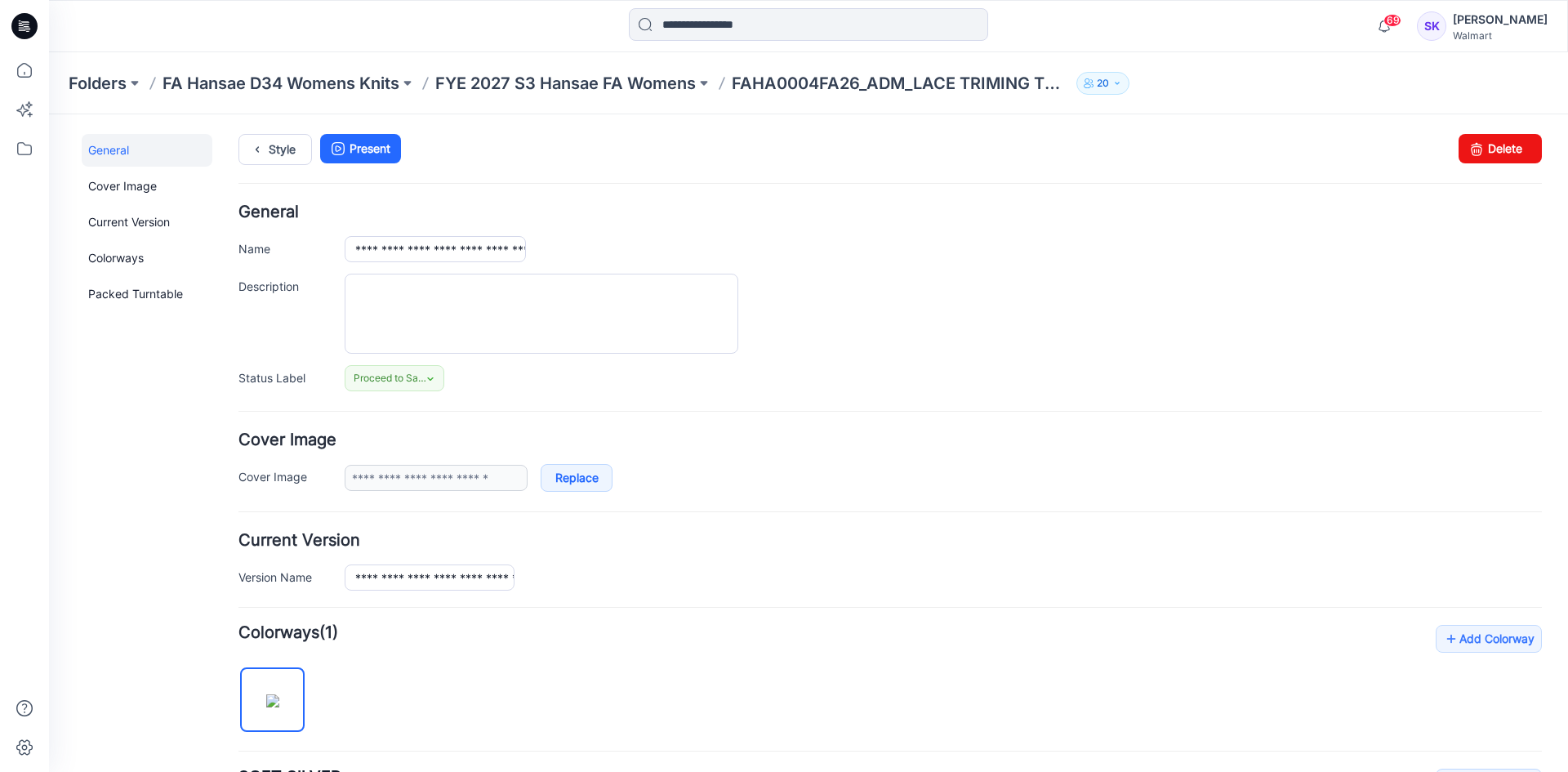
click at [1196, 330] on div at bounding box center [943, 313] width 1197 height 80
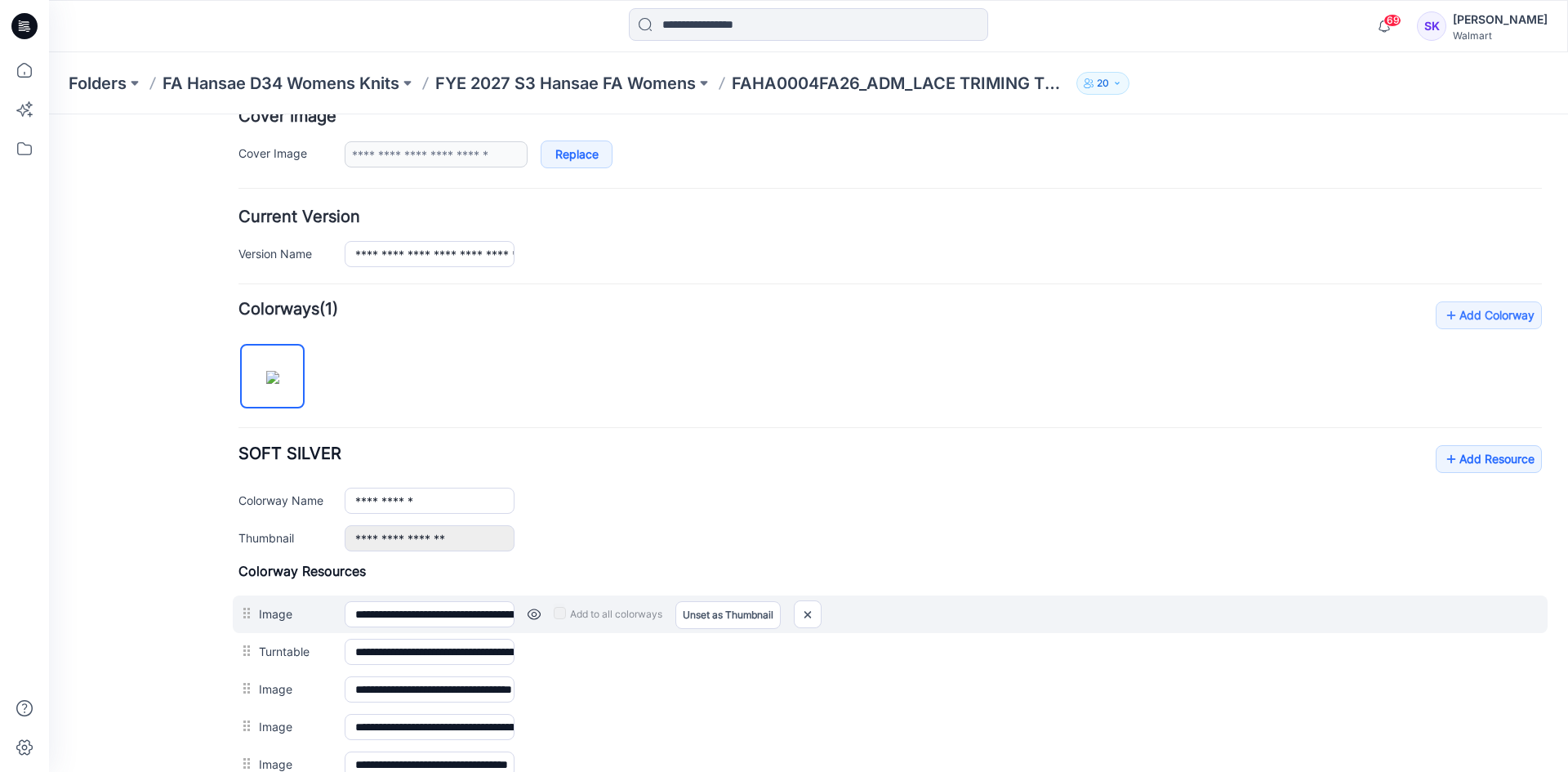
scroll to position [559, 0]
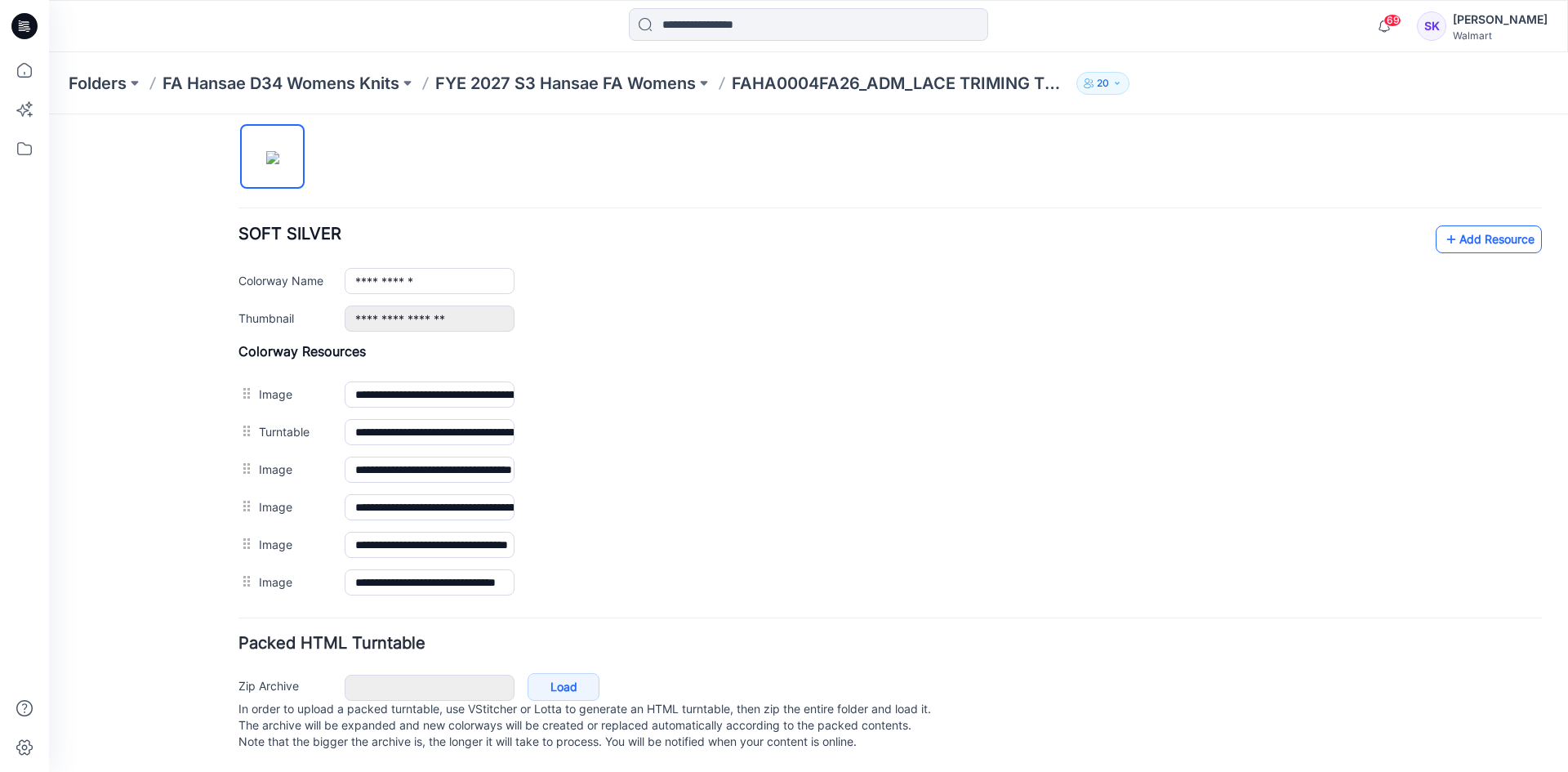
click at [1502, 230] on link "Add Resource" at bounding box center [1489, 239] width 106 height 28
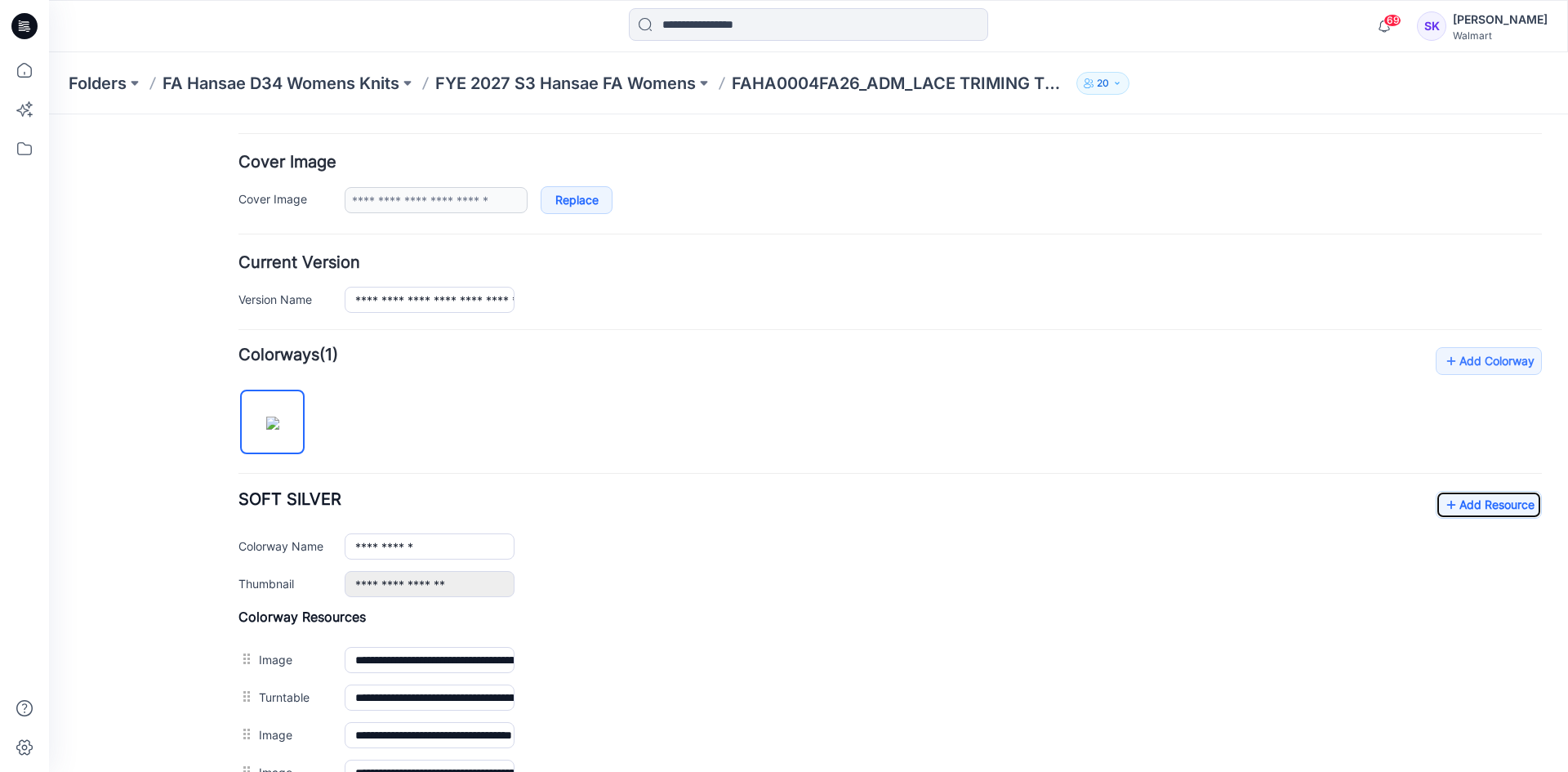
scroll to position [327, 0]
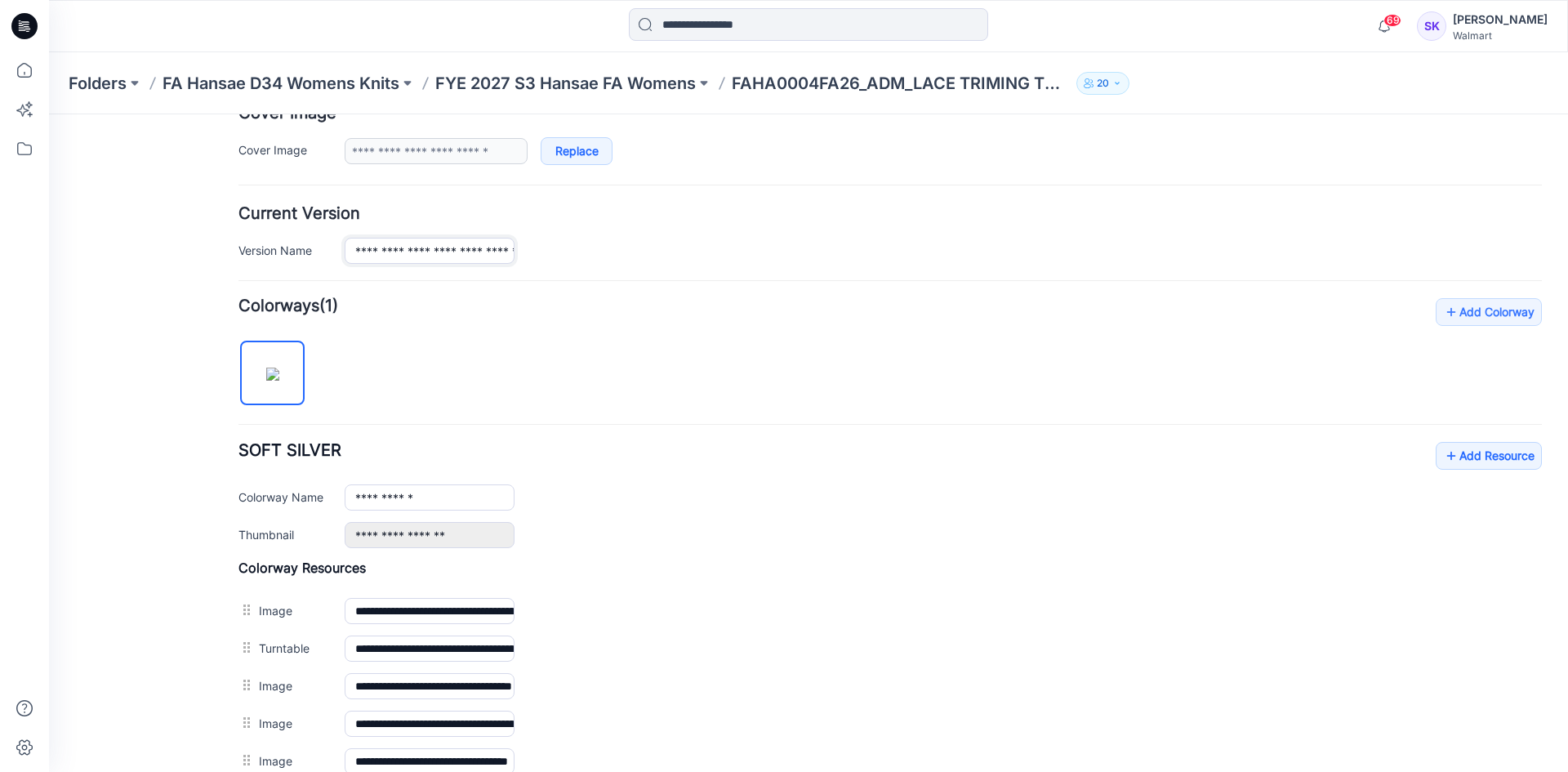
click at [413, 253] on input "**********" at bounding box center [430, 251] width 170 height 26
type input "**********"
click at [736, 226] on div "**********" at bounding box center [890, 235] width 1303 height 58
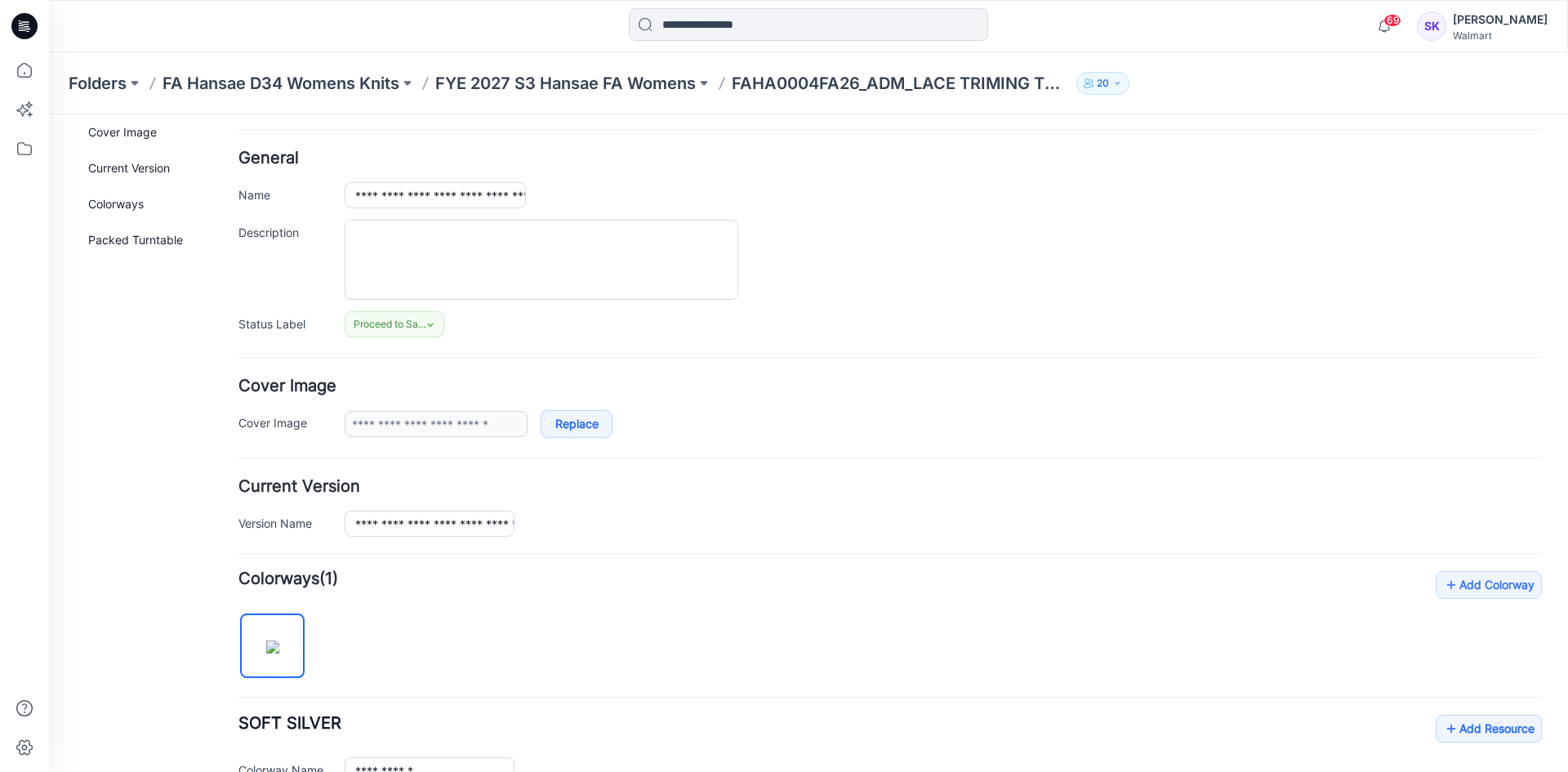
scroll to position [0, 0]
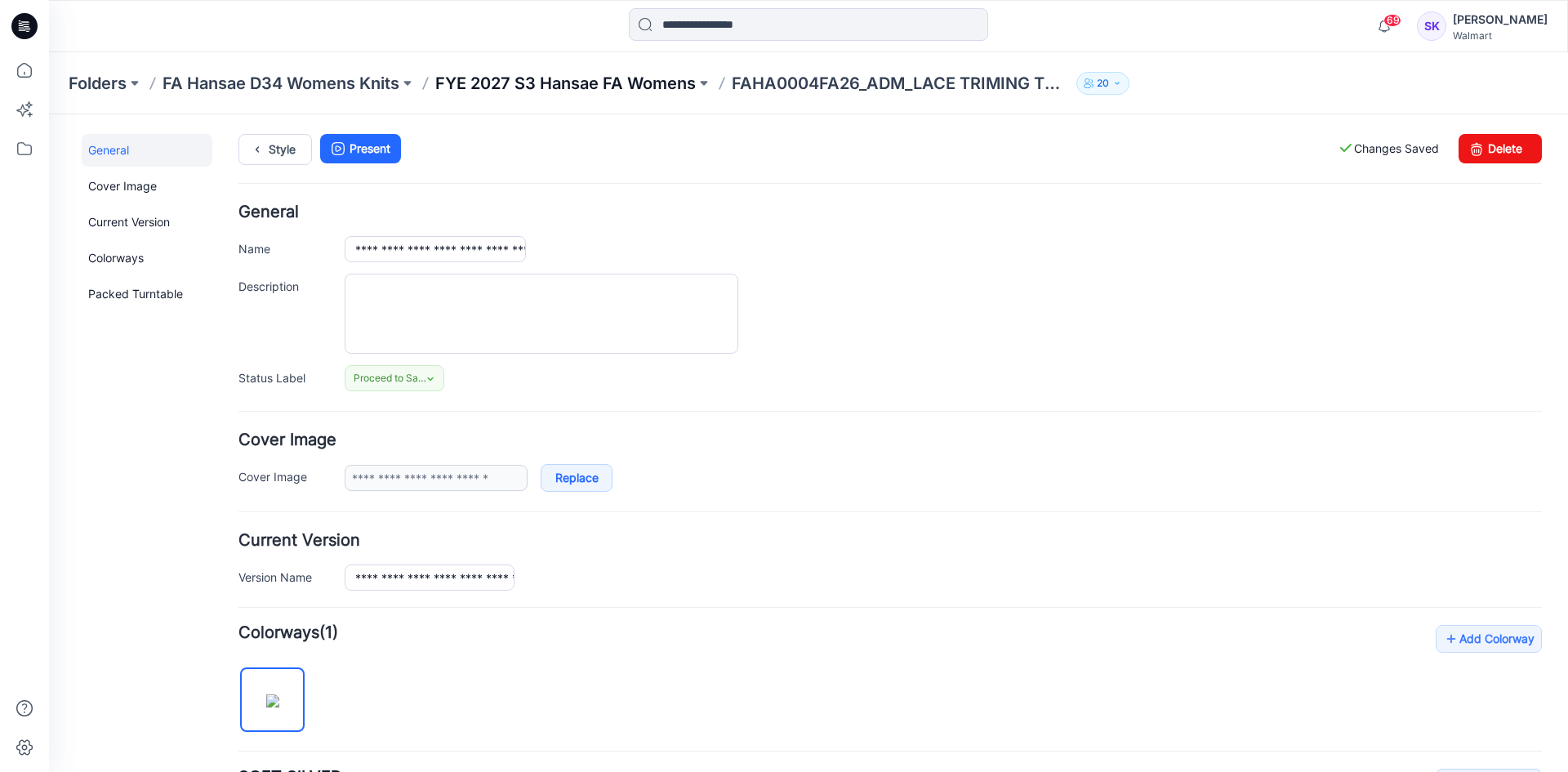
click at [554, 80] on p "FYE 2027 S3 Hansae FA Womens" at bounding box center [566, 82] width 261 height 23
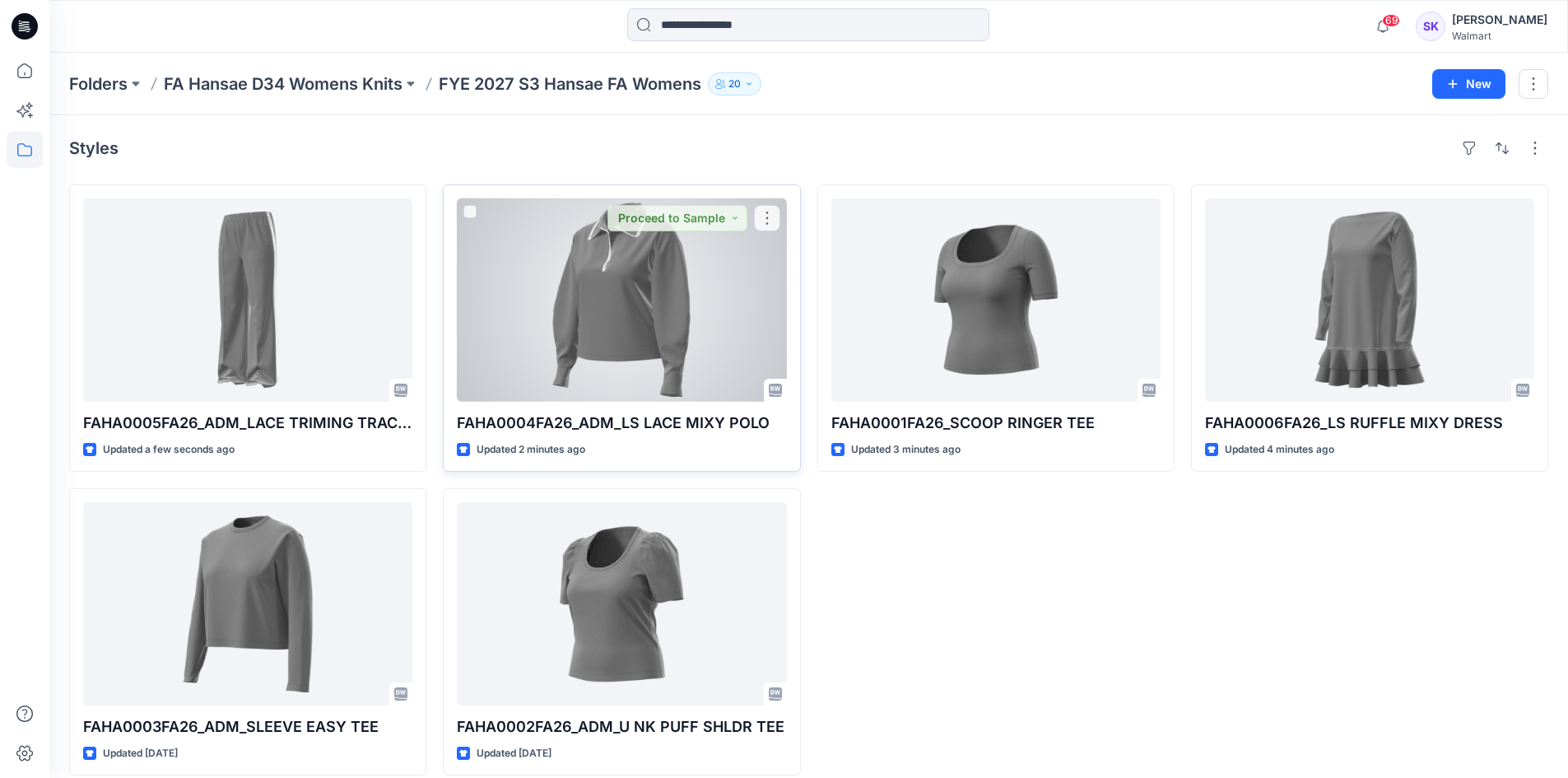
click at [701, 328] on div at bounding box center [621, 300] width 330 height 203
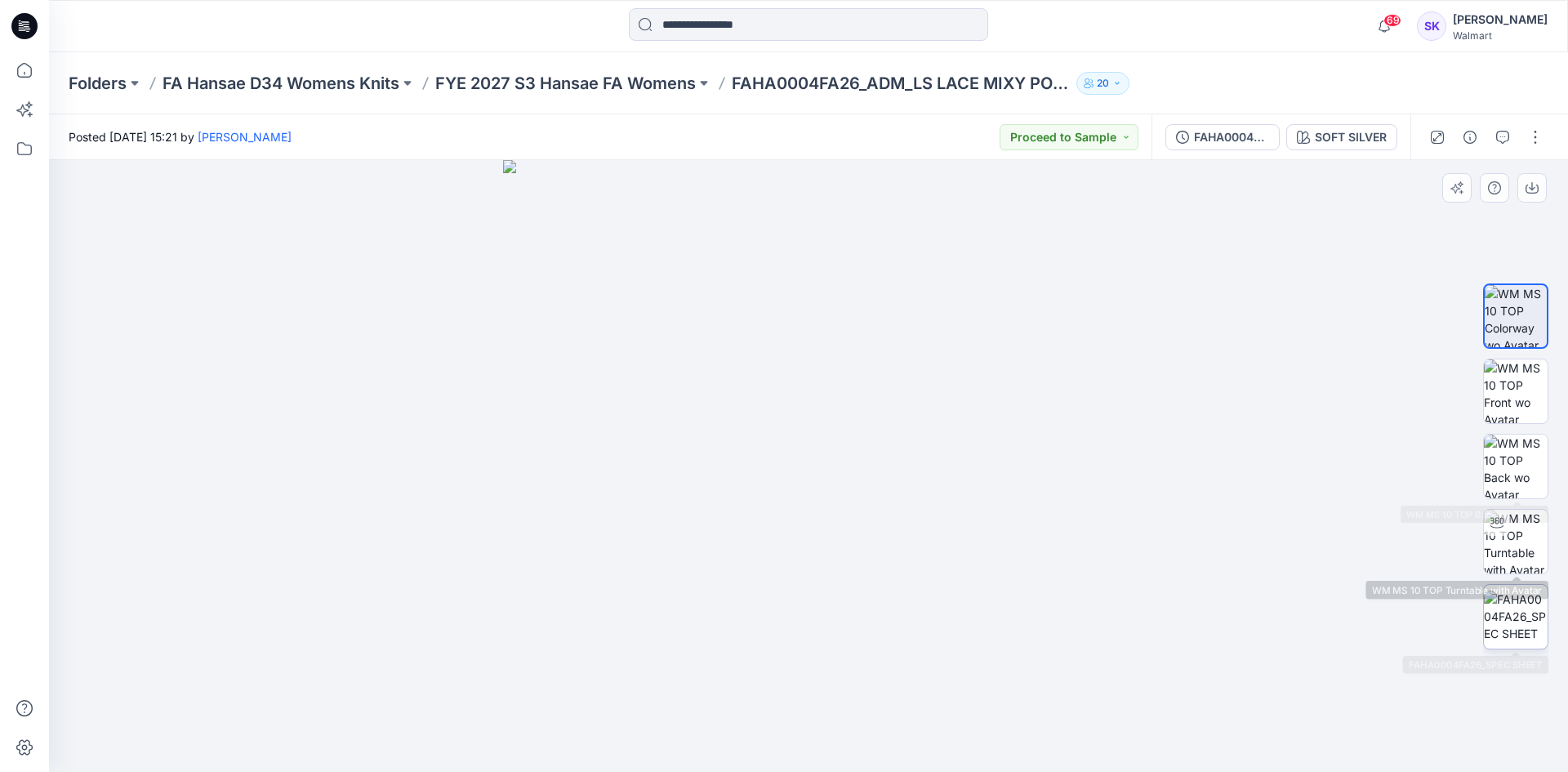
click at [1520, 611] on img at bounding box center [1516, 616] width 64 height 51
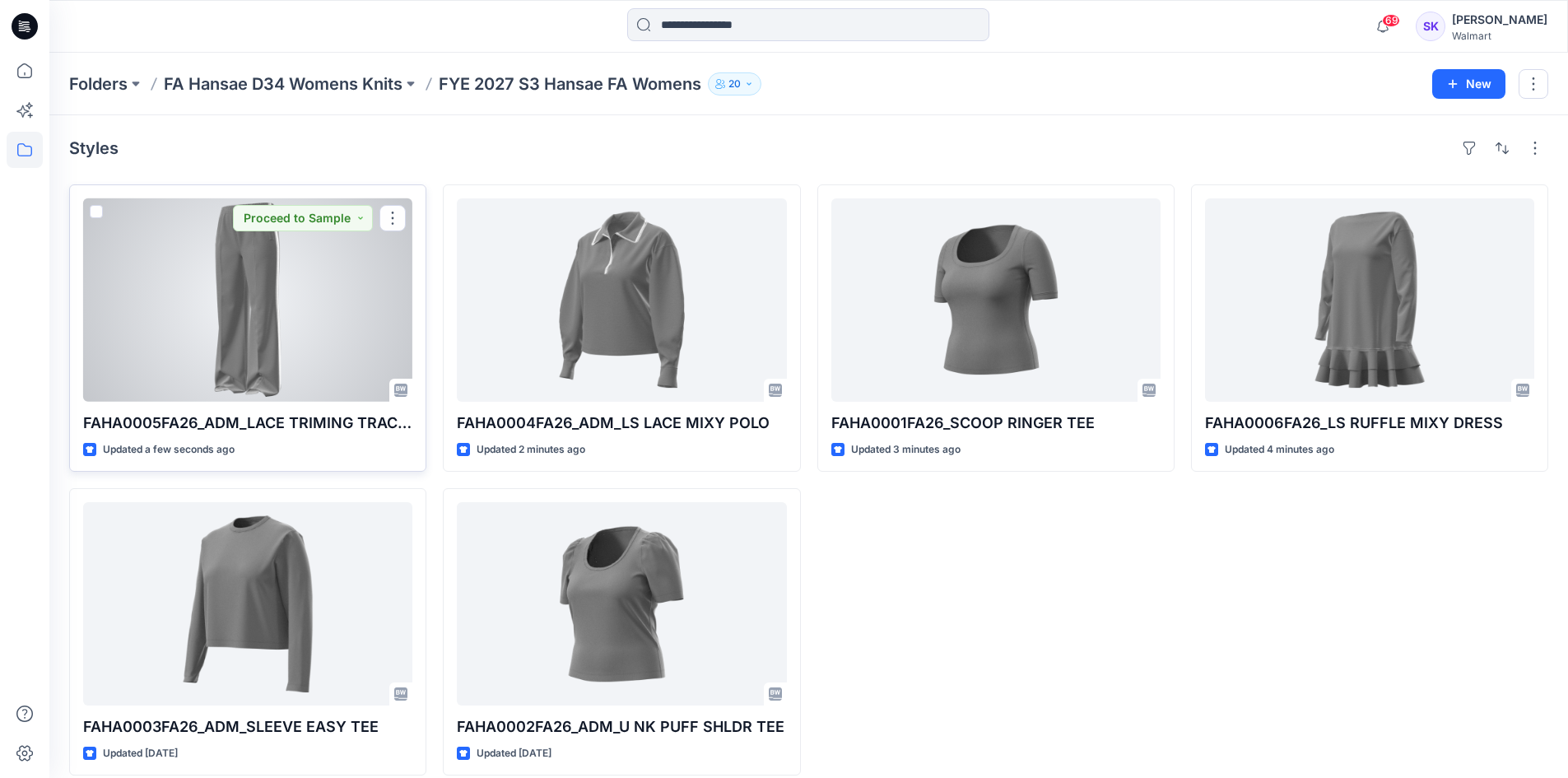
click at [202, 349] on div at bounding box center [247, 300] width 330 height 203
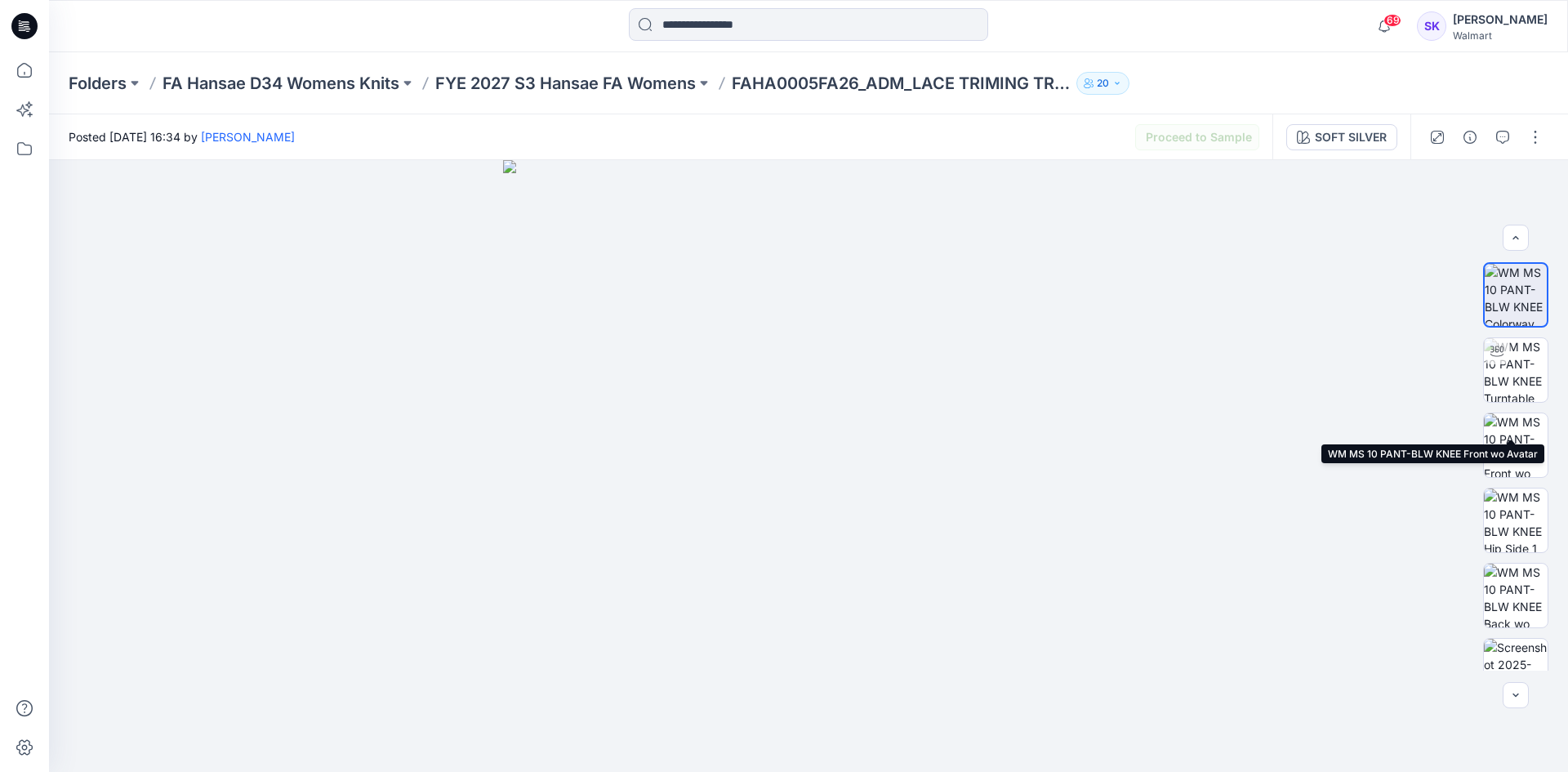
scroll to position [108, 0]
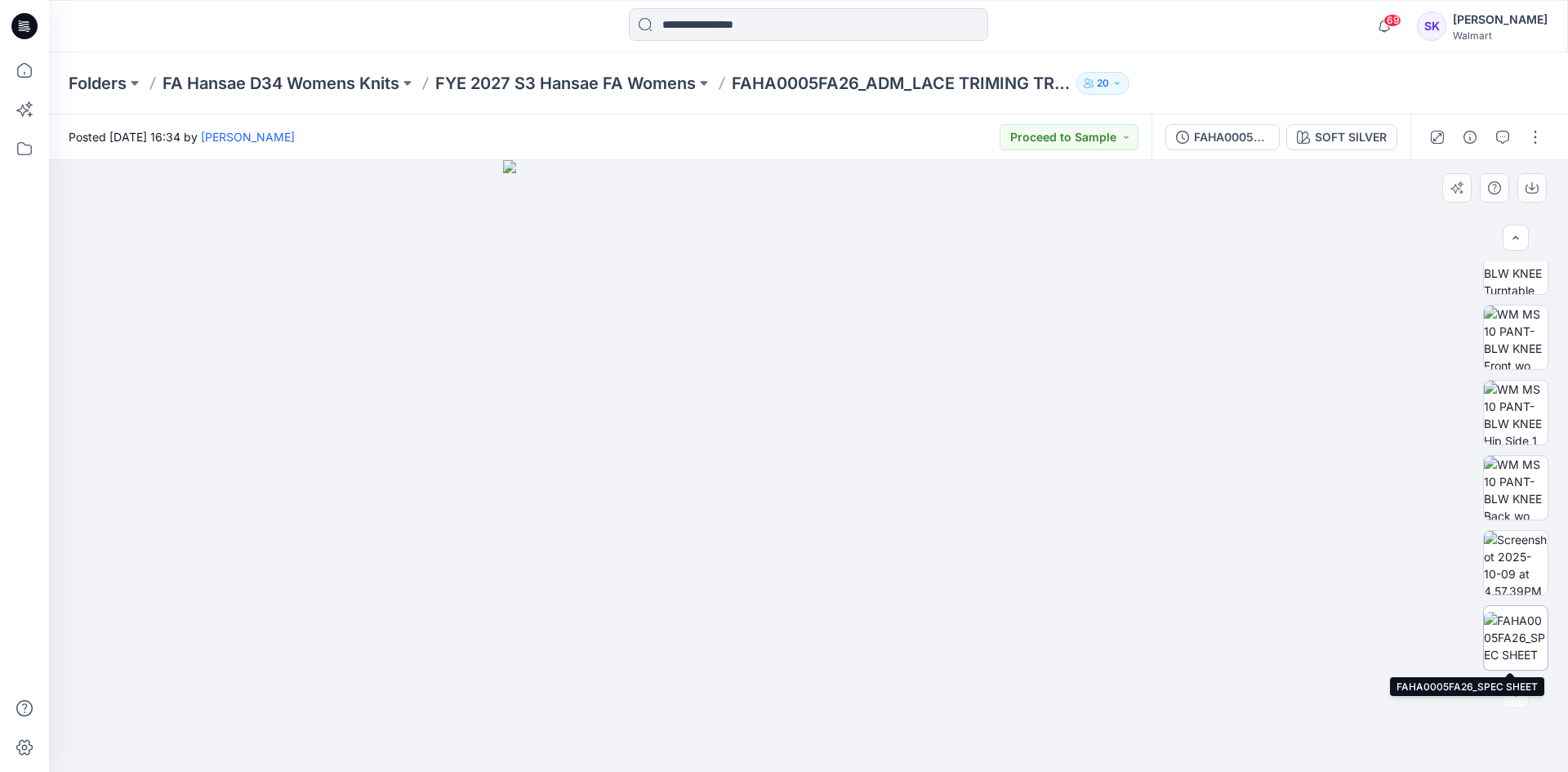
click at [1524, 615] on img at bounding box center [1516, 637] width 64 height 51
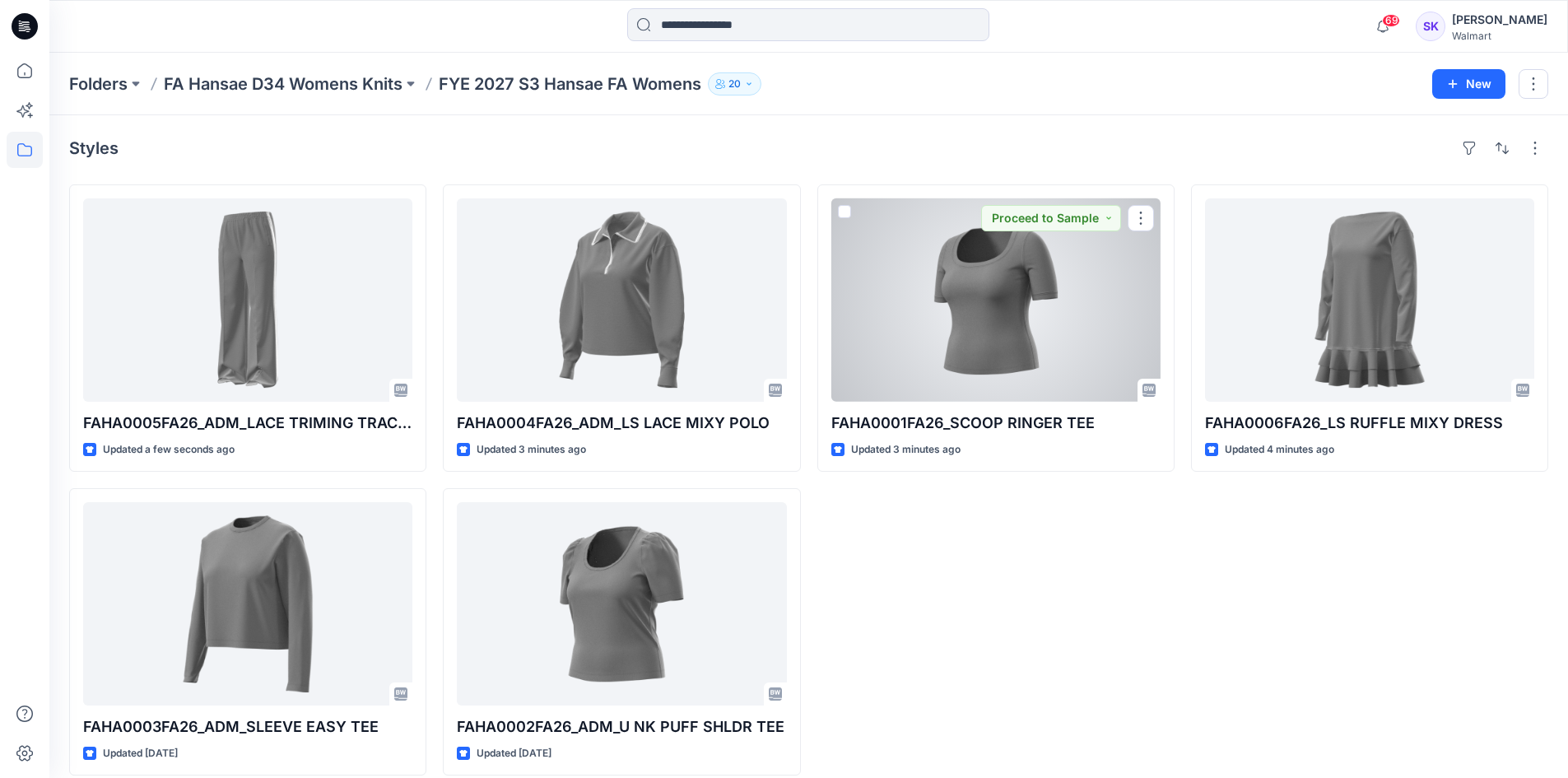
click at [974, 297] on div at bounding box center [995, 300] width 330 height 203
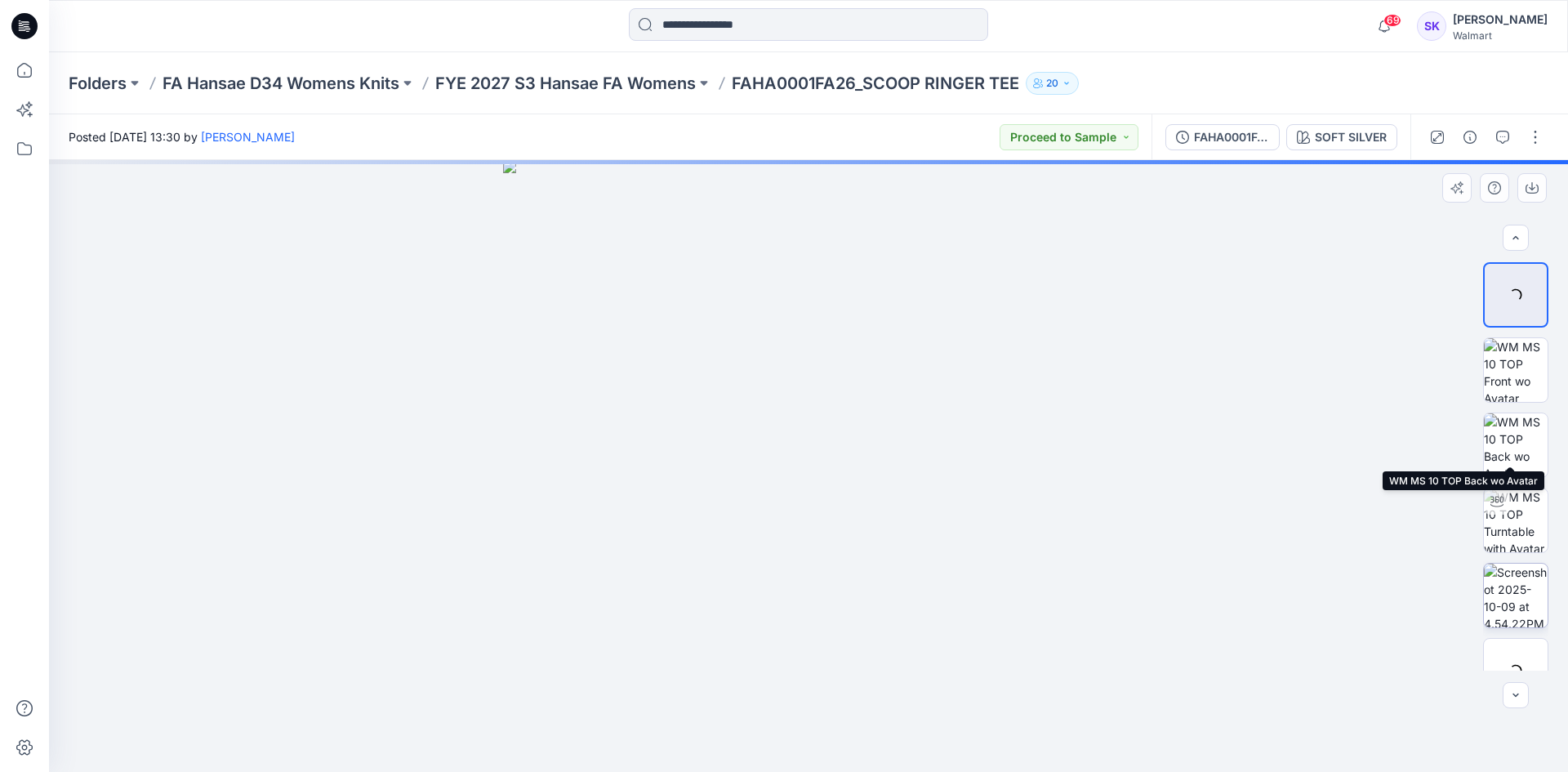
scroll to position [33, 0]
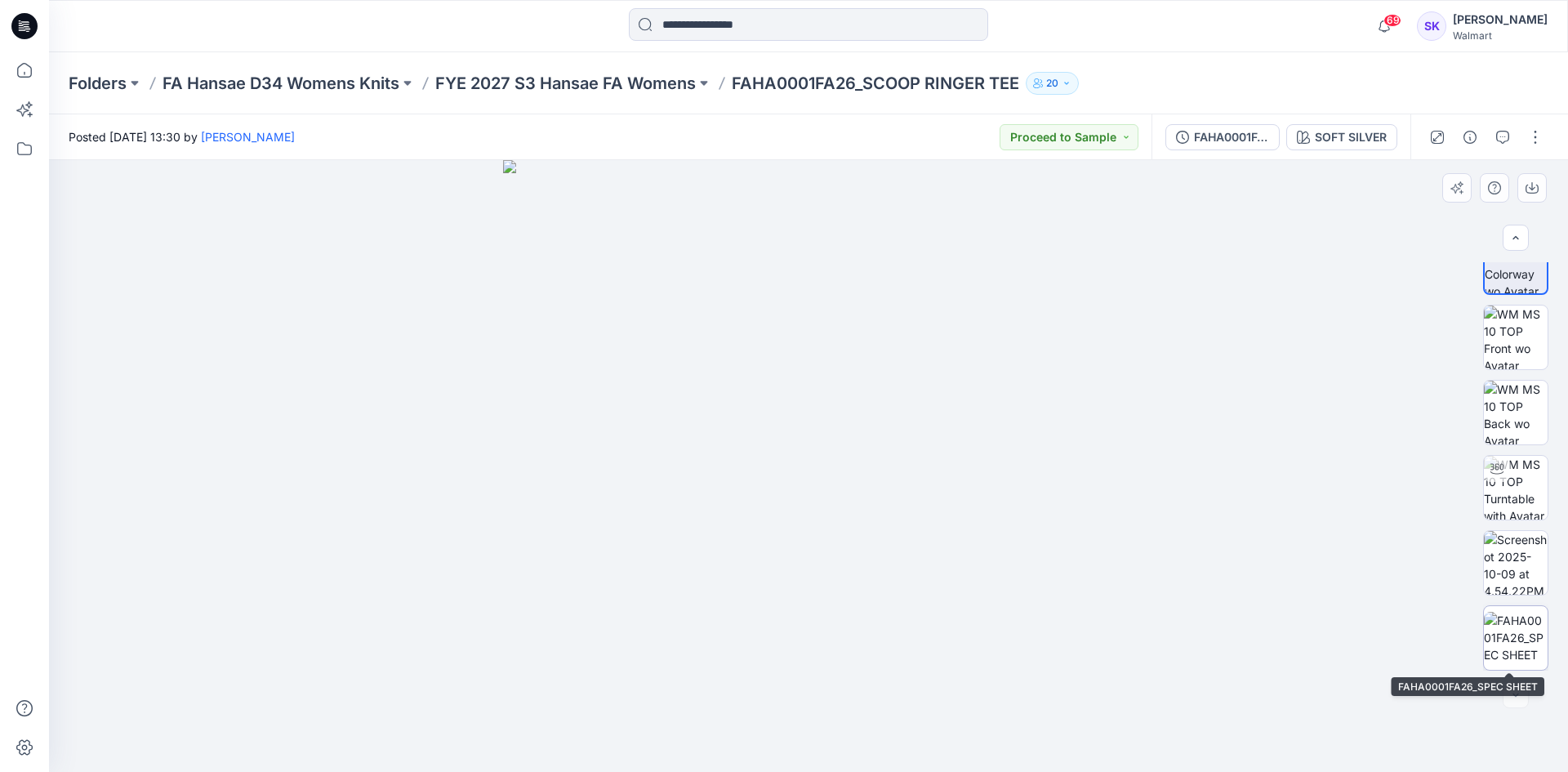
click at [1493, 623] on img at bounding box center [1516, 637] width 64 height 51
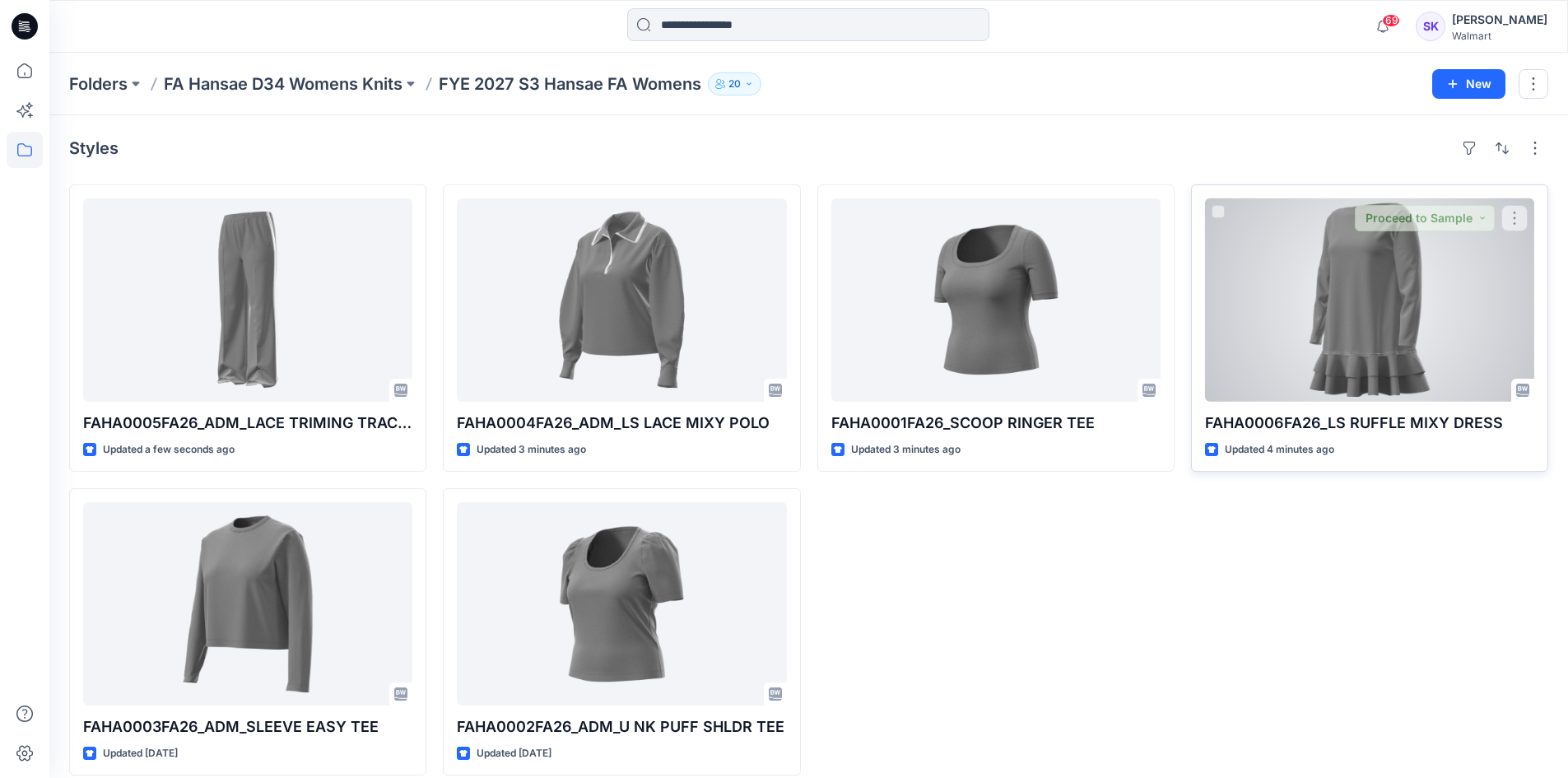
click at [1362, 331] on div at bounding box center [1369, 300] width 330 height 203
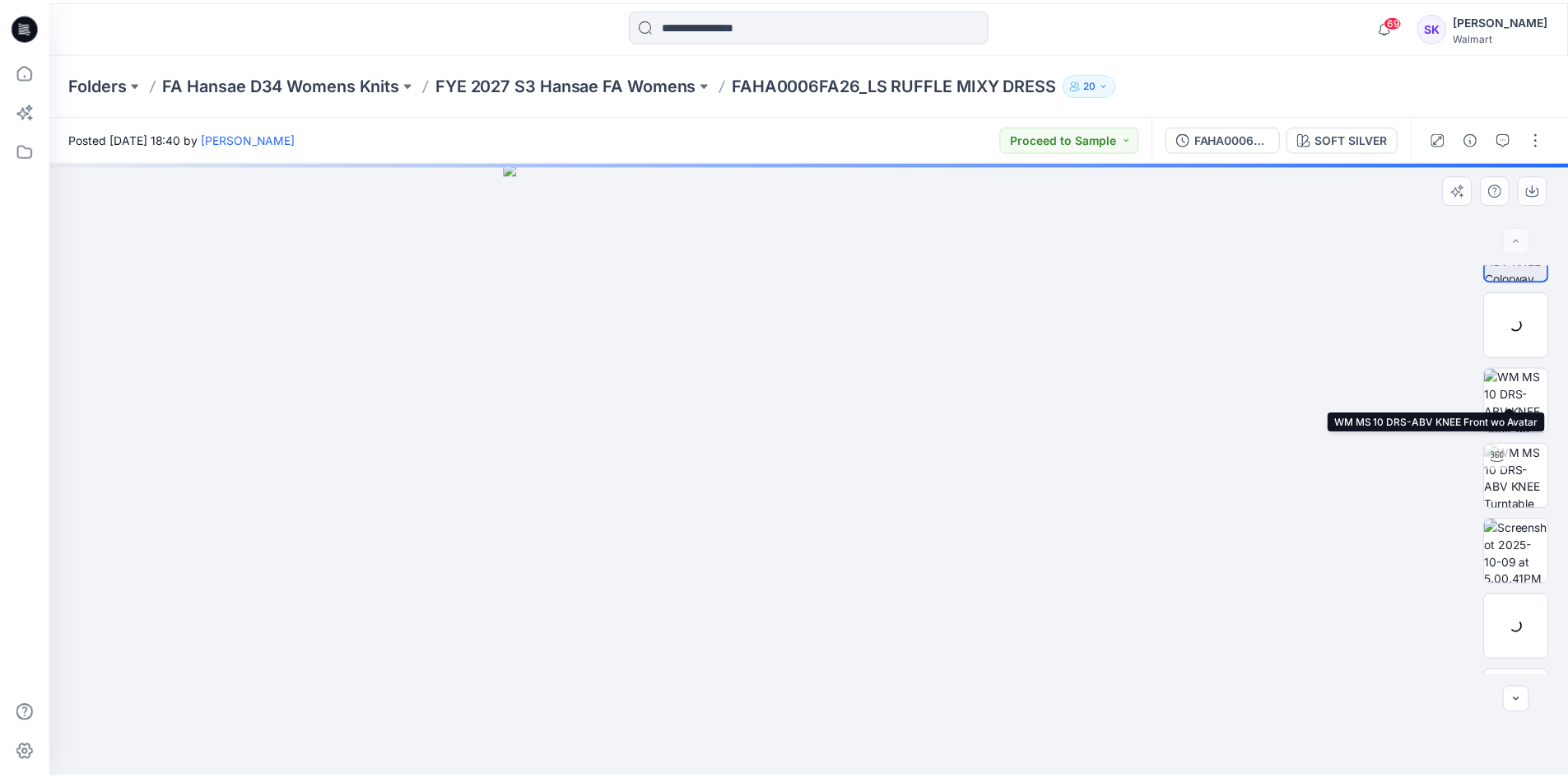
scroll to position [108, 0]
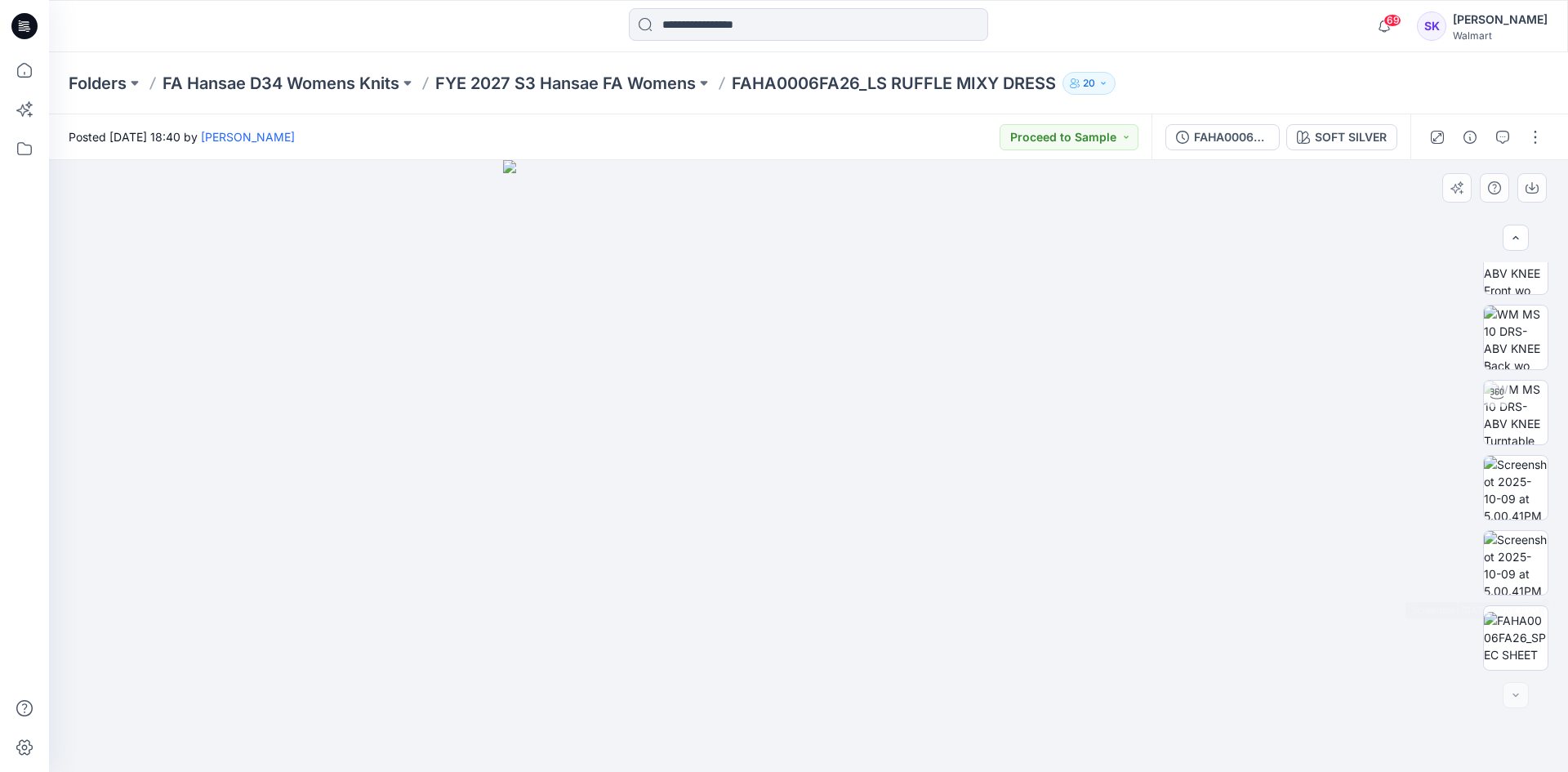
click at [1534, 602] on div at bounding box center [1516, 467] width 66 height 409
click at [1534, 605] on div at bounding box center [1516, 638] width 66 height 66
